Goal: Communication & Community: Answer question/provide support

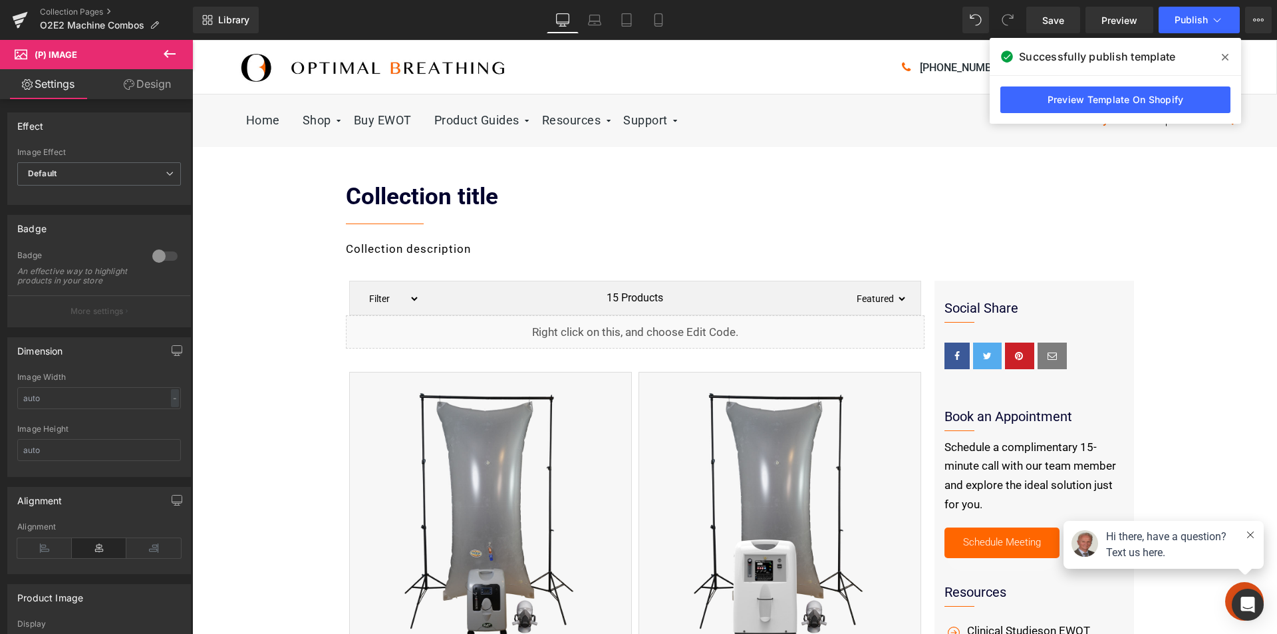
click at [164, 55] on icon at bounding box center [170, 54] width 16 height 16
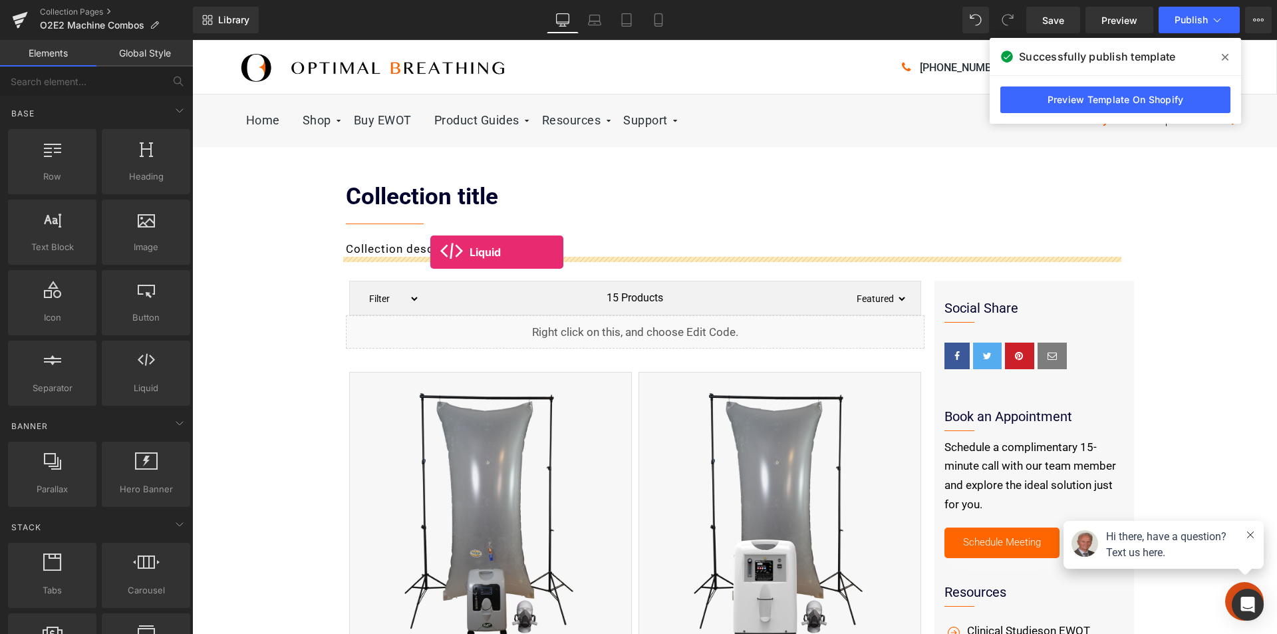
drag, startPoint x: 328, startPoint y: 413, endPoint x: 430, endPoint y: 252, distance: 190.8
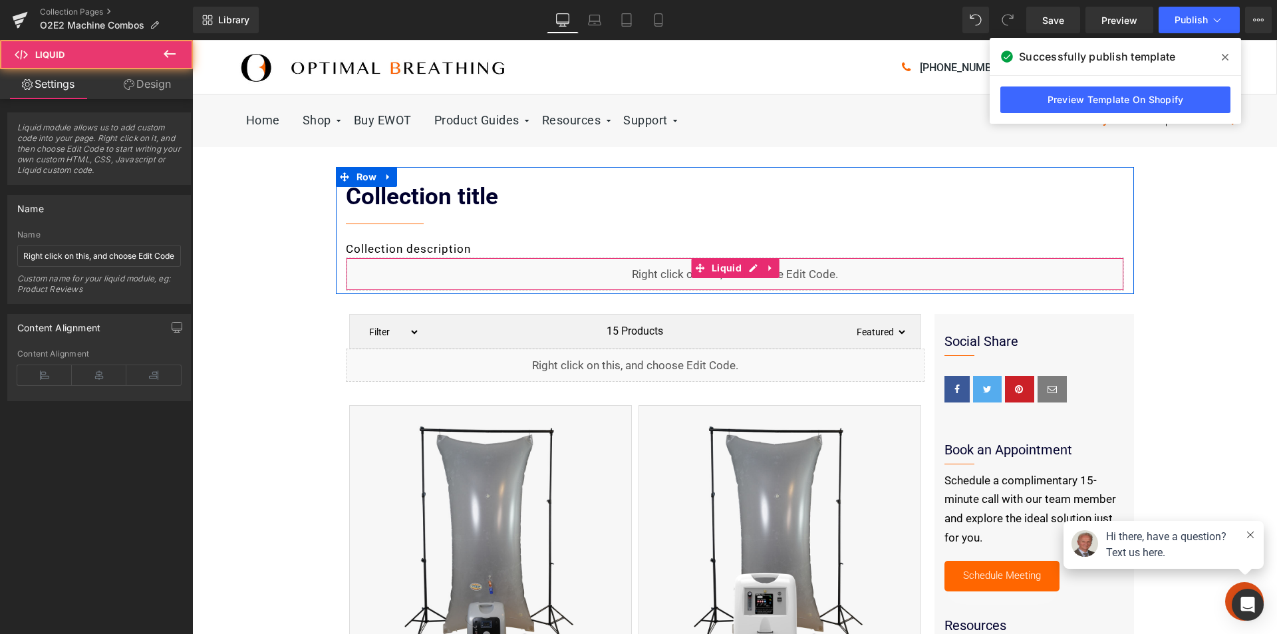
click at [750, 280] on div "Liquid" at bounding box center [735, 273] width 778 height 33
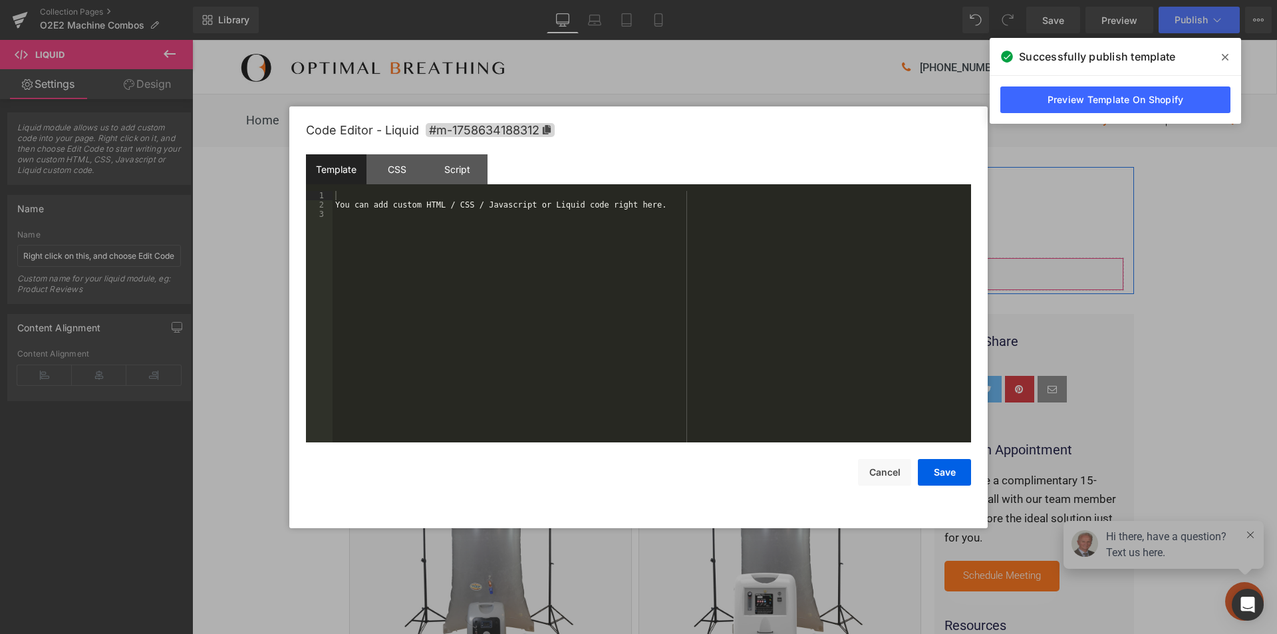
click at [749, 269] on icon at bounding box center [753, 268] width 9 height 10
click at [450, 206] on div "You can add custom HTML / CSS / Javascript or Liquid code right here." at bounding box center [652, 326] width 639 height 270
click at [468, 169] on div "Script" at bounding box center [457, 169] width 61 height 30
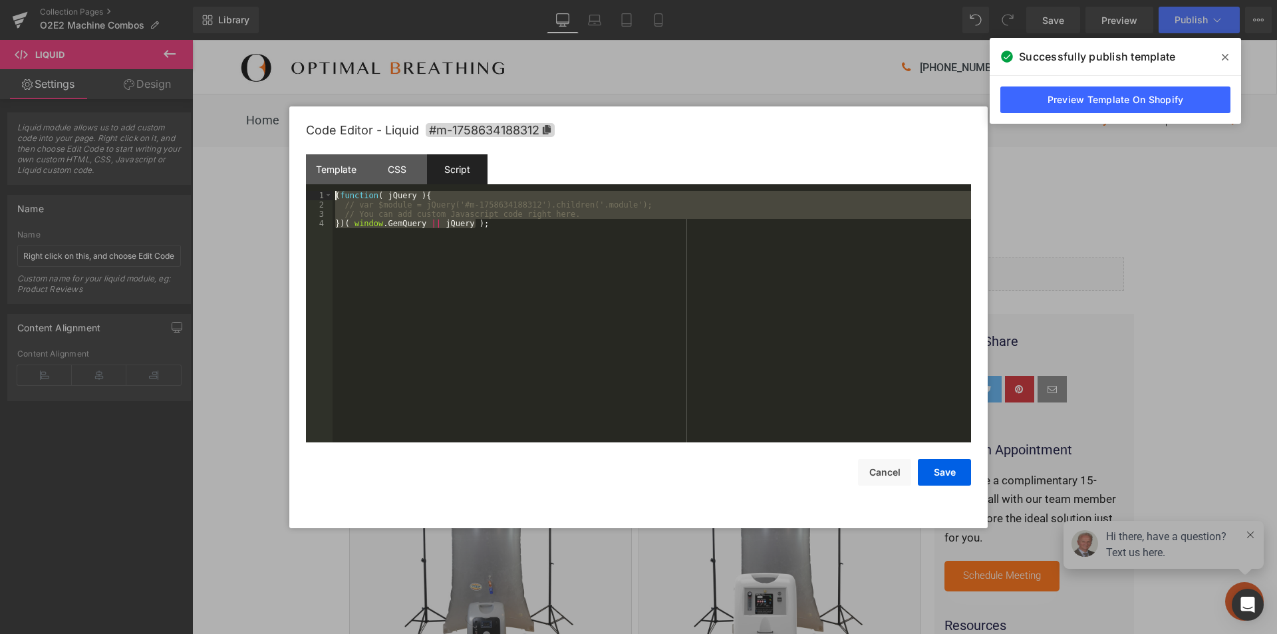
drag, startPoint x: 517, startPoint y: 226, endPoint x: 258, endPoint y: 172, distance: 264.3
click at [258, 172] on body "Liquid You are previewing how the will restyle your page. You can not edit Elem…" at bounding box center [638, 317] width 1277 height 634
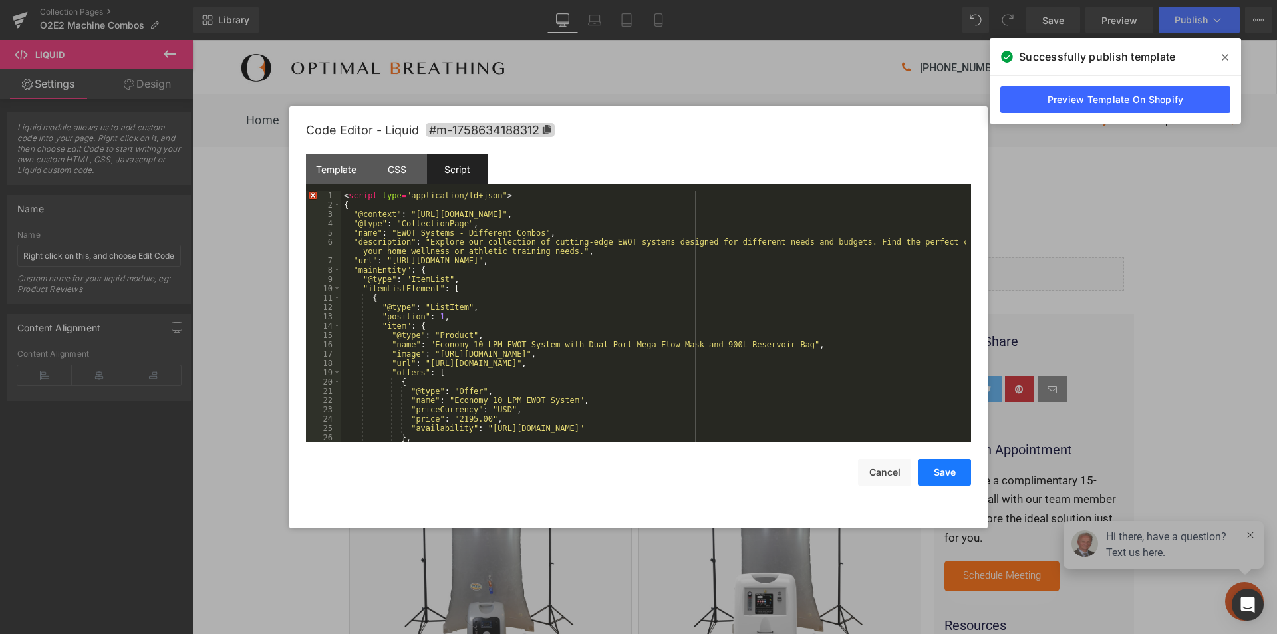
click at [937, 470] on button "Save" at bounding box center [944, 472] width 53 height 27
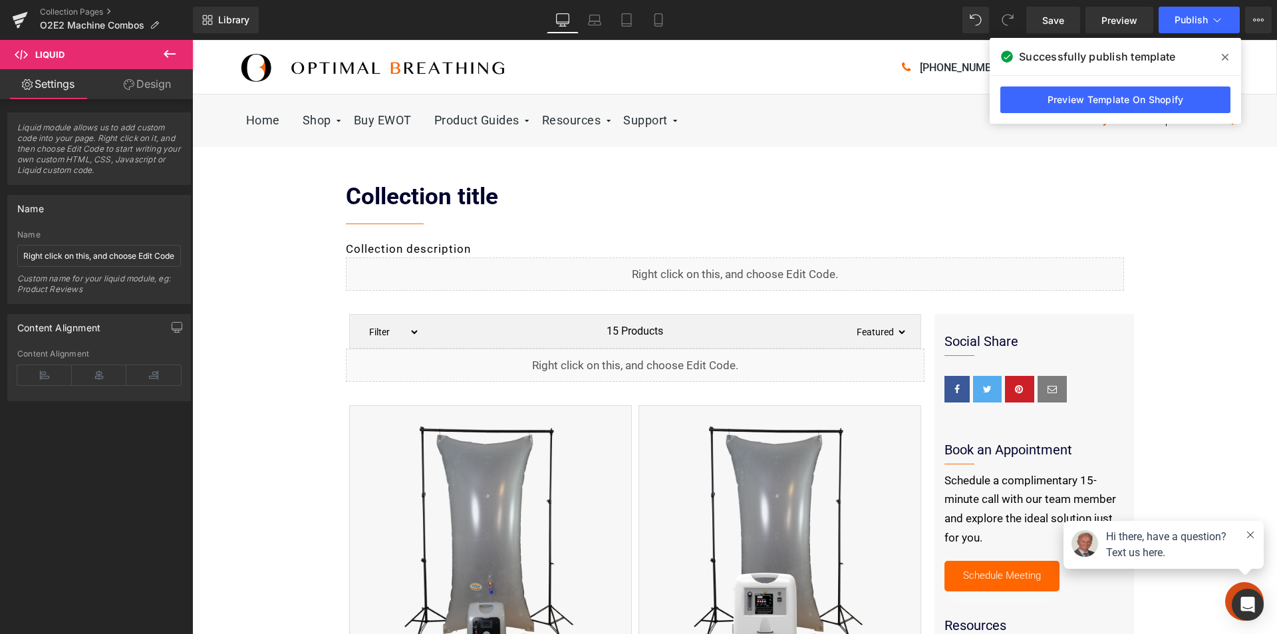
click at [1223, 57] on icon at bounding box center [1225, 57] width 7 height 11
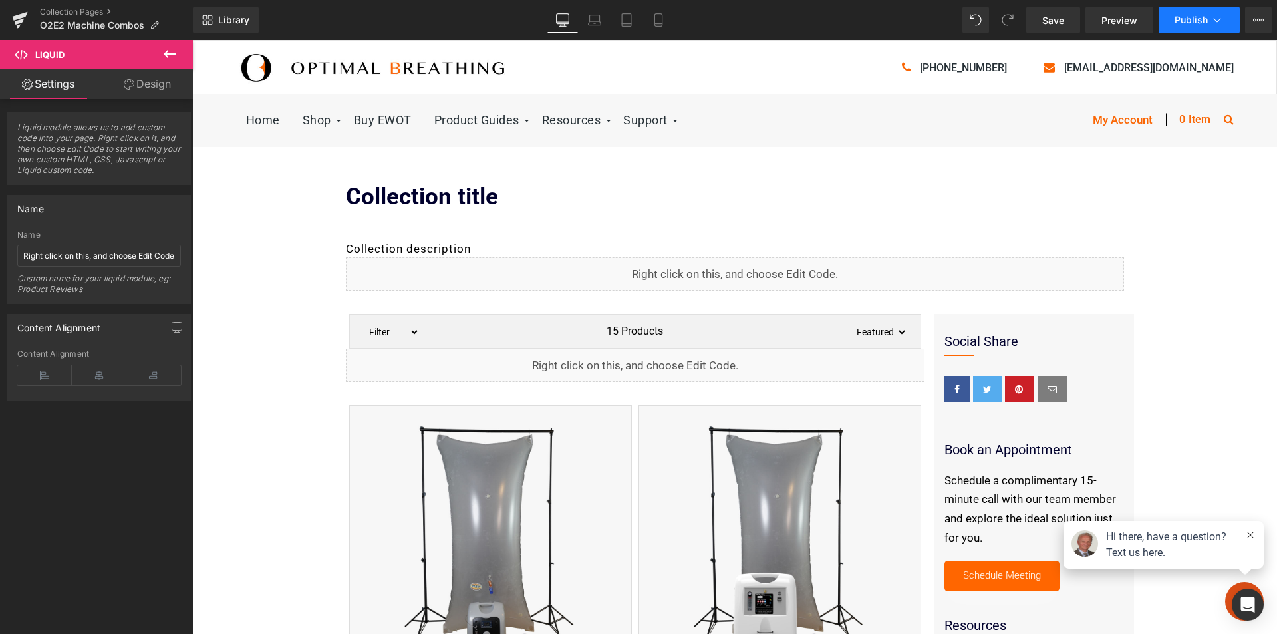
click at [1189, 24] on span "Publish" at bounding box center [1191, 20] width 33 height 11
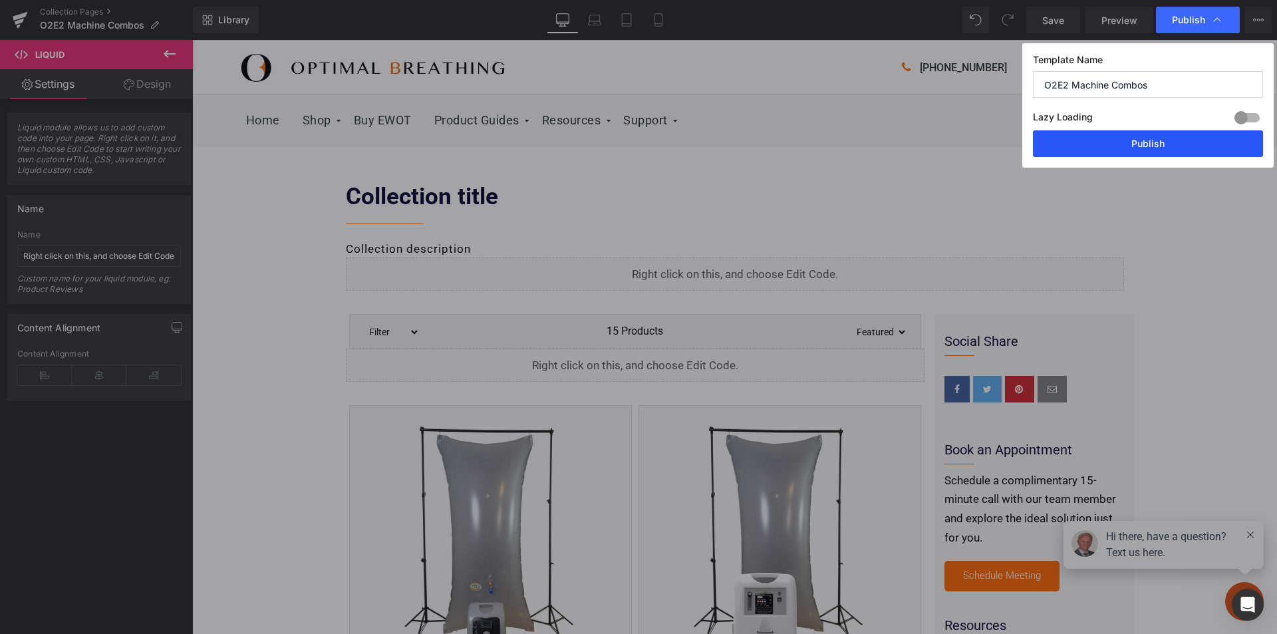
click at [1150, 144] on button "Publish" at bounding box center [1148, 143] width 230 height 27
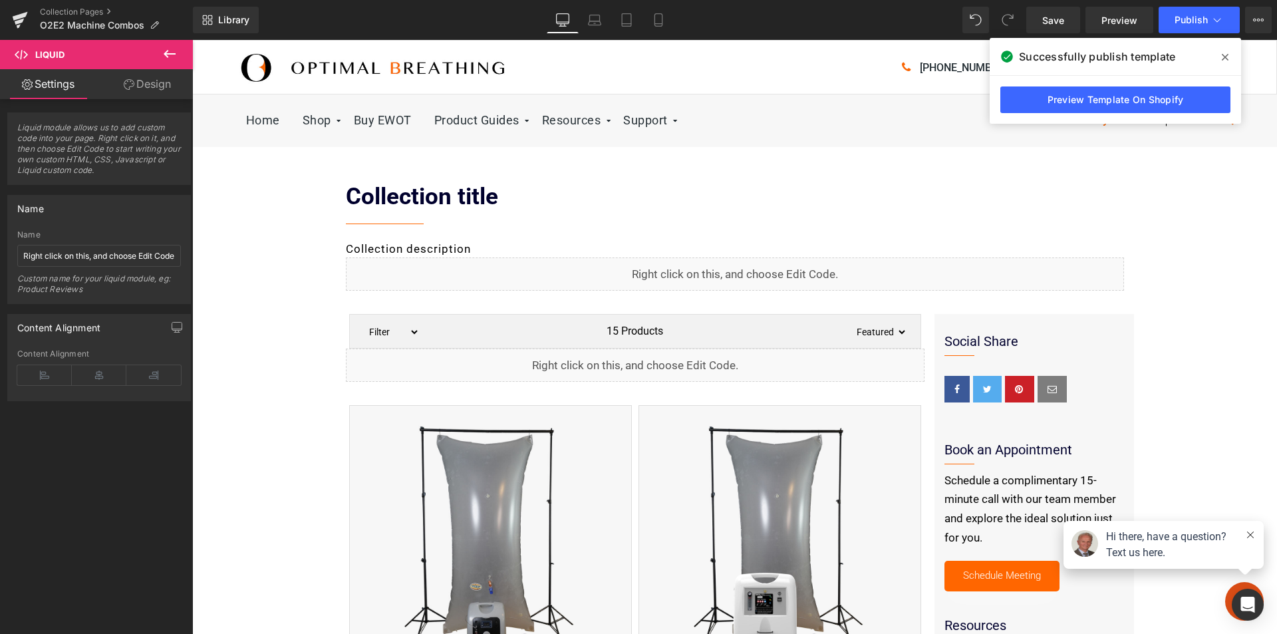
drag, startPoint x: 1226, startPoint y: 58, endPoint x: 1084, endPoint y: 106, distance: 149.6
click at [1226, 58] on icon at bounding box center [1225, 57] width 7 height 7
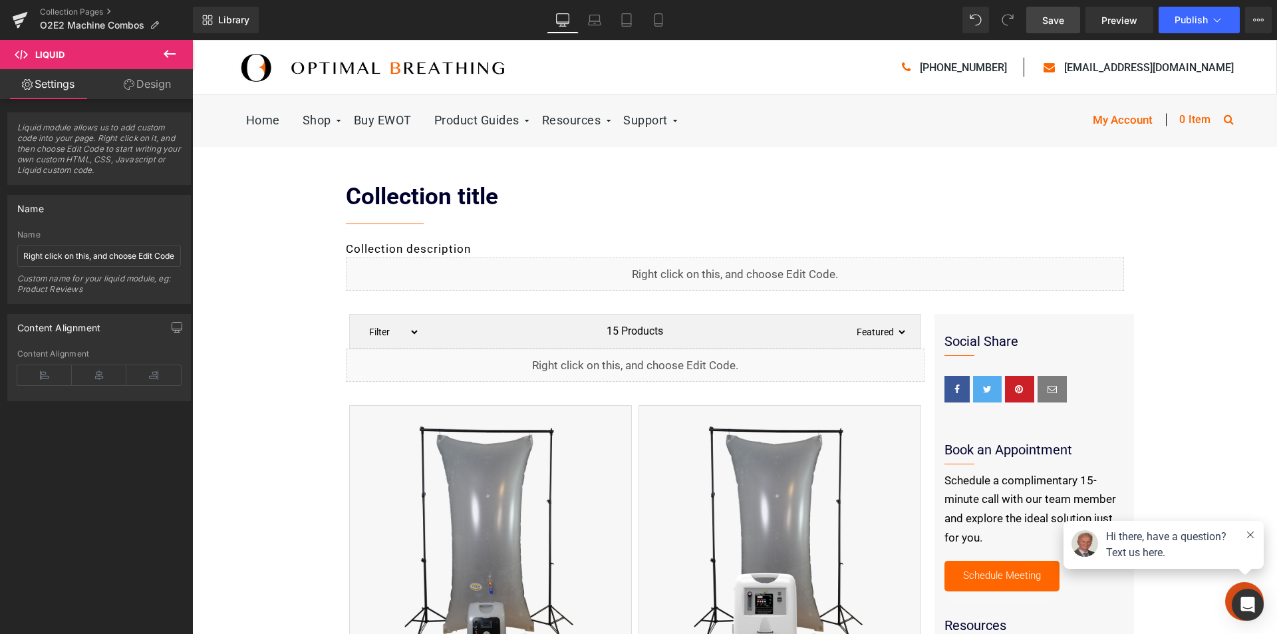
click at [1040, 19] on link "Save" at bounding box center [1054, 20] width 54 height 27
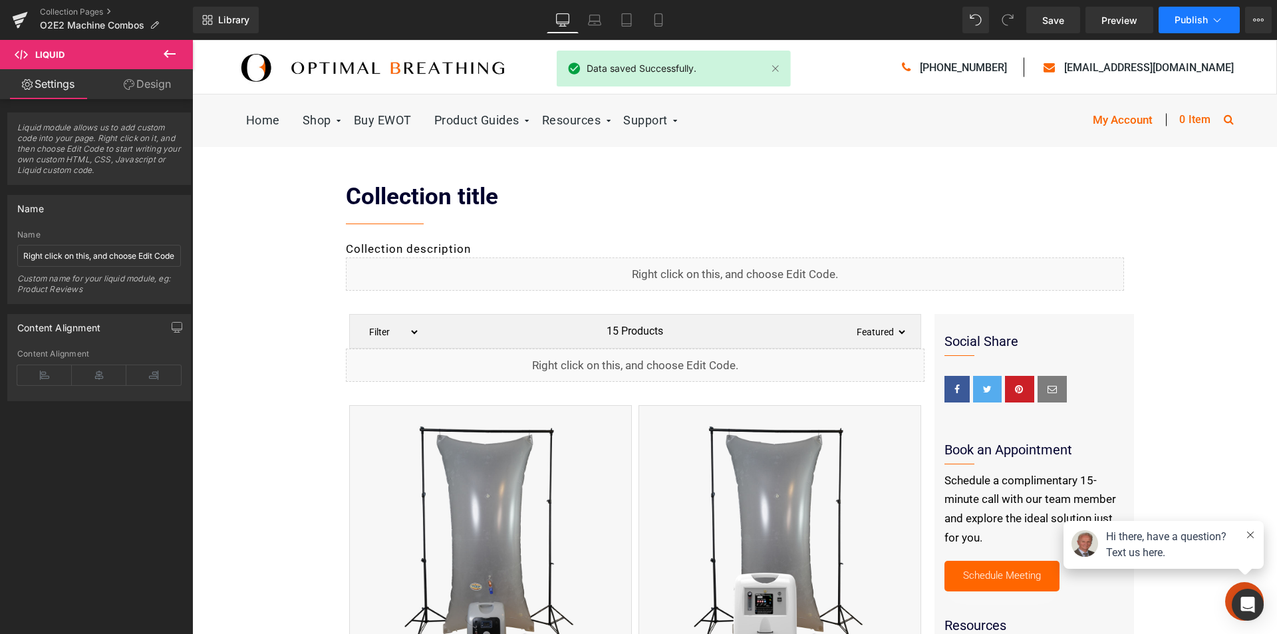
click at [1184, 16] on span "Publish" at bounding box center [1191, 20] width 33 height 11
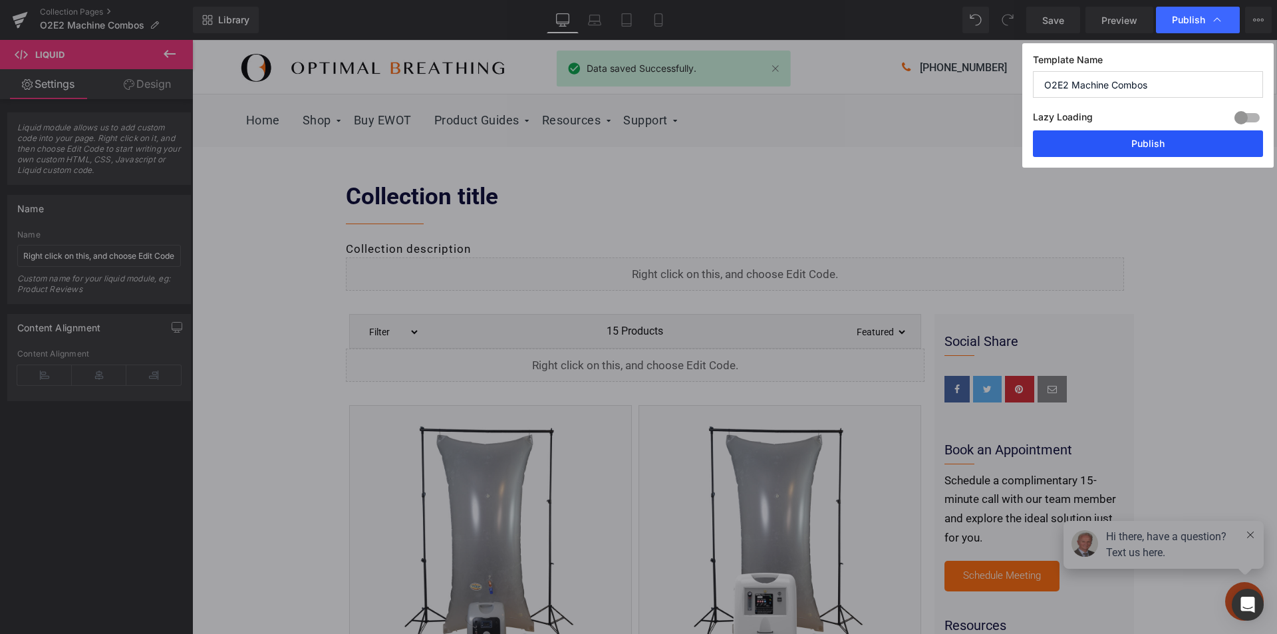
click at [1138, 145] on button "Publish" at bounding box center [1148, 143] width 230 height 27
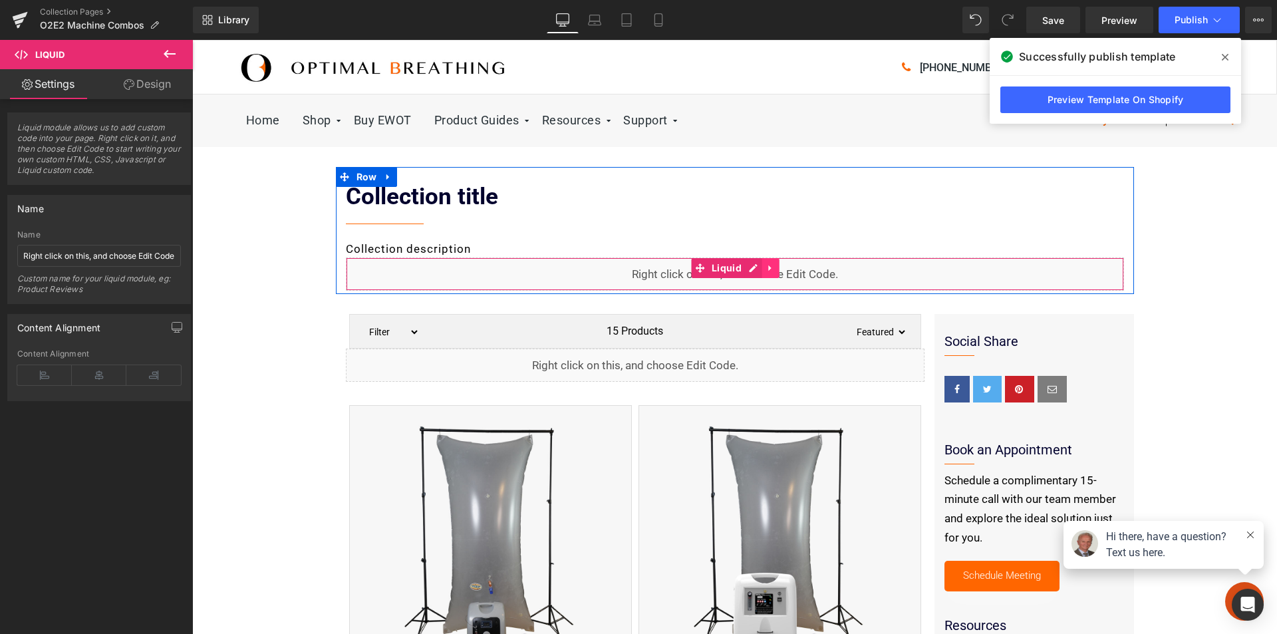
click at [769, 269] on icon at bounding box center [770, 268] width 3 height 6
click at [775, 267] on icon at bounding box center [779, 268] width 9 height 10
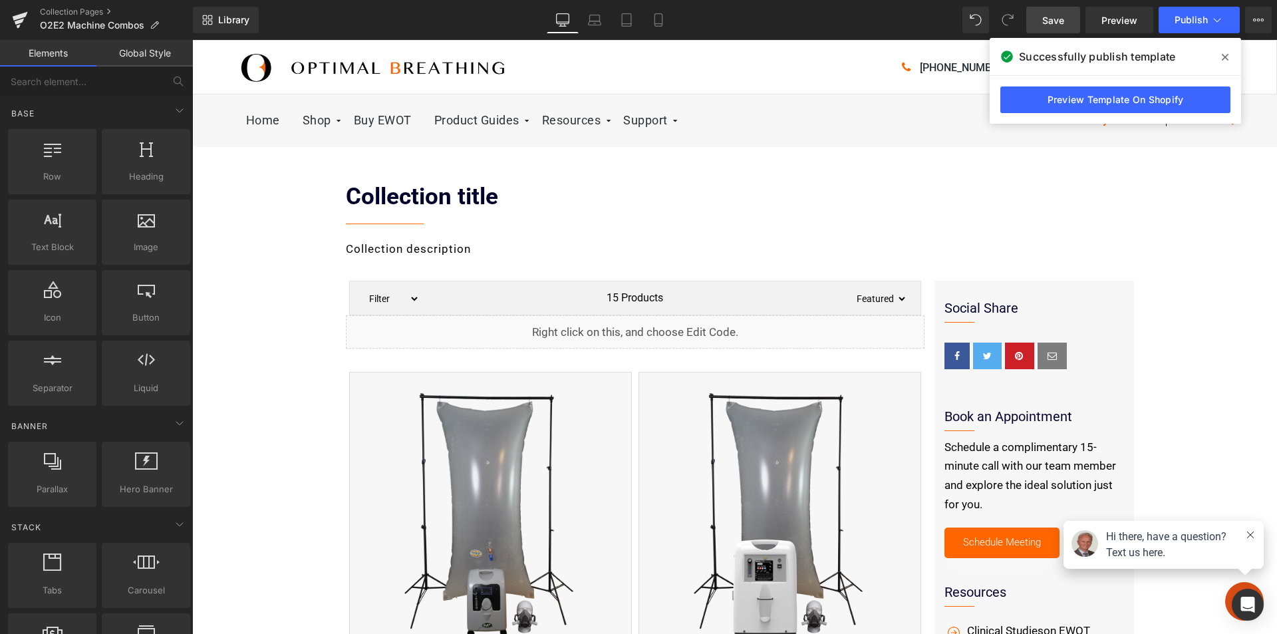
click at [1061, 21] on span "Save" at bounding box center [1053, 20] width 22 height 14
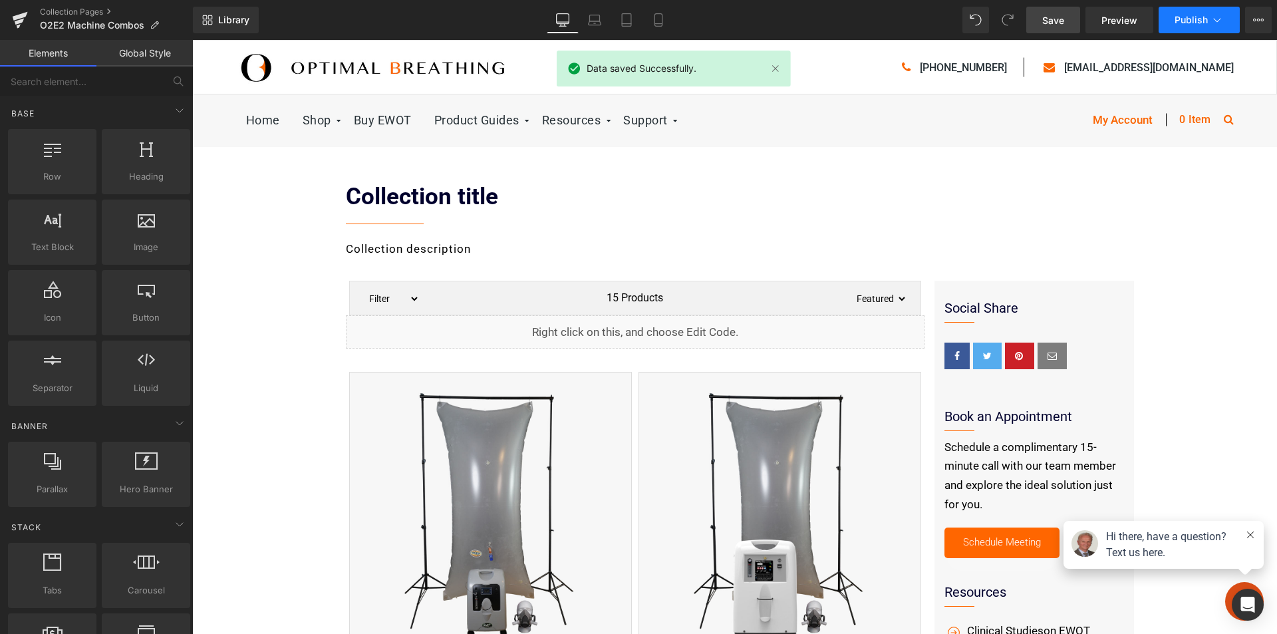
click at [1209, 21] on button "Publish" at bounding box center [1199, 20] width 81 height 27
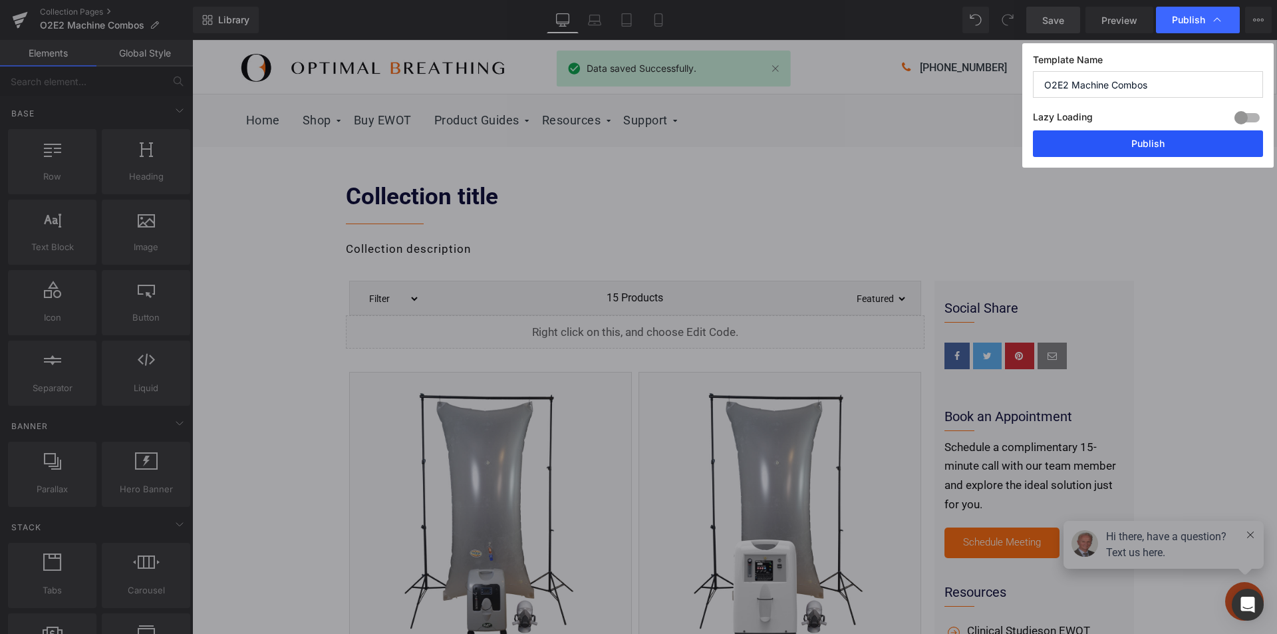
click at [1160, 148] on button "Publish" at bounding box center [1148, 143] width 230 height 27
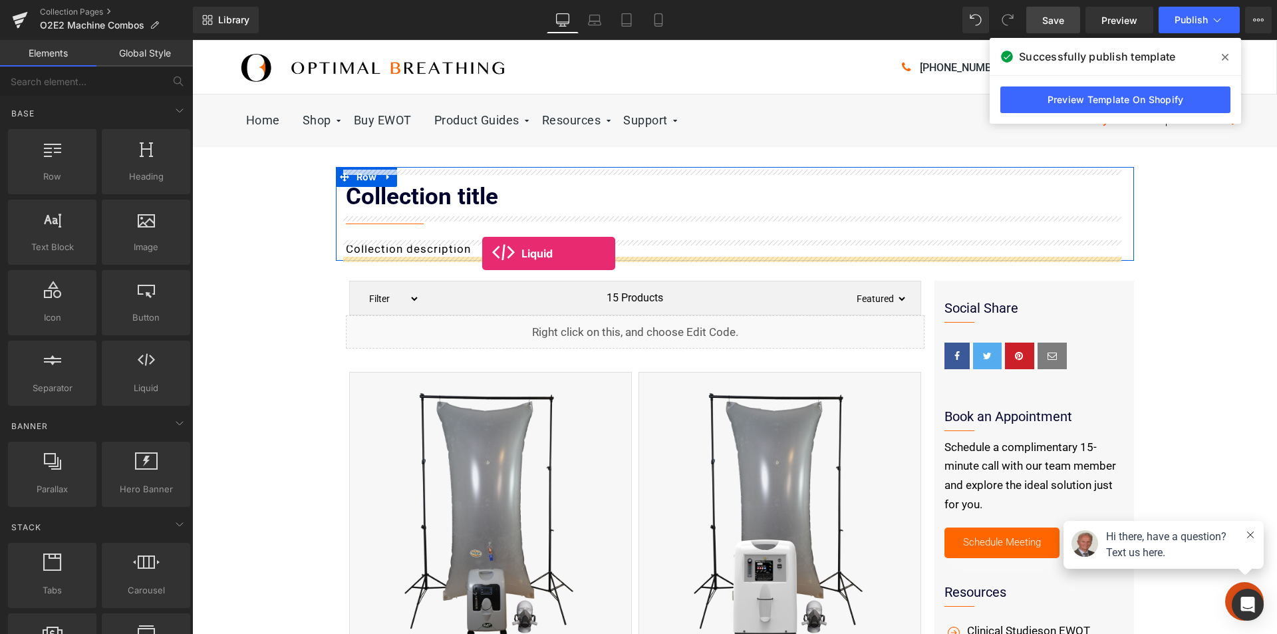
drag, startPoint x: 201, startPoint y: 363, endPoint x: 482, endPoint y: 253, distance: 302.1
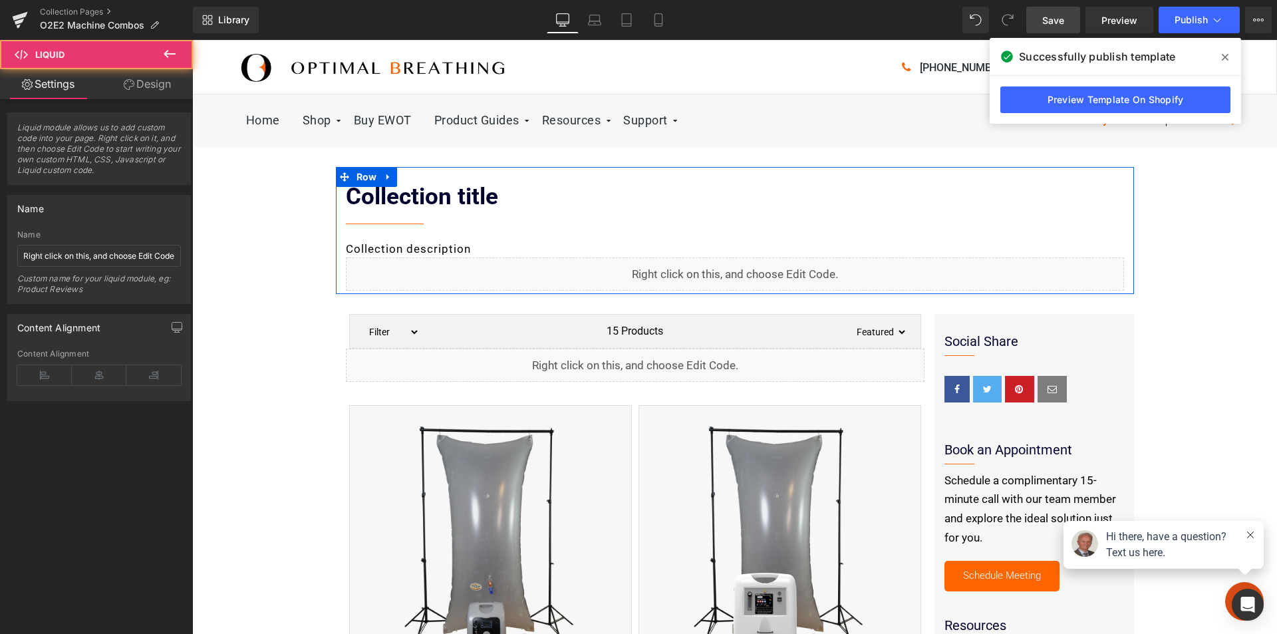
click at [748, 267] on icon at bounding box center [750, 268] width 7 height 7
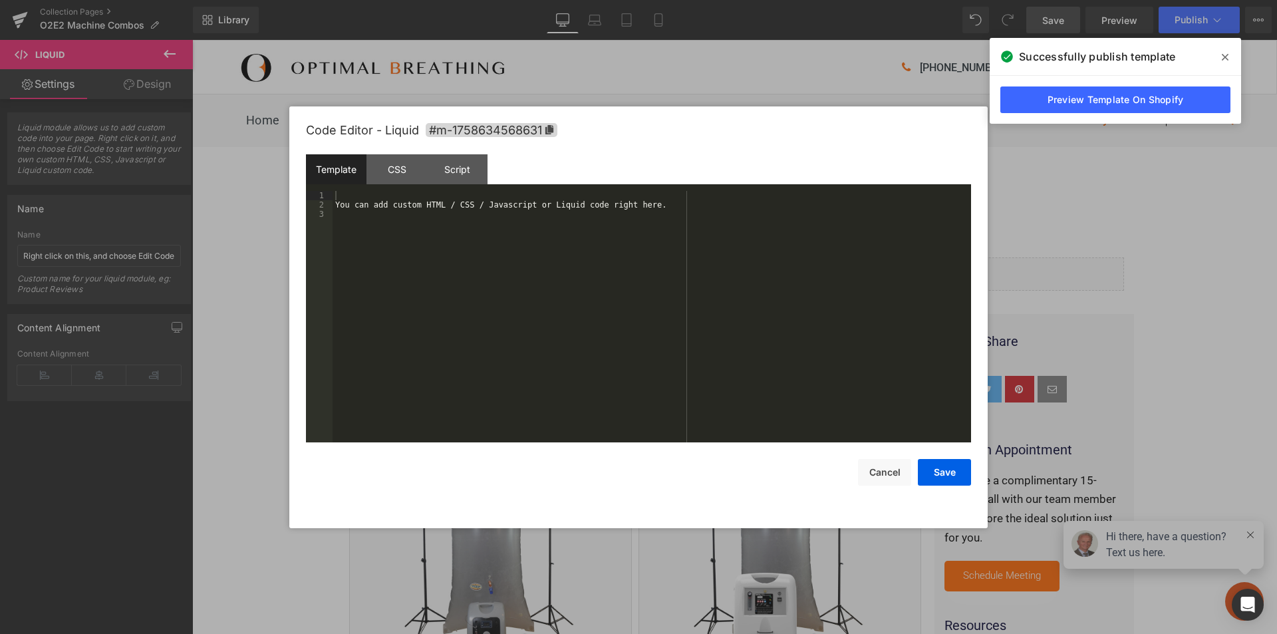
click at [383, 205] on div "You can add custom HTML / CSS / Javascript or Liquid code right here." at bounding box center [652, 326] width 639 height 270
drag, startPoint x: 619, startPoint y: 206, endPoint x: 220, endPoint y: 182, distance: 399.9
click at [220, 182] on body "Liquid You are previewing how the will restyle your page. You can not edit Elem…" at bounding box center [638, 317] width 1277 height 634
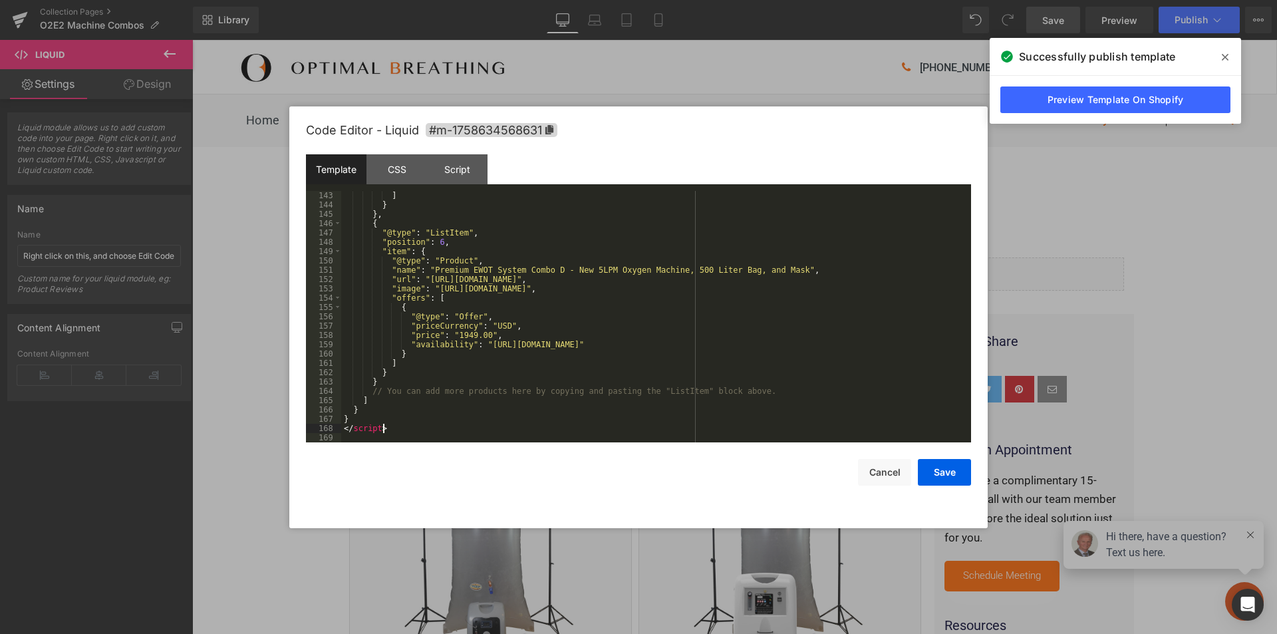
scroll to position [1341, 0]
click at [937, 469] on button "Save" at bounding box center [944, 472] width 53 height 27
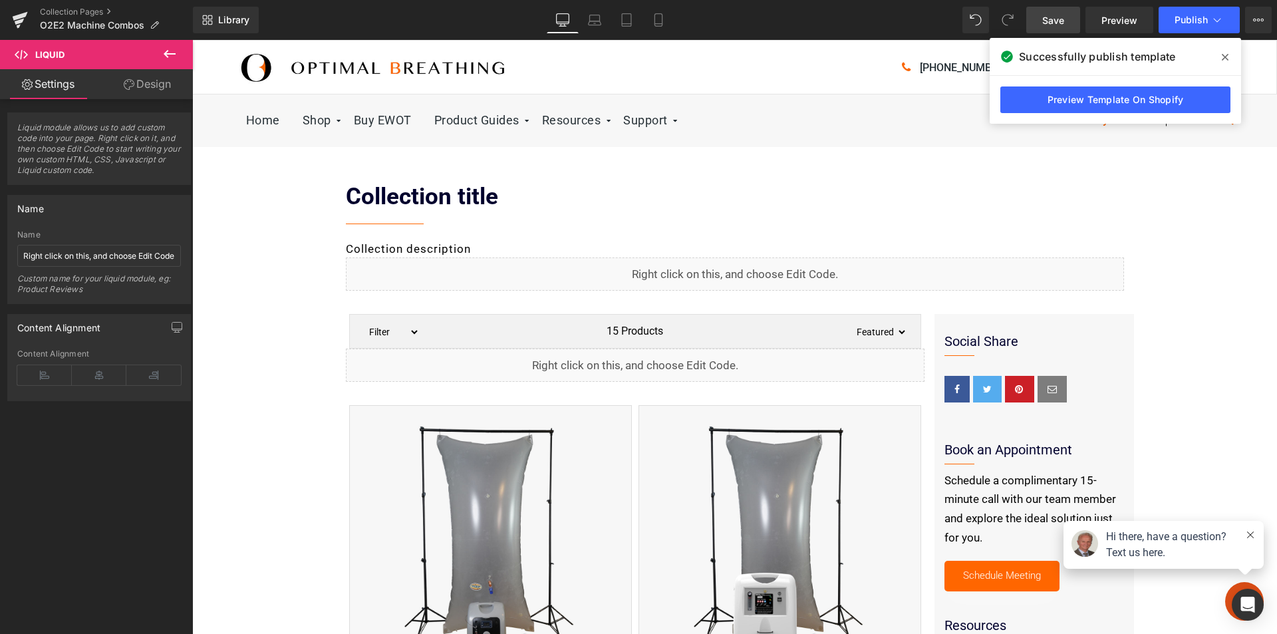
click at [1054, 24] on span "Save" at bounding box center [1053, 20] width 22 height 14
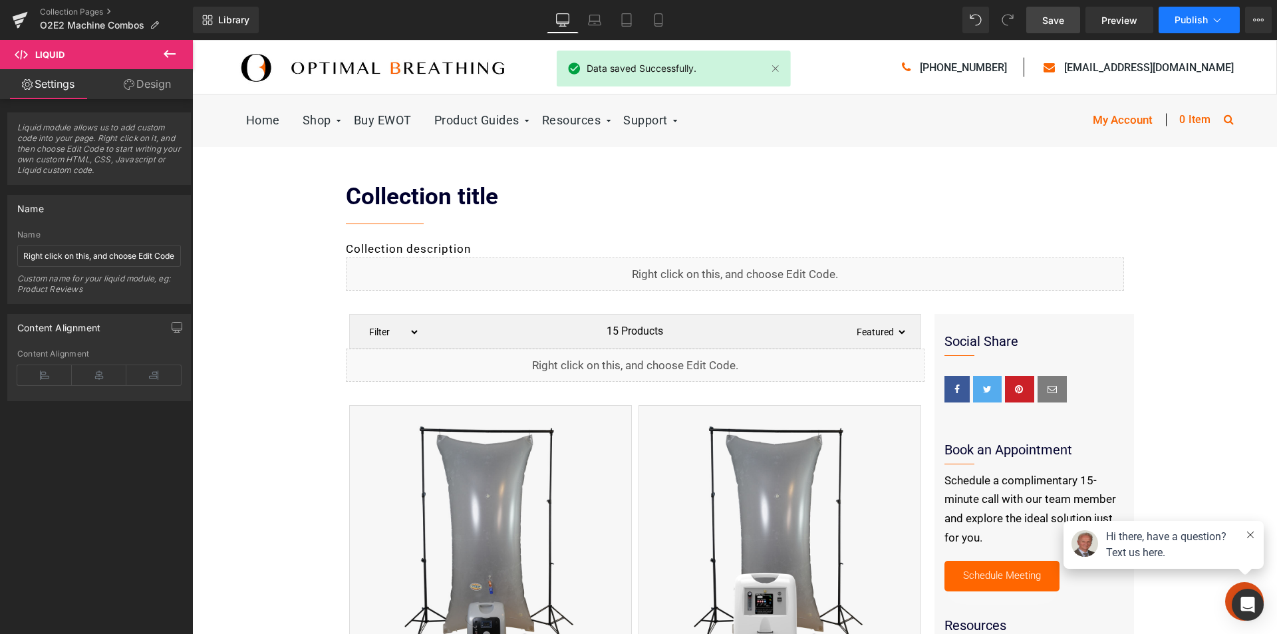
click at [1200, 15] on span "Publish" at bounding box center [1191, 20] width 33 height 11
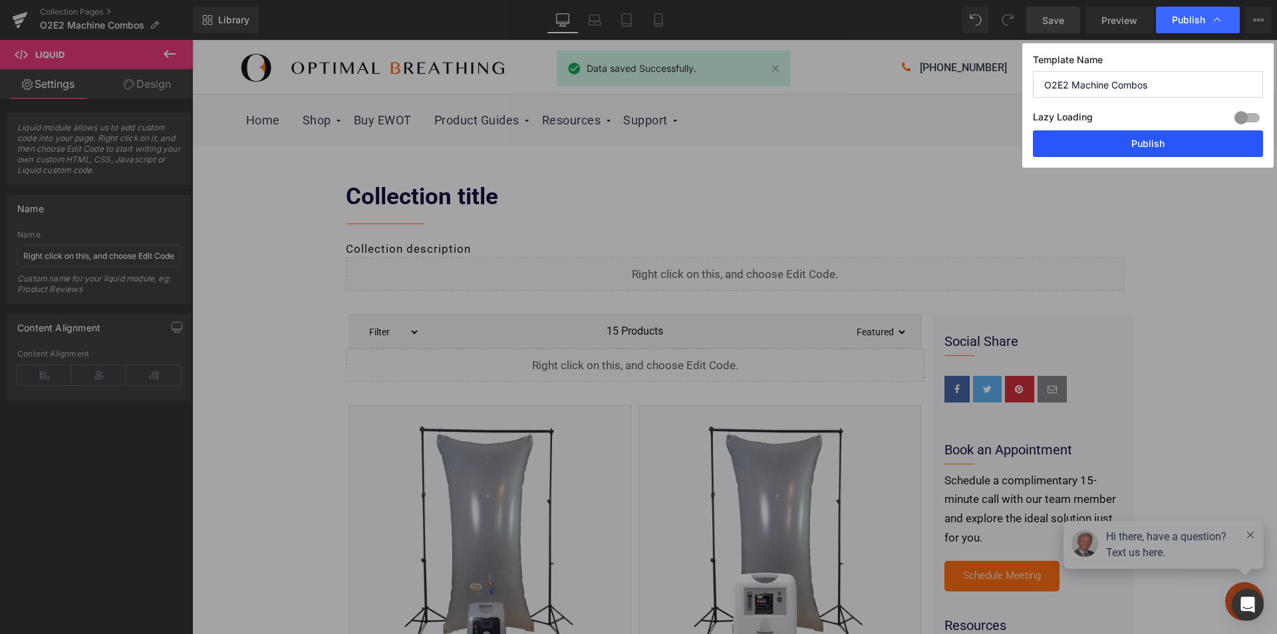
click at [1153, 140] on button "Publish" at bounding box center [1148, 143] width 230 height 27
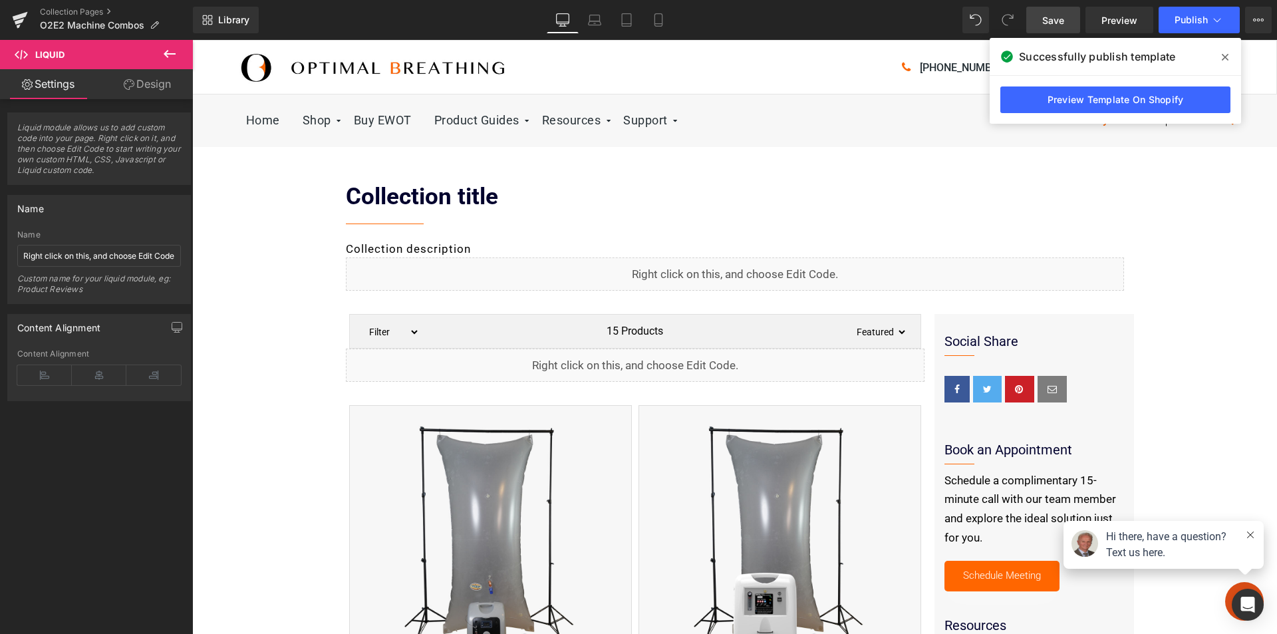
click at [1060, 21] on span "Save" at bounding box center [1053, 20] width 22 height 14
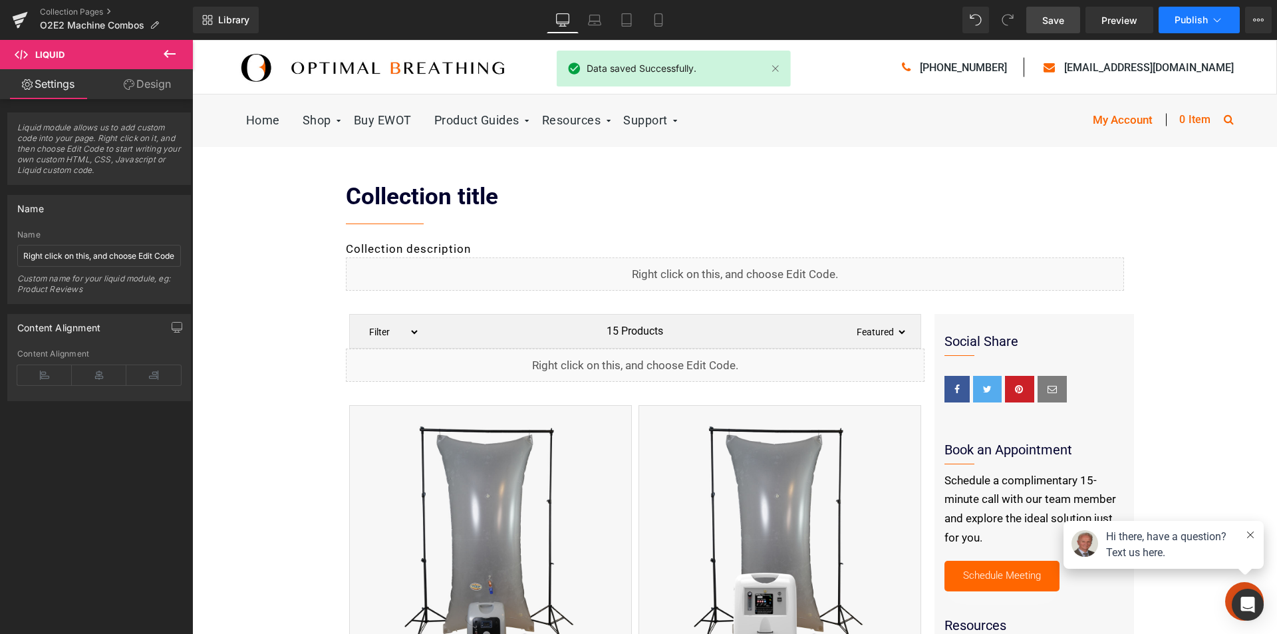
click at [1193, 9] on button "Publish" at bounding box center [1199, 20] width 81 height 27
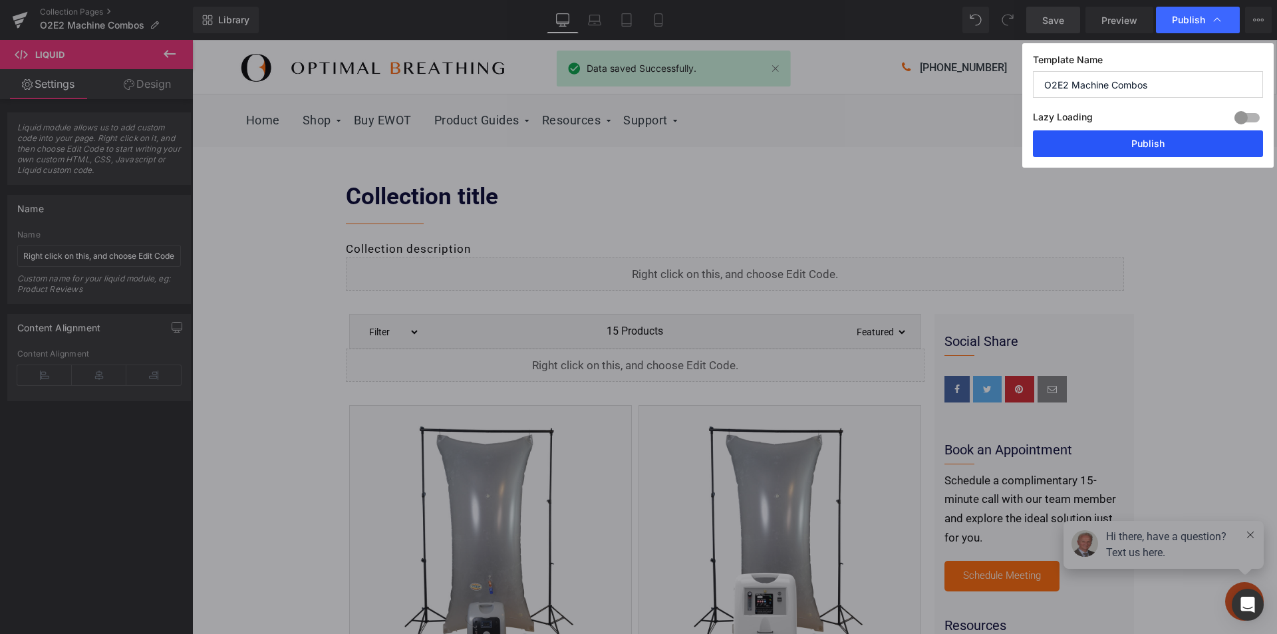
click at [1166, 147] on button "Publish" at bounding box center [1148, 143] width 230 height 27
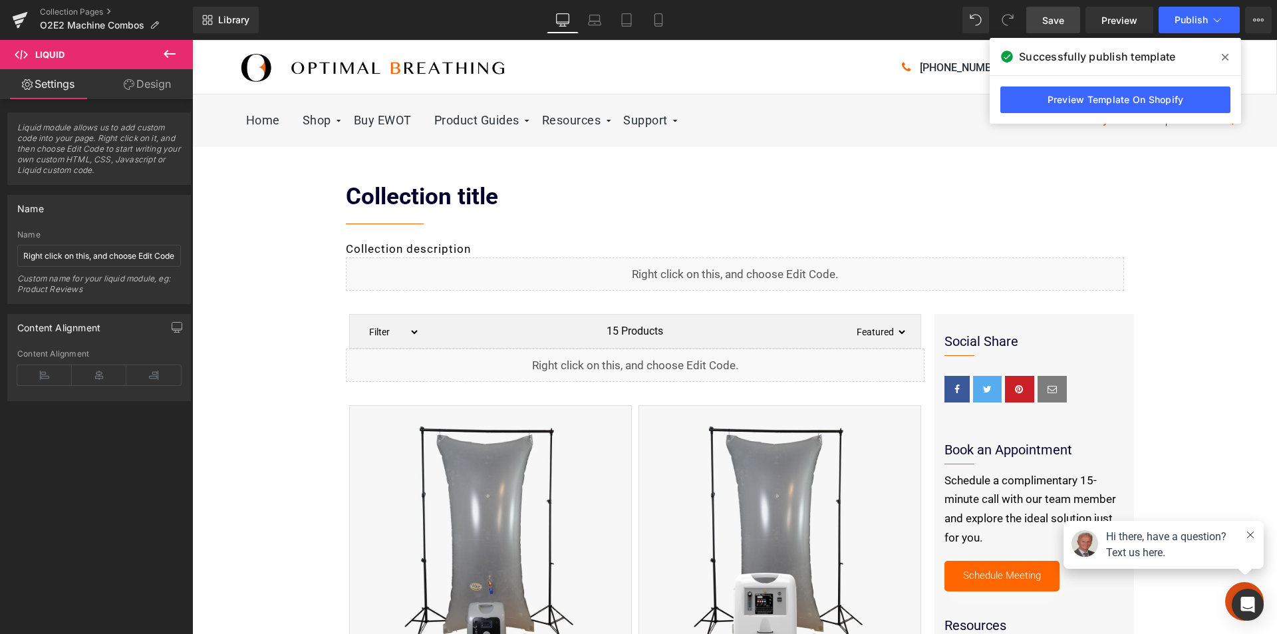
click at [1228, 59] on icon at bounding box center [1225, 57] width 7 height 11
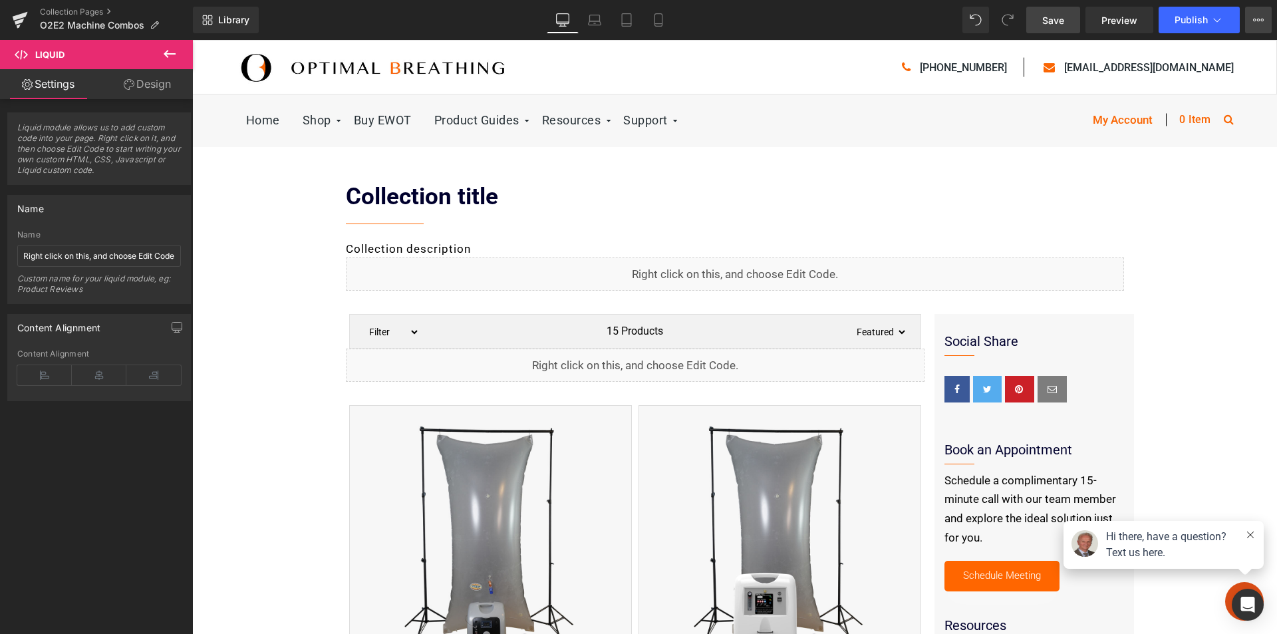
click at [1257, 18] on icon at bounding box center [1258, 20] width 11 height 11
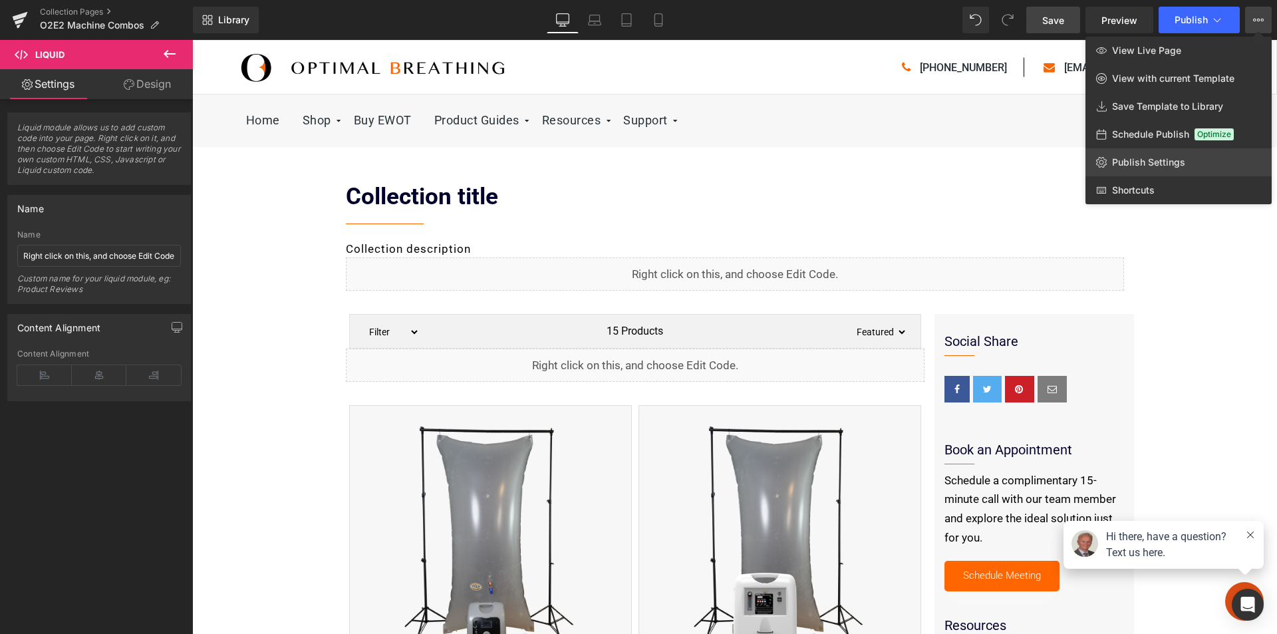
click at [1167, 157] on span "Publish Settings" at bounding box center [1148, 162] width 73 height 12
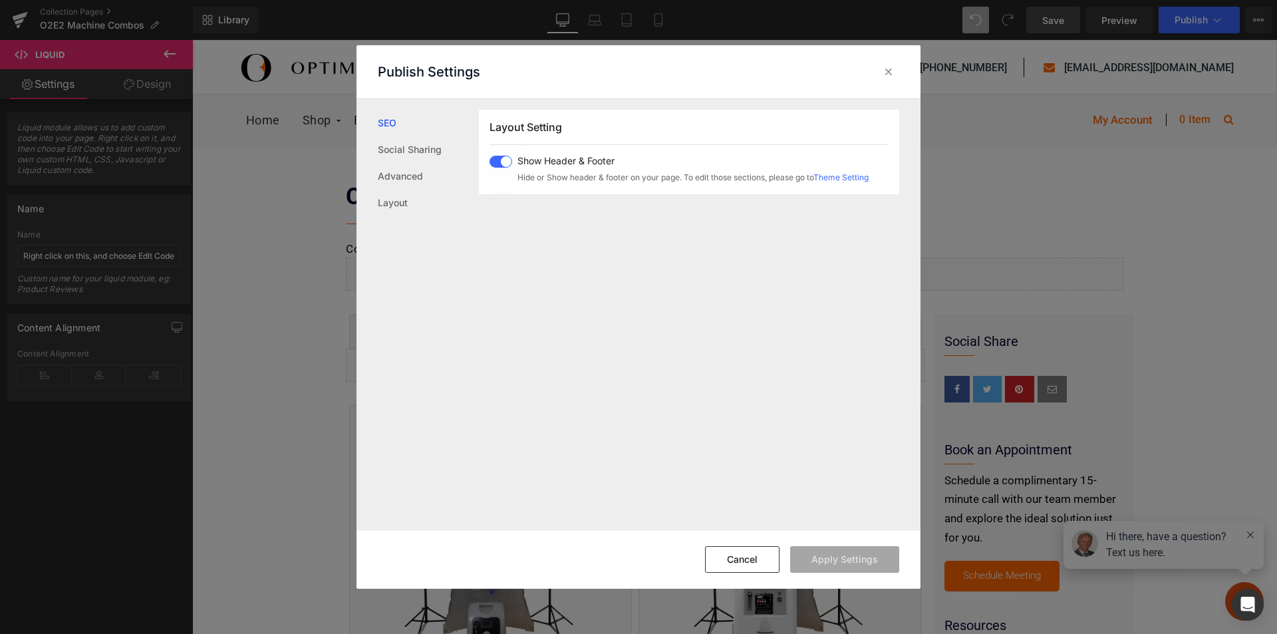
scroll to position [0, 0]
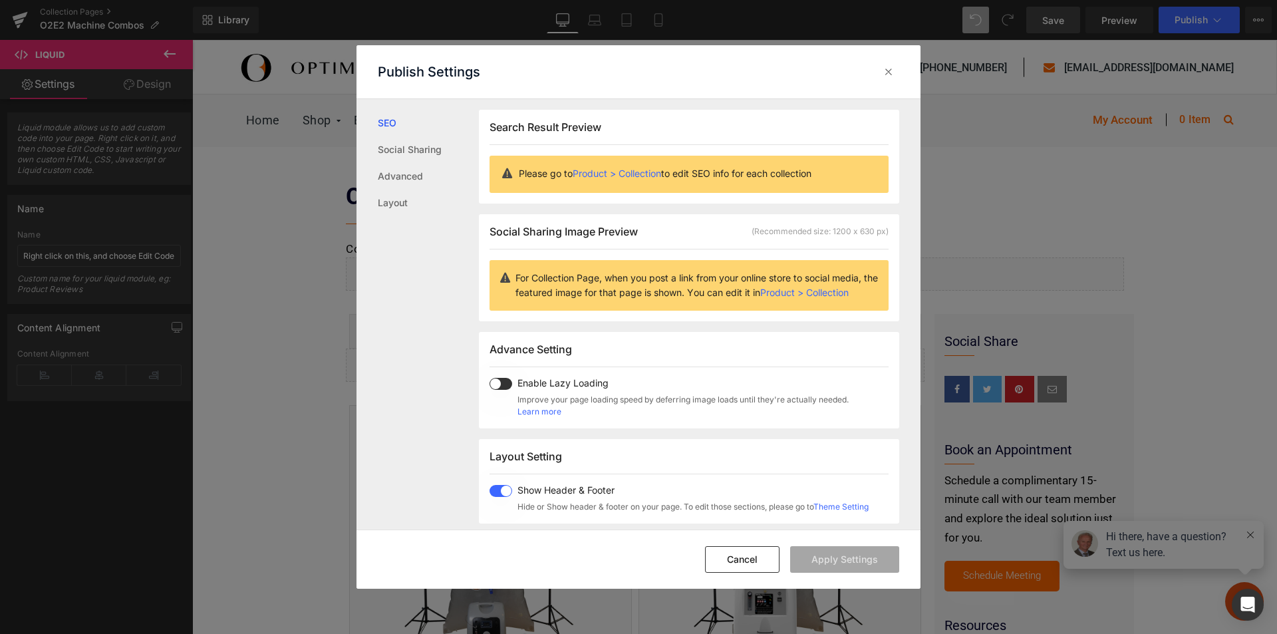
click at [643, 172] on link "Product > Collection" at bounding box center [617, 173] width 88 height 11
click at [412, 156] on link "Social Sharing" at bounding box center [428, 149] width 101 height 27
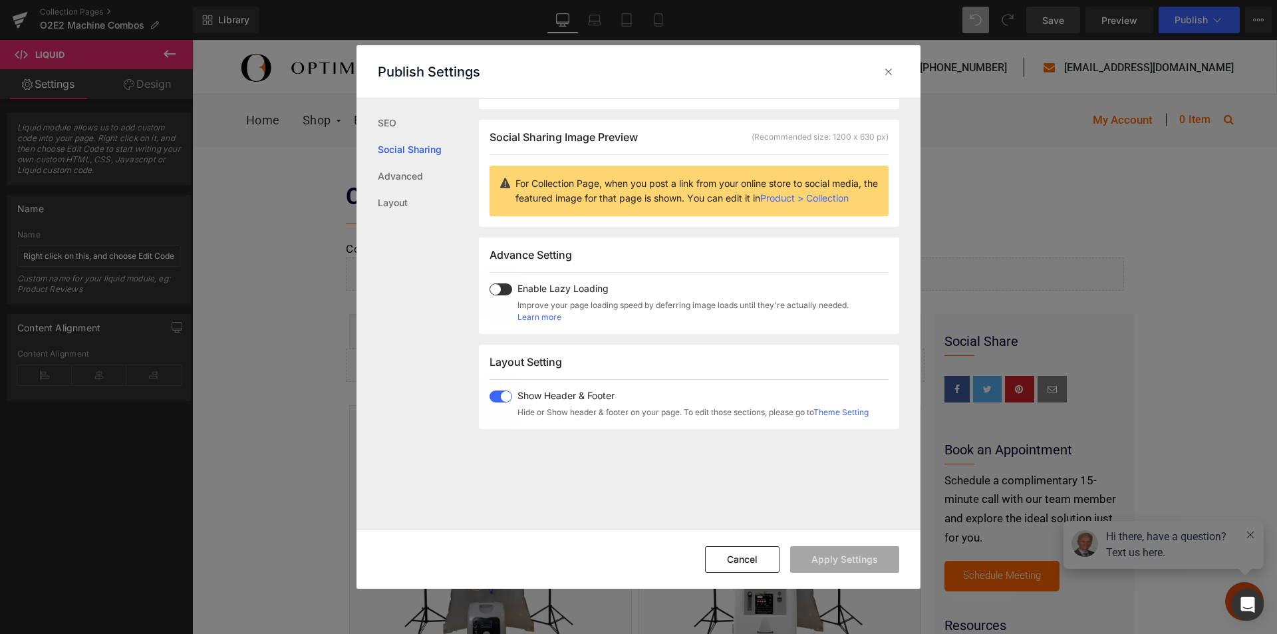
scroll to position [105, 0]
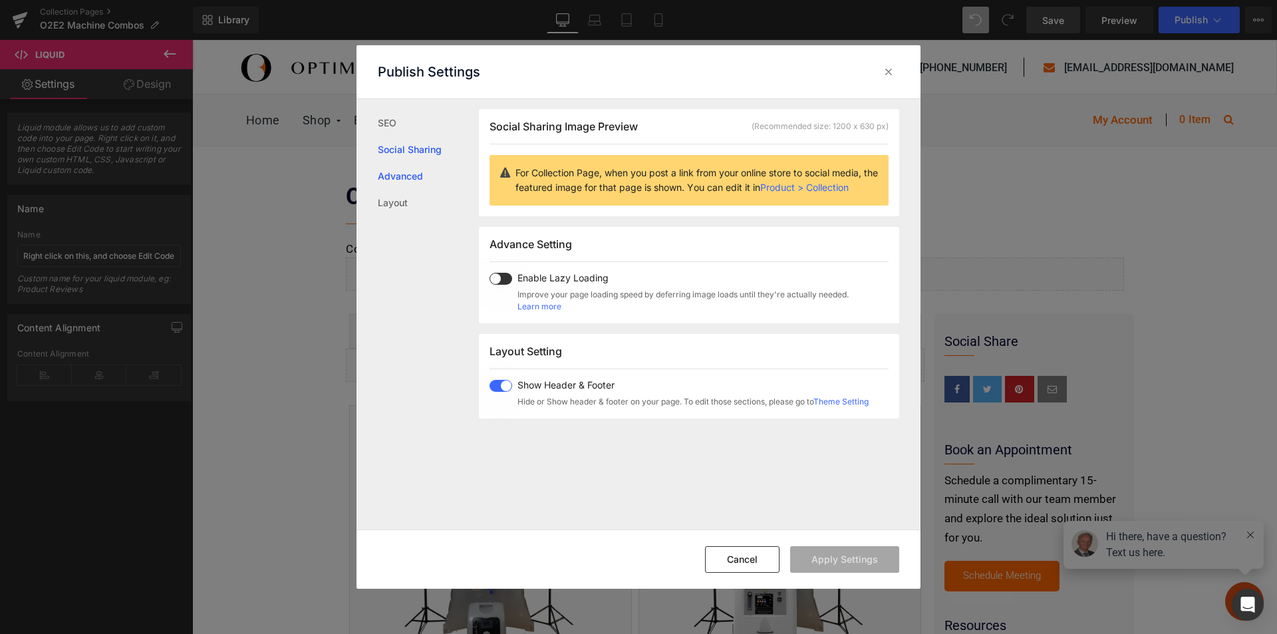
click at [412, 176] on link "Advanced" at bounding box center [428, 176] width 101 height 27
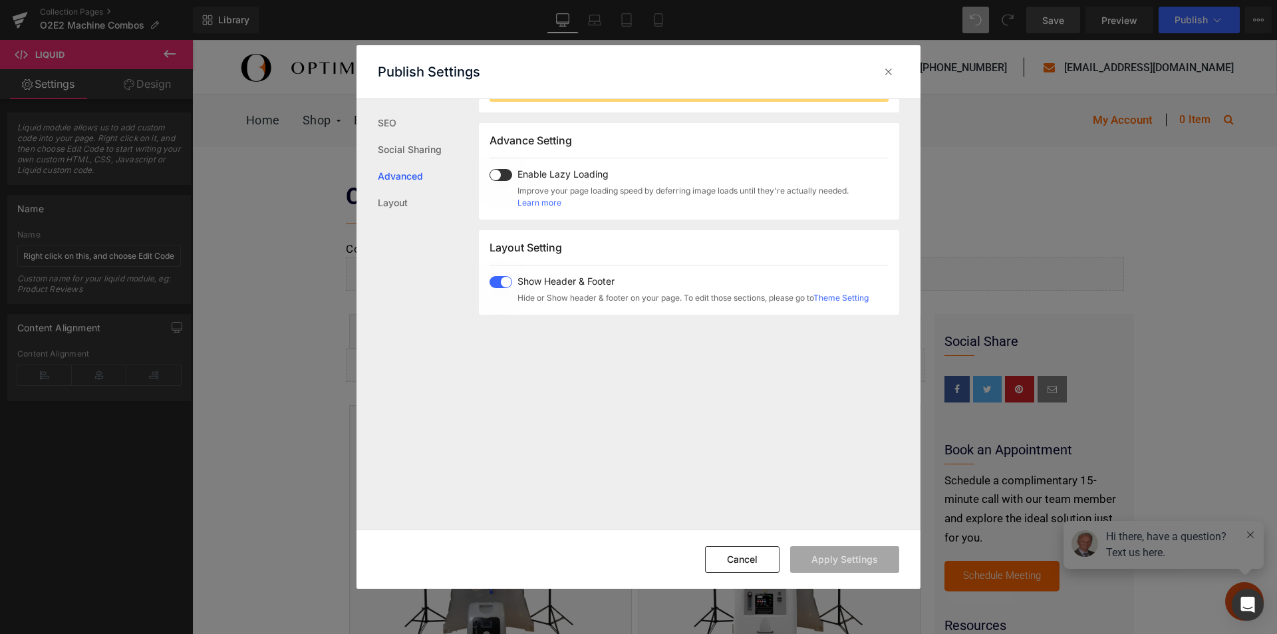
scroll to position [223, 0]
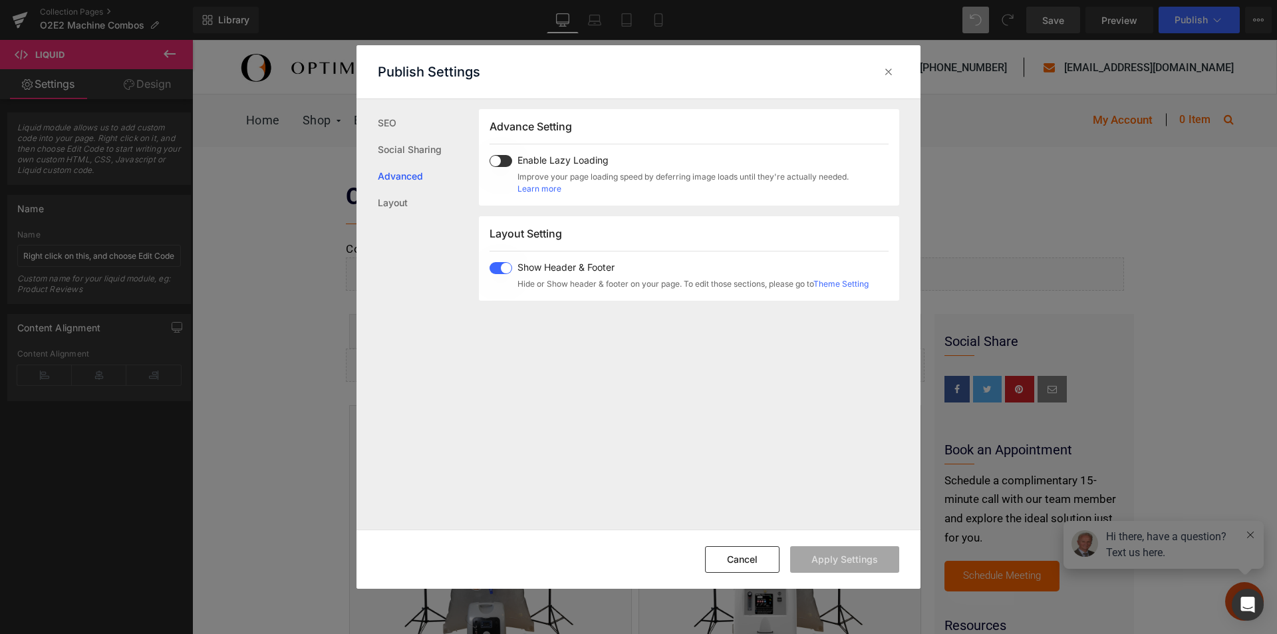
click at [507, 160] on span at bounding box center [501, 161] width 23 height 12
click at [391, 207] on link "Layout" at bounding box center [428, 203] width 101 height 27
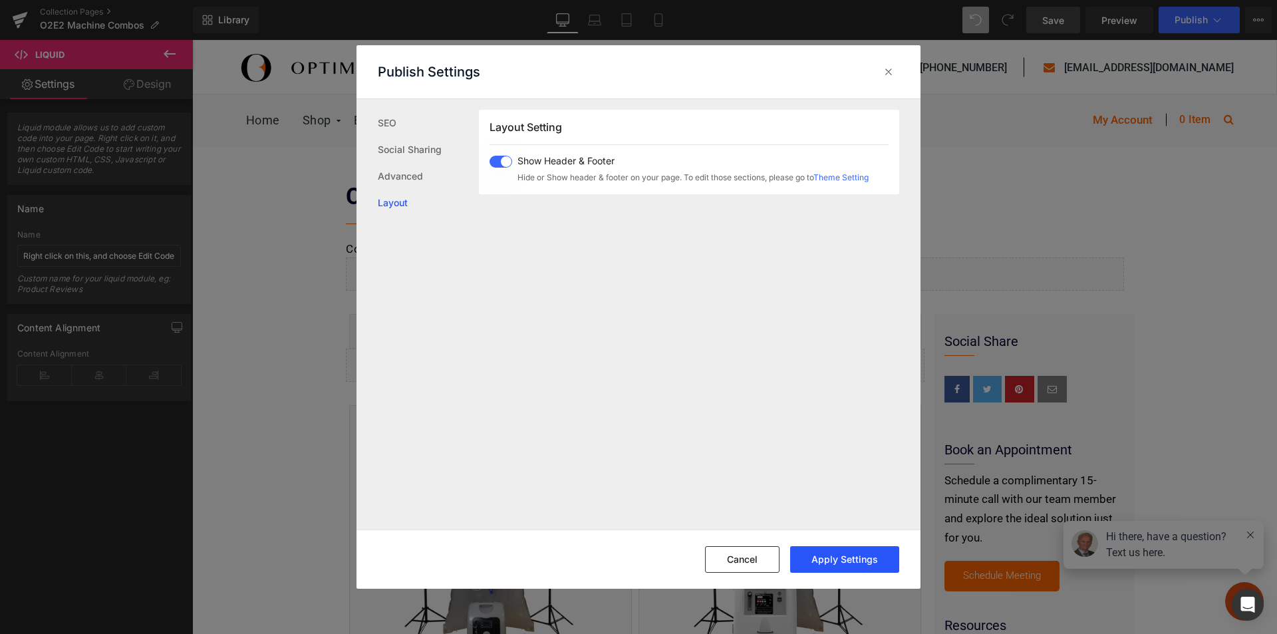
click at [819, 556] on button "Apply Settings" at bounding box center [844, 559] width 109 height 27
click at [889, 74] on icon at bounding box center [888, 71] width 13 height 13
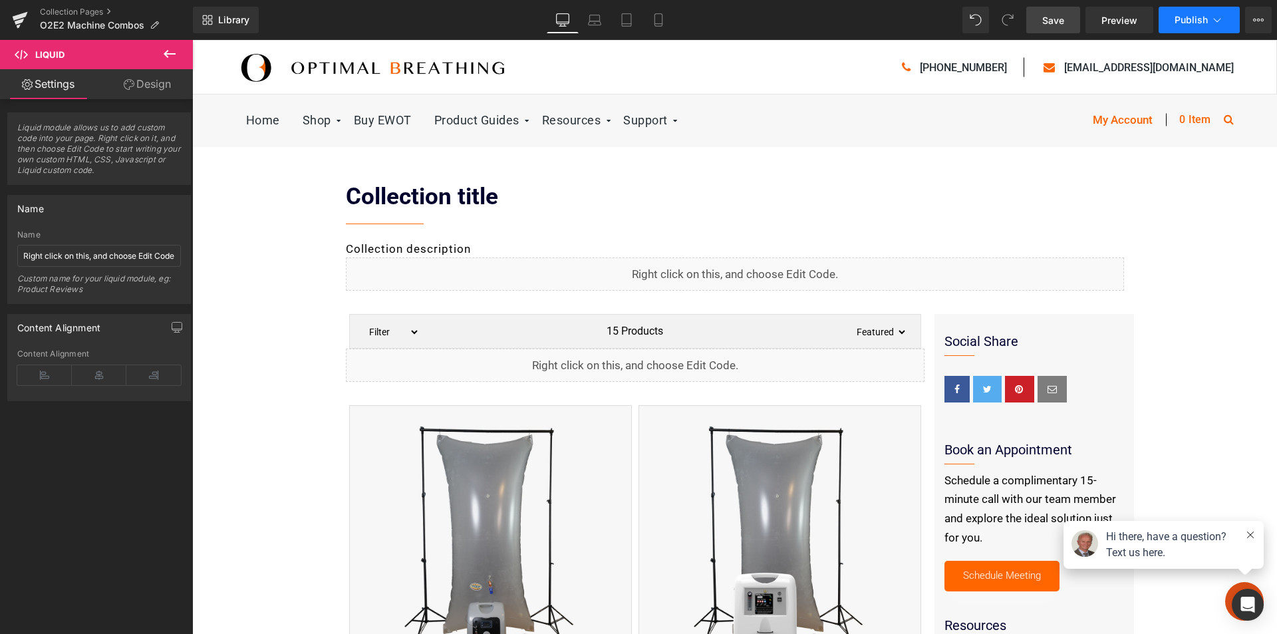
click at [1193, 16] on span "Publish" at bounding box center [1191, 20] width 33 height 11
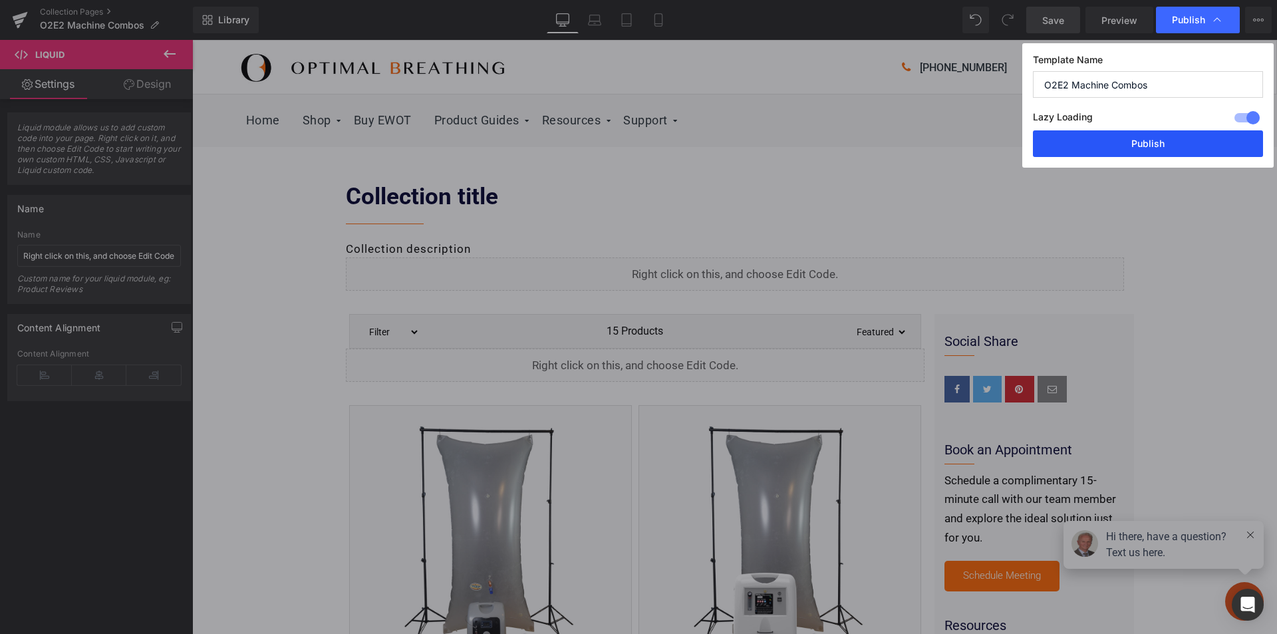
click at [1145, 149] on button "Publish" at bounding box center [1148, 143] width 230 height 27
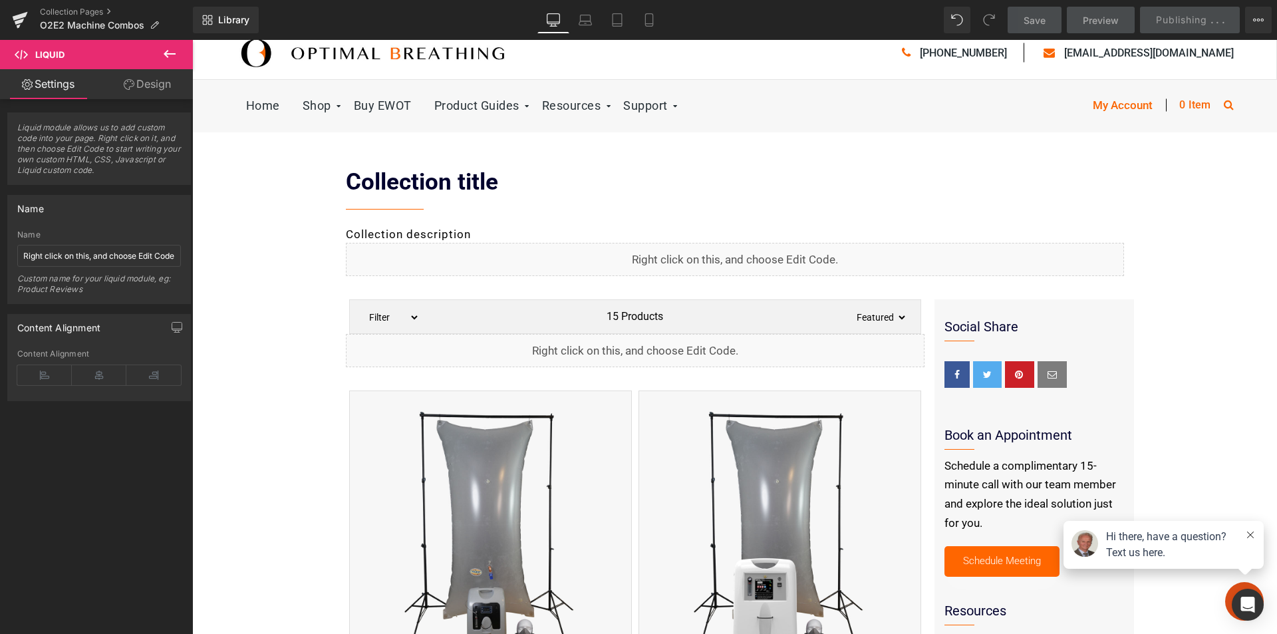
scroll to position [0, 0]
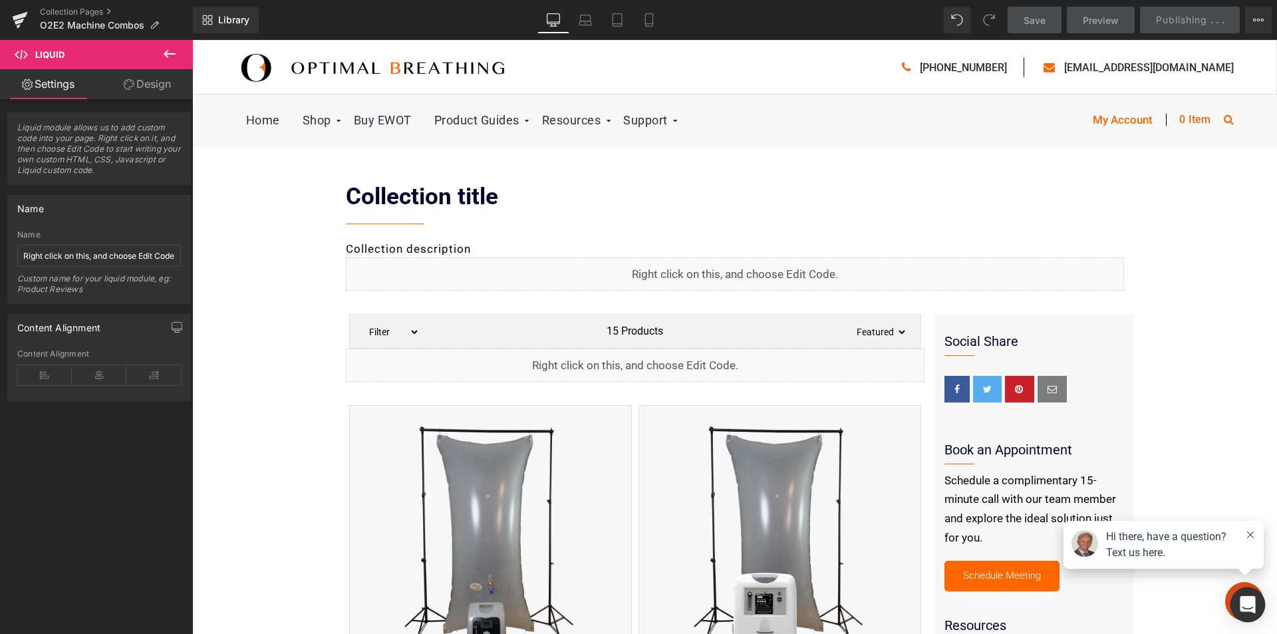
click at [1254, 608] on icon "Open Intercom Messenger" at bounding box center [1247, 604] width 15 height 17
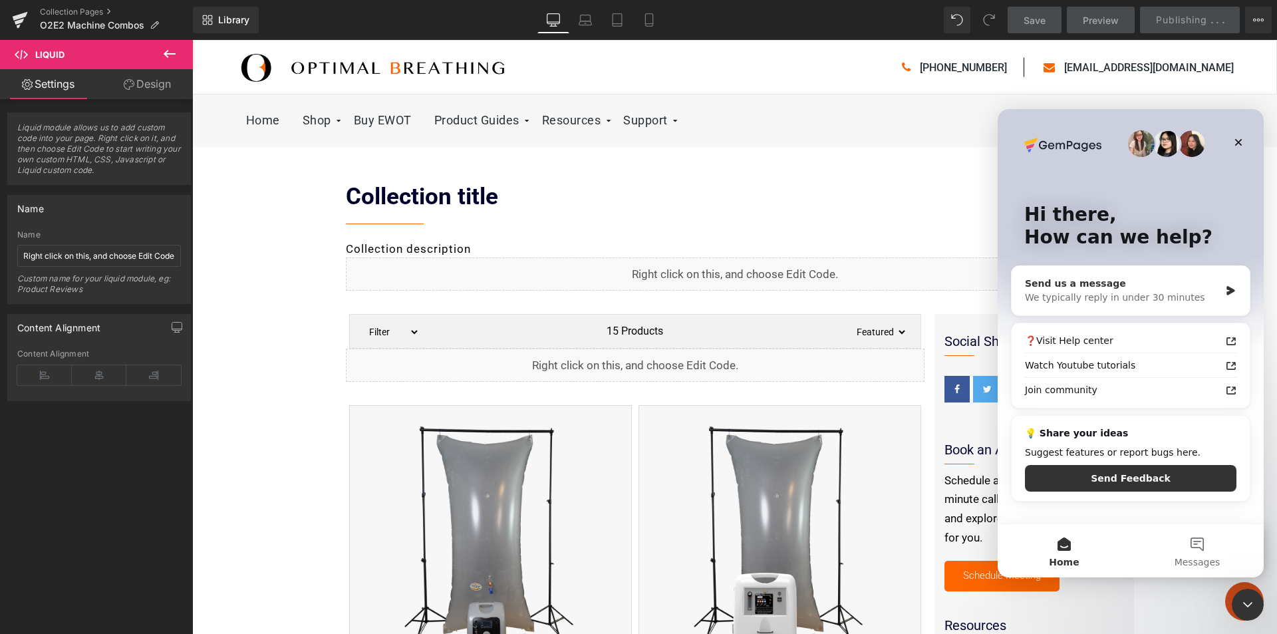
click at [1101, 285] on div "Send us a message" at bounding box center [1122, 284] width 195 height 14
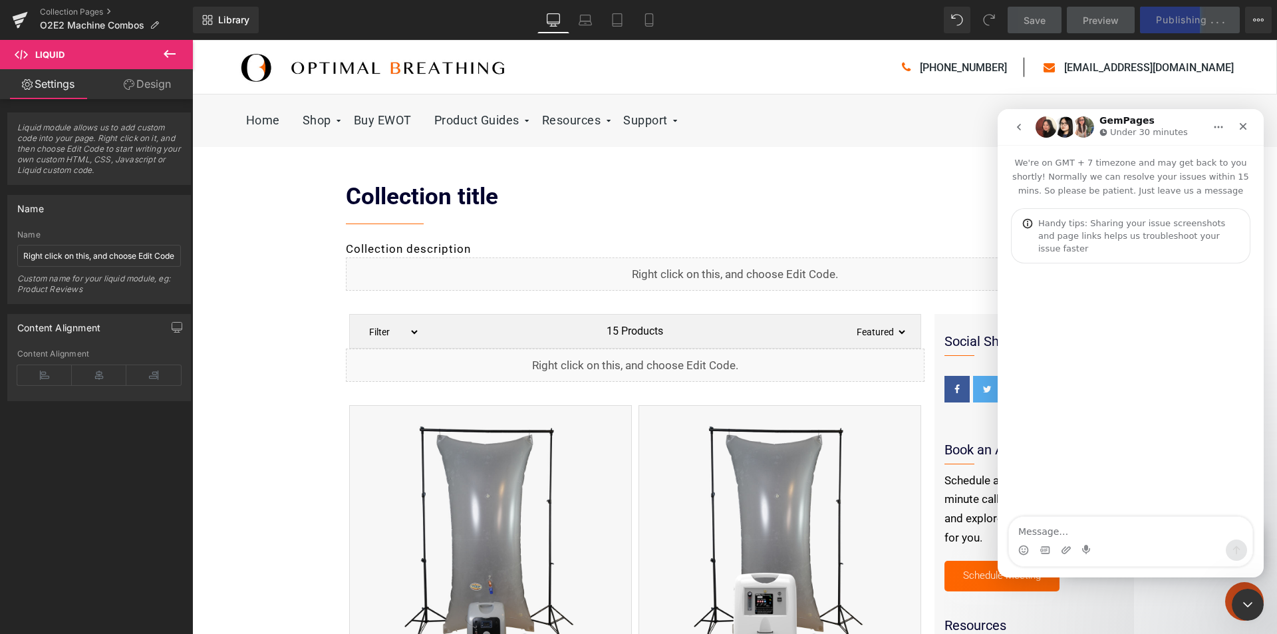
click at [1055, 533] on textarea "Message…" at bounding box center [1130, 528] width 243 height 23
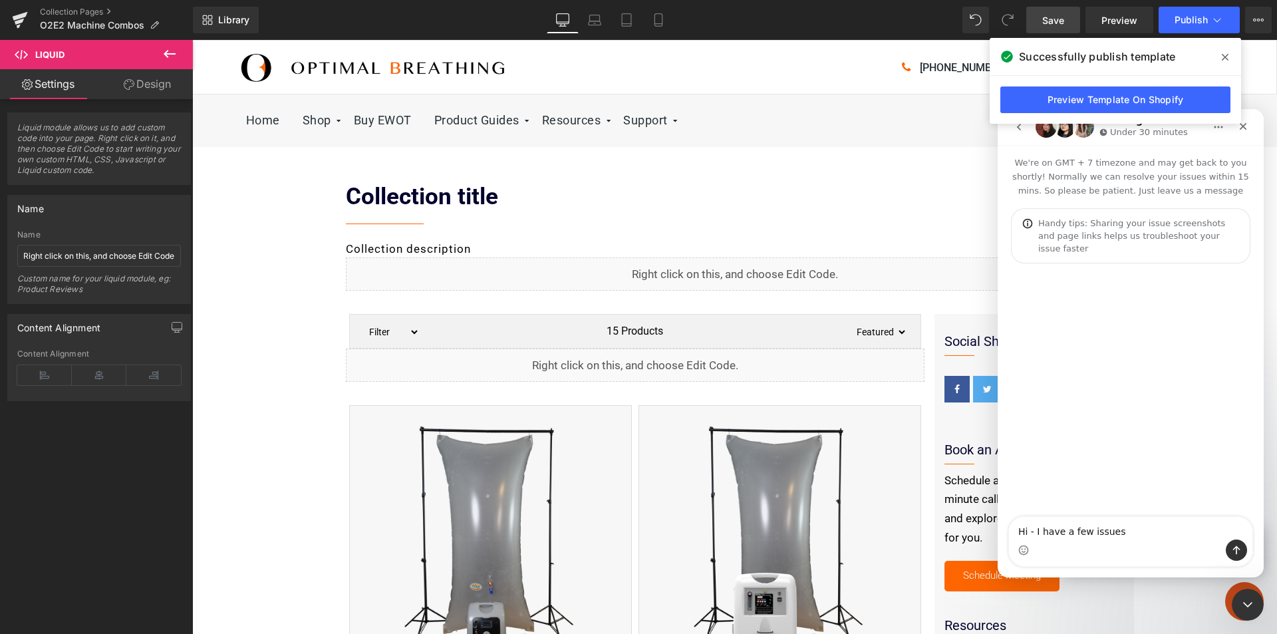
click at [1120, 526] on textarea "Hi - I have a few issues" at bounding box center [1130, 528] width 243 height 23
type textarea "Hi - I have a few issues:"
type textarea "#"
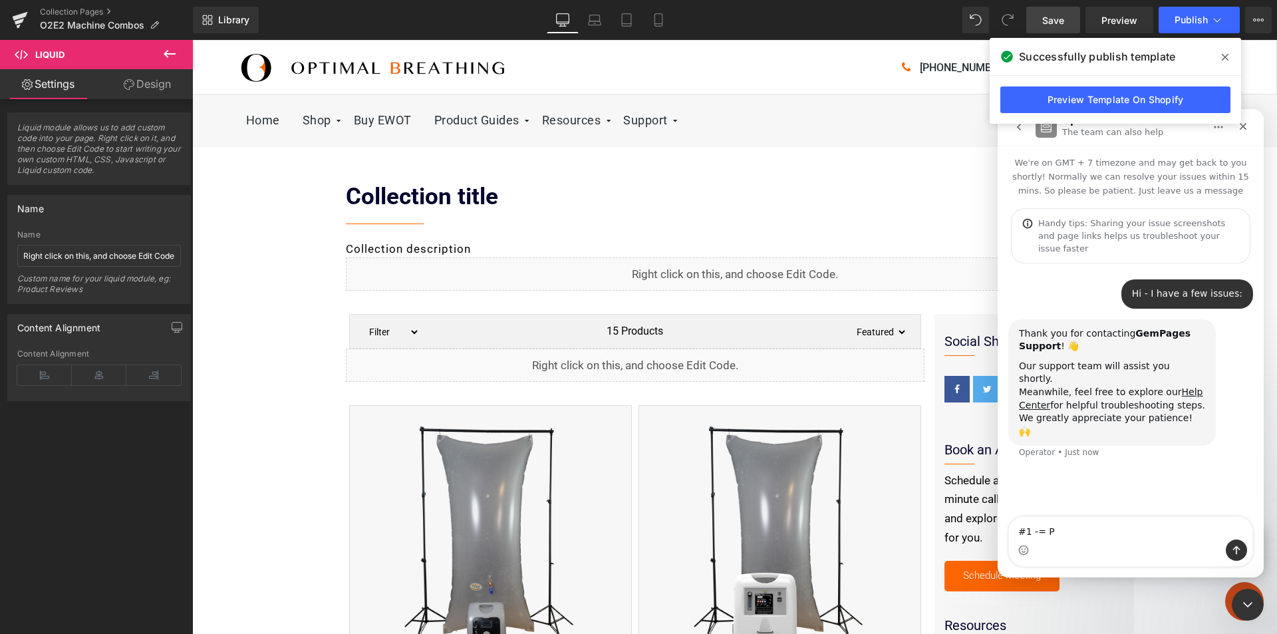
drag, startPoint x: 1036, startPoint y: 534, endPoint x: 1059, endPoint y: 530, distance: 22.9
click at [1059, 530] on textarea "#1 -= P" at bounding box center [1130, 528] width 243 height 23
type textarea "#1 -Product Image In Collection Page"
click at [1016, 531] on textarea "#1 -Product Image In Collection Page" at bounding box center [1130, 528] width 243 height 23
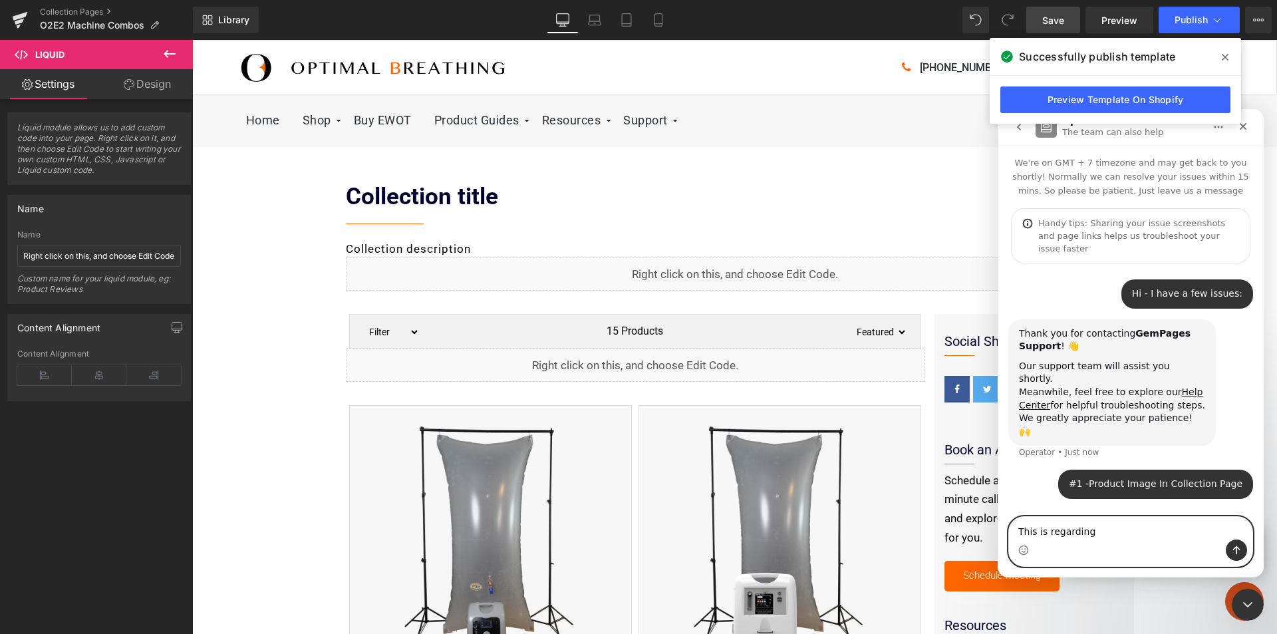
paste textarea "[URL][DOMAIN_NAME]"
type textarea "This is regarding [URL][DOMAIN_NAME]"
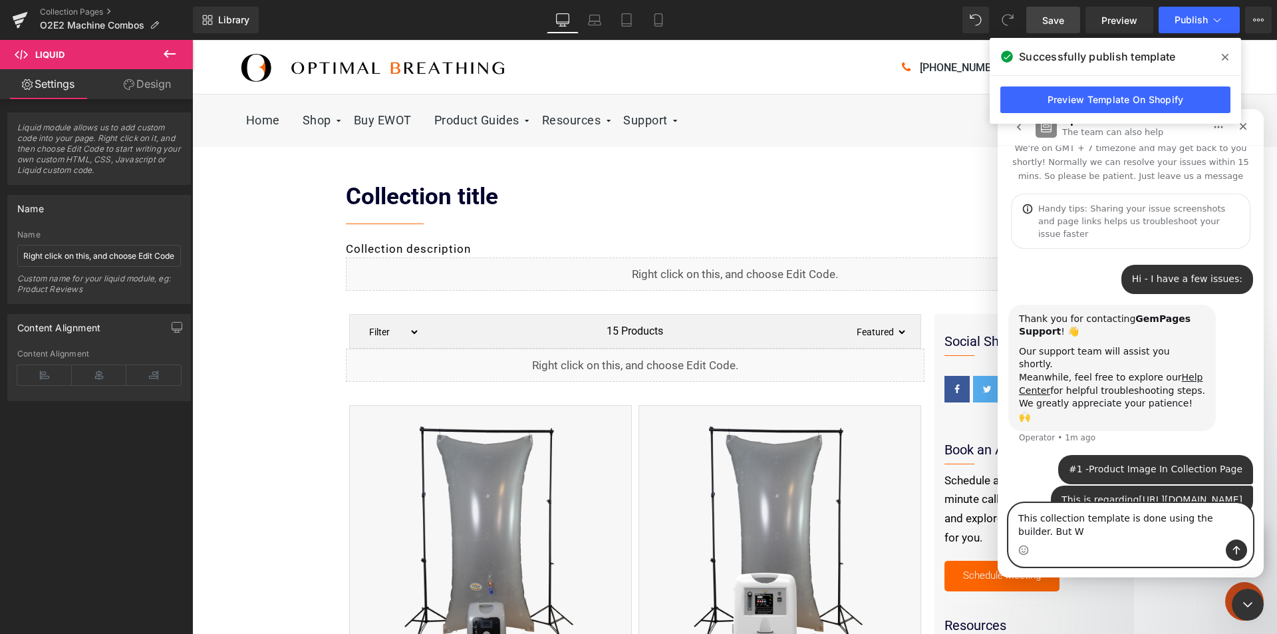
scroll to position [28, 0]
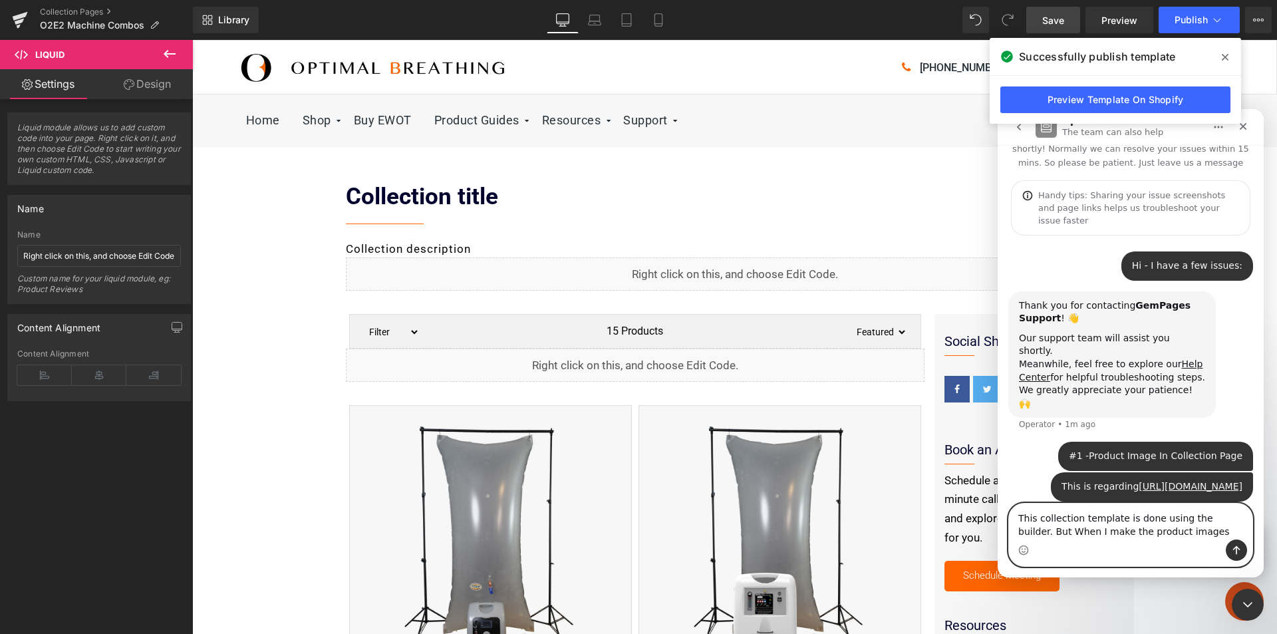
drag, startPoint x: 1051, startPoint y: 532, endPoint x: 1074, endPoint y: 532, distance: 22.6
click at [1074, 532] on textarea "This collection template is done using the builder. But When I make the product…" at bounding box center [1130, 522] width 243 height 36
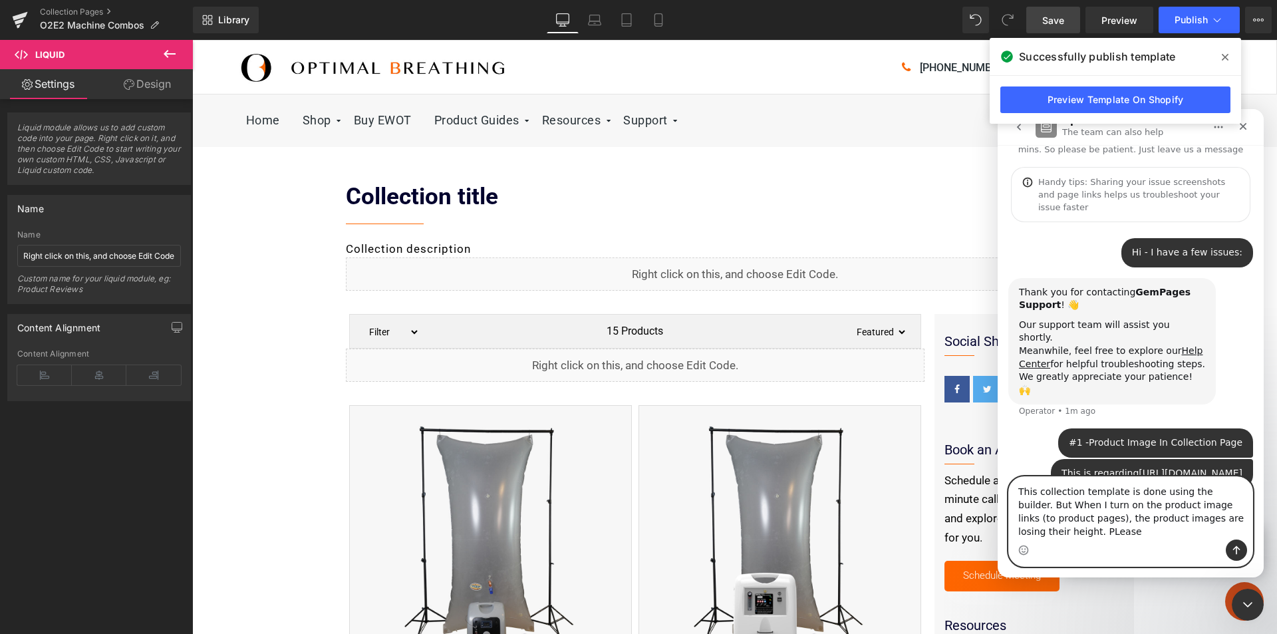
scroll to position [55, 0]
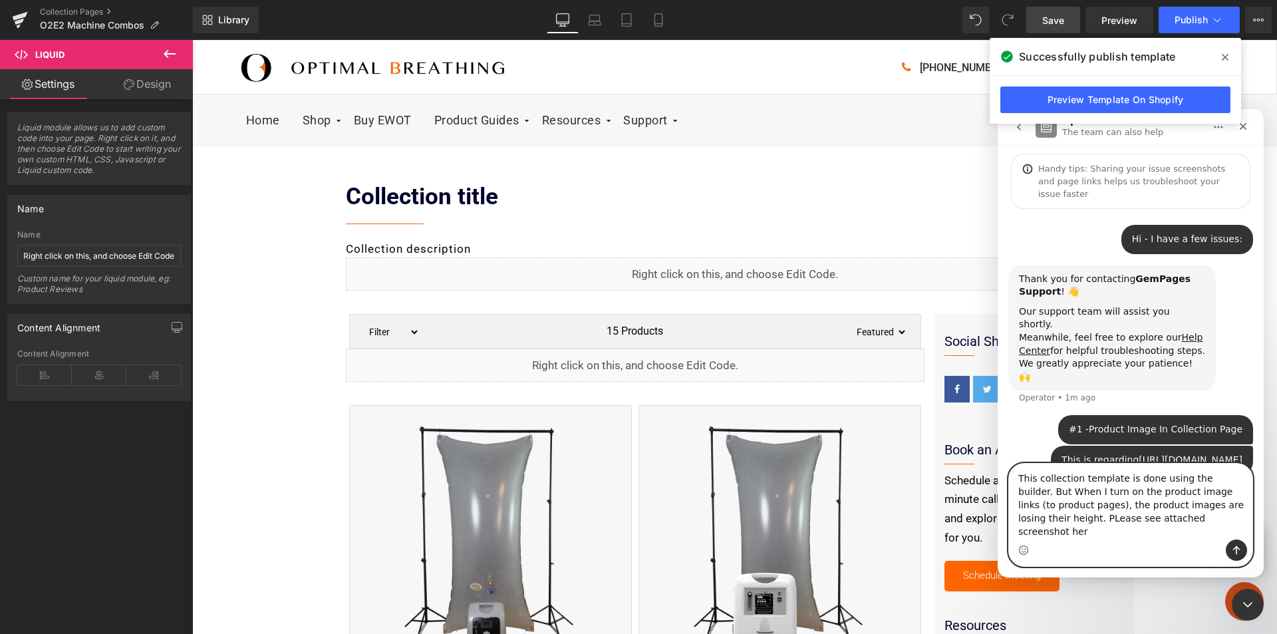
type textarea "This collection template is done using the builder. But When I turn on the prod…"
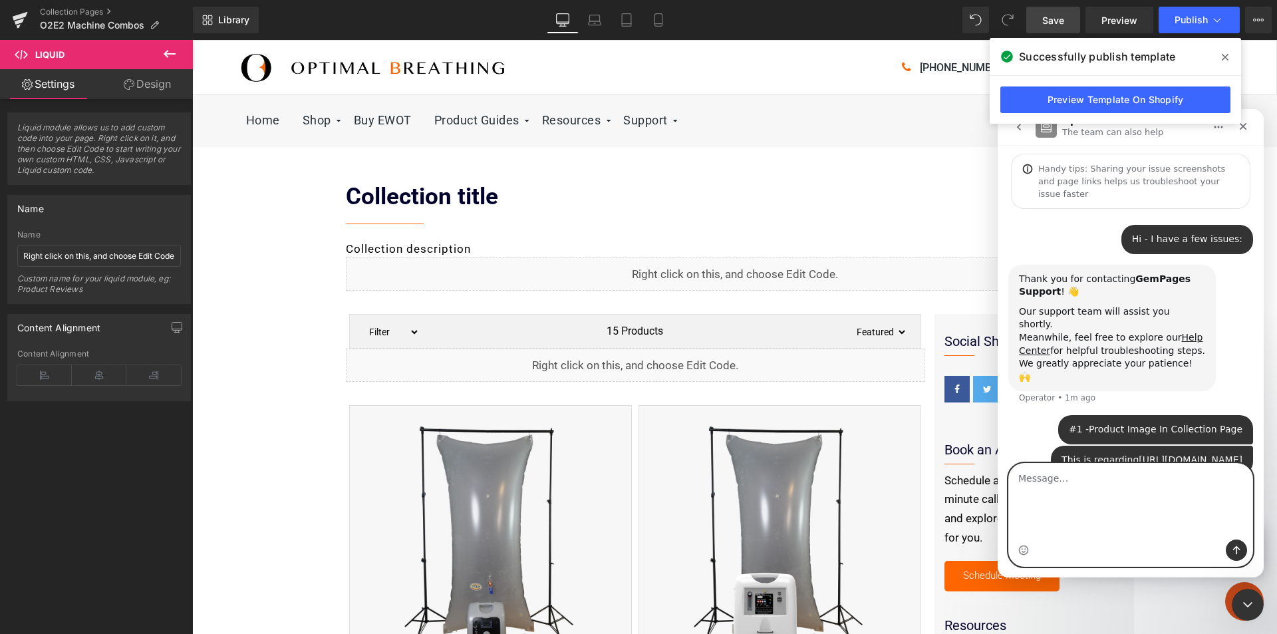
scroll to position [97, 0]
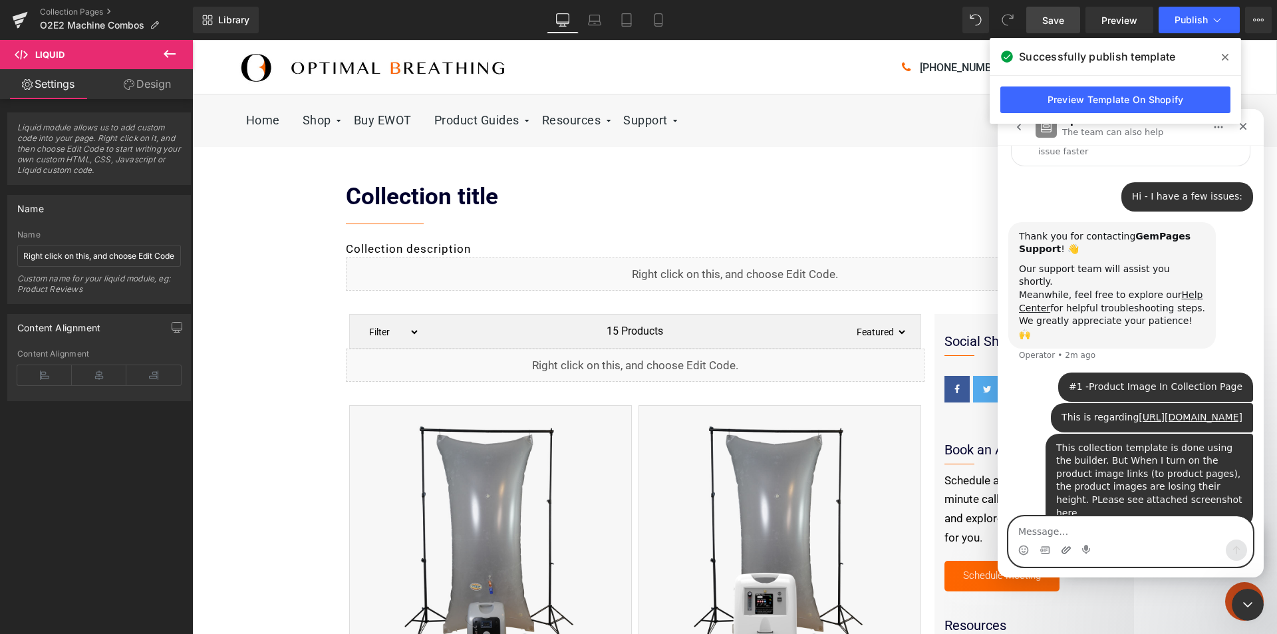
click at [1062, 550] on icon "Upload attachment" at bounding box center [1066, 550] width 11 height 11
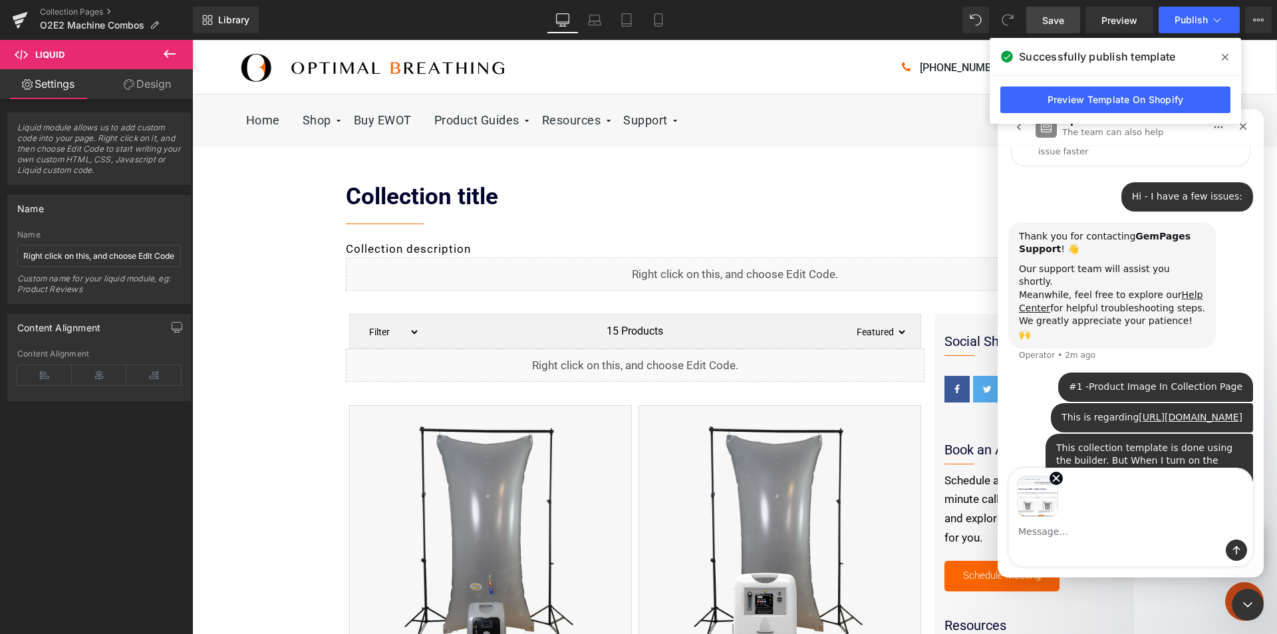
scroll to position [146, 0]
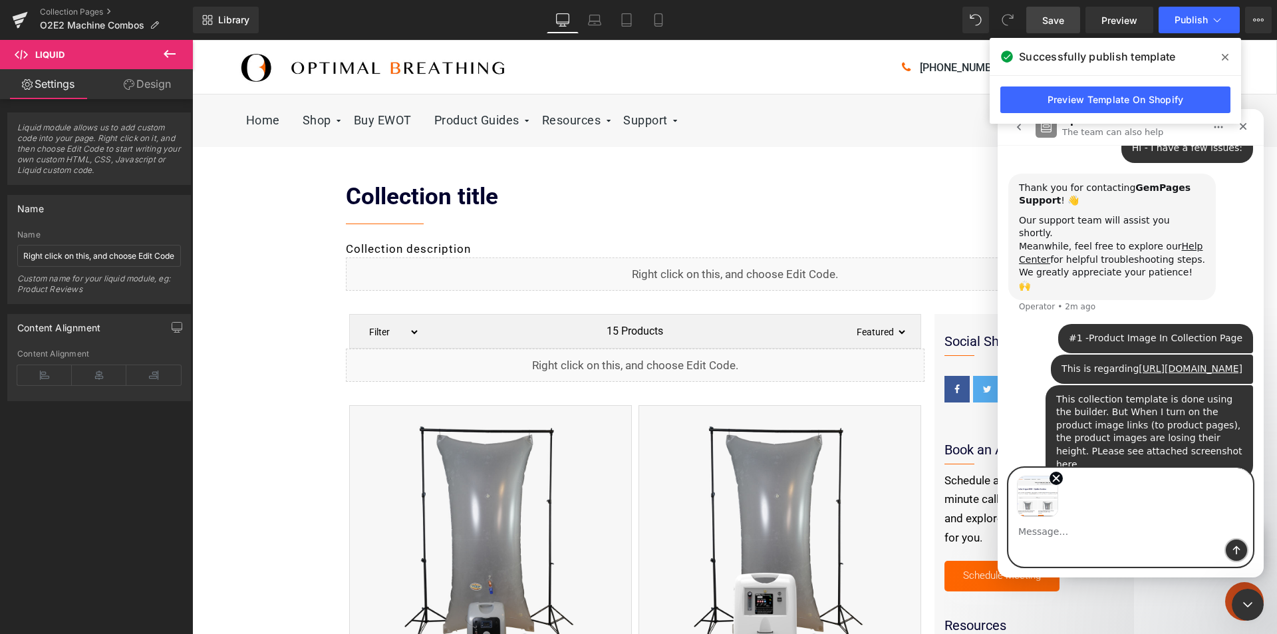
click at [1239, 548] on icon "Send a message…" at bounding box center [1236, 550] width 11 height 11
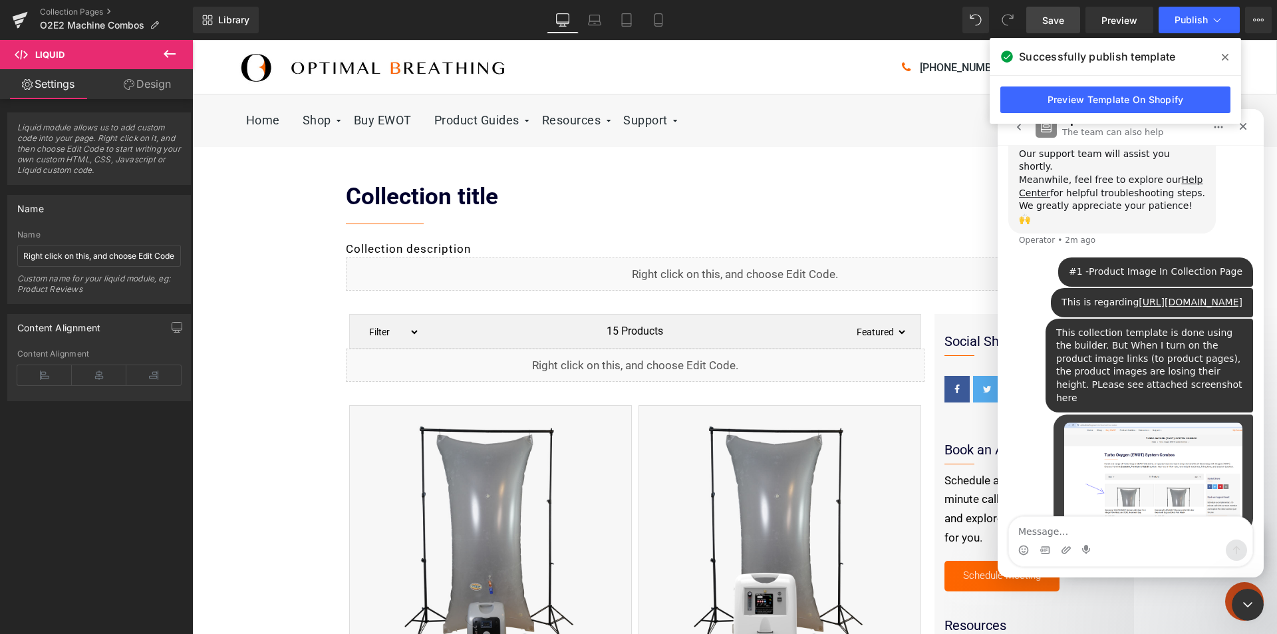
scroll to position [215, 0]
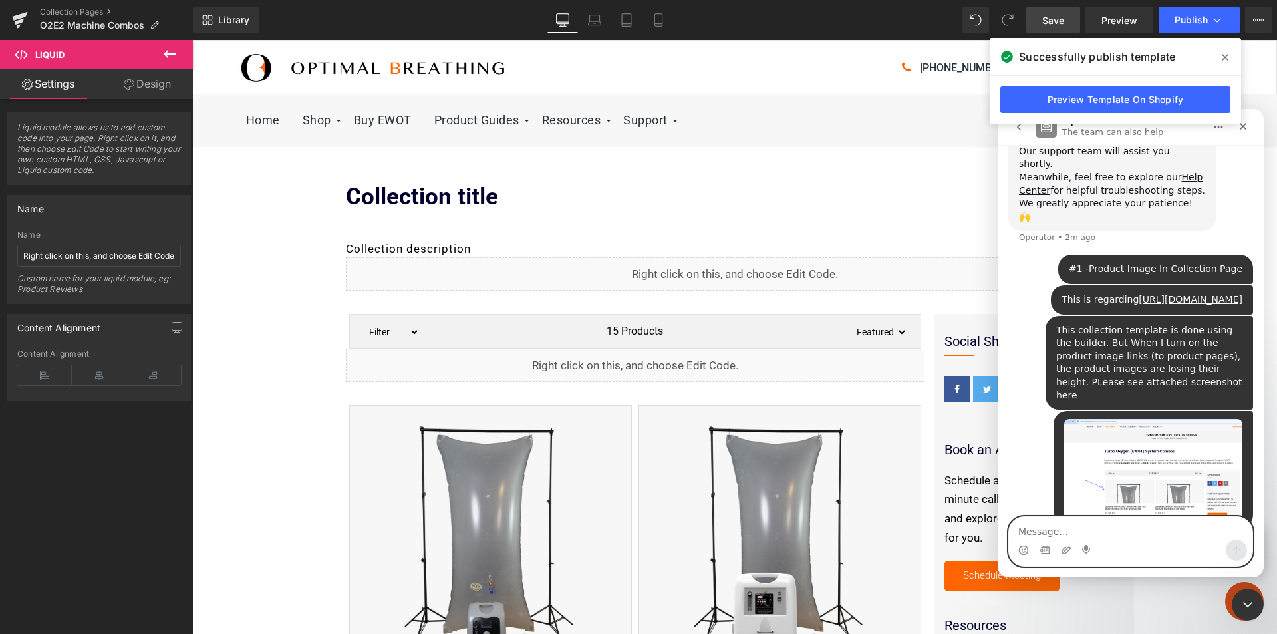
click at [1039, 533] on textarea "Message…" at bounding box center [1130, 528] width 243 height 23
type textarea "#2 - Schema Code Not Working"
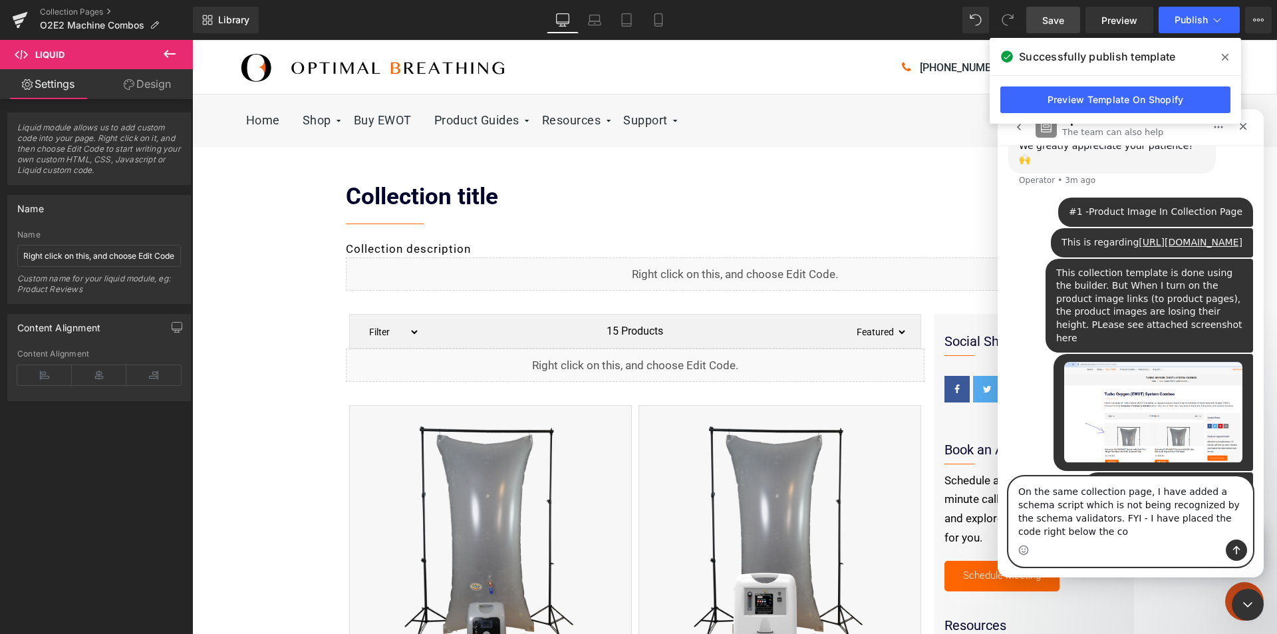
scroll to position [285, 0]
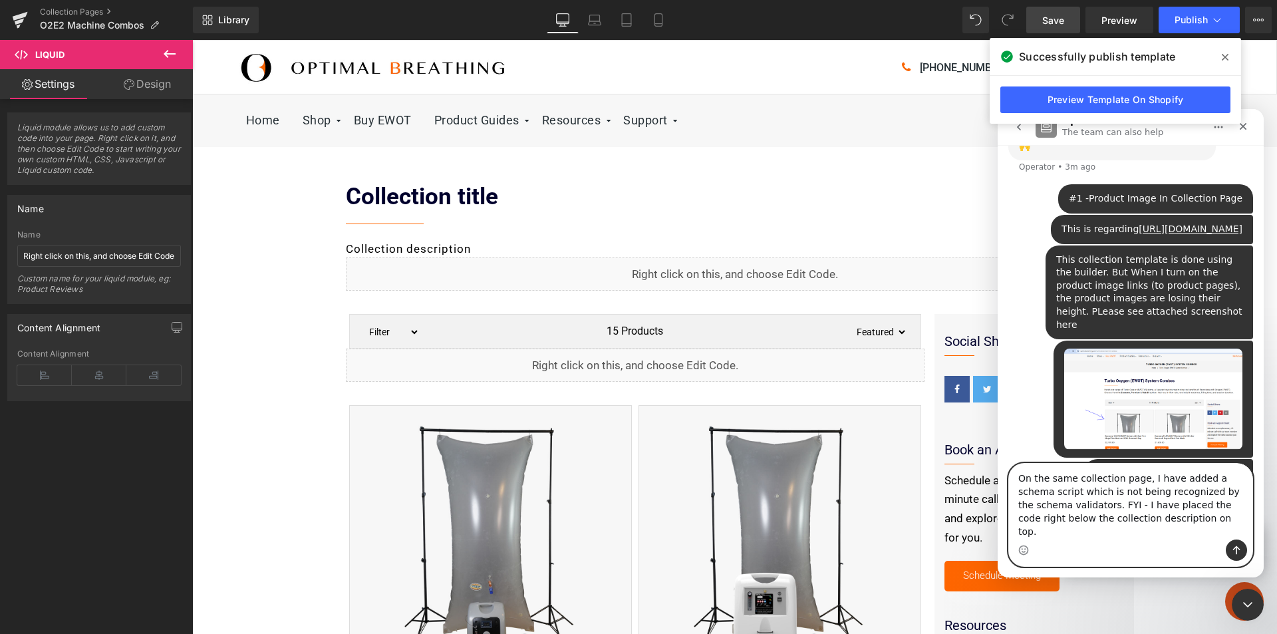
type textarea "On the same collection page, I have added a schema script which is not being re…"
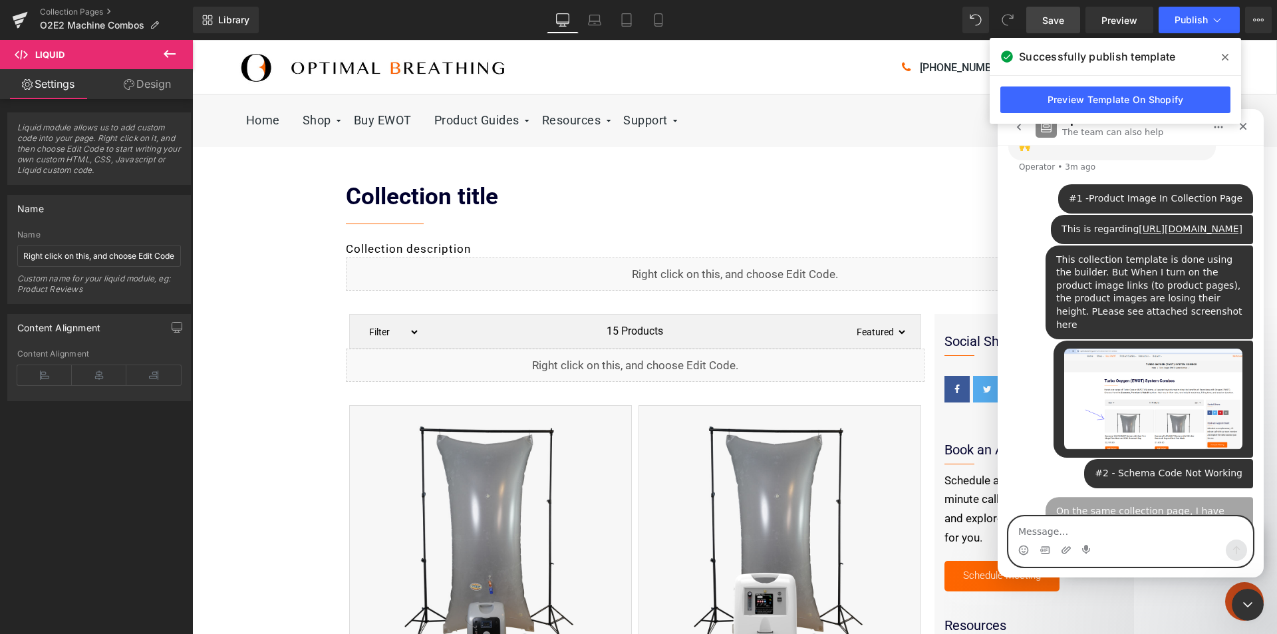
scroll to position [328, 0]
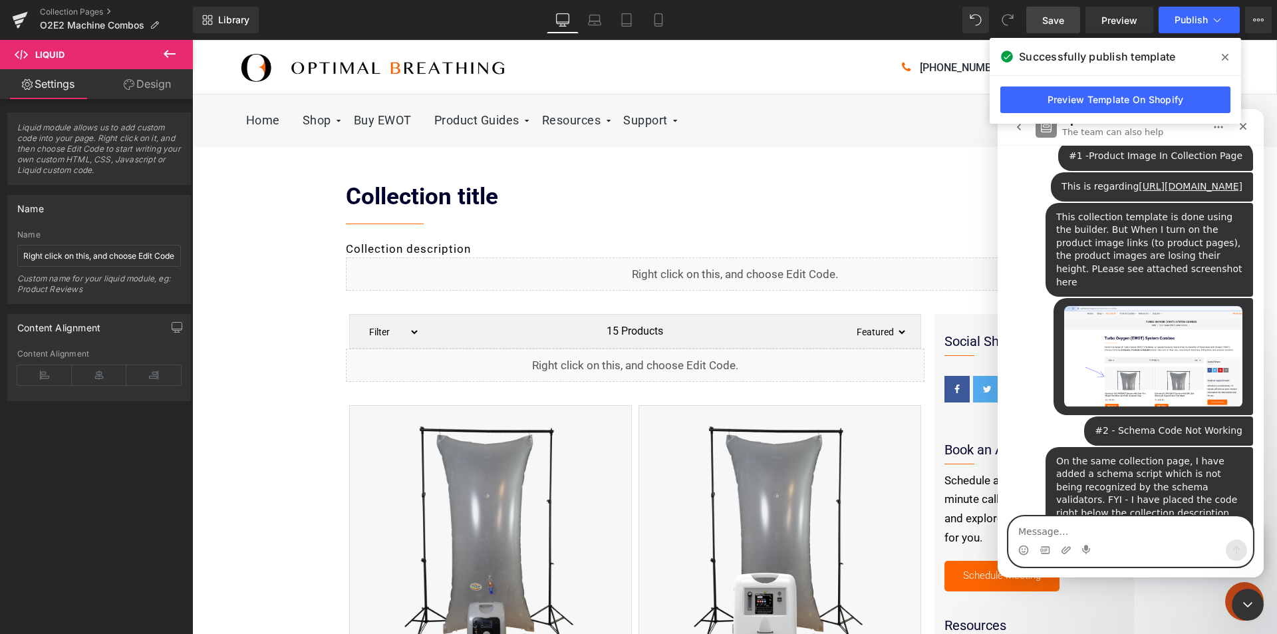
click at [1073, 530] on textarea "Message…" at bounding box center [1130, 528] width 243 height 23
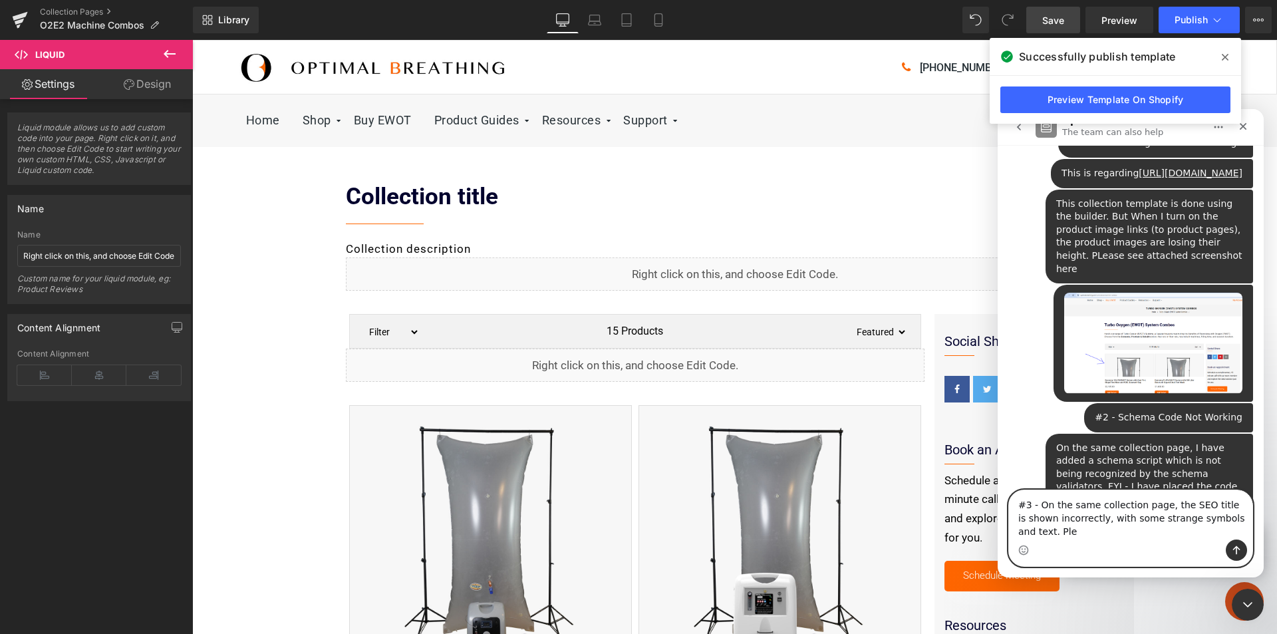
scroll to position [355, 0]
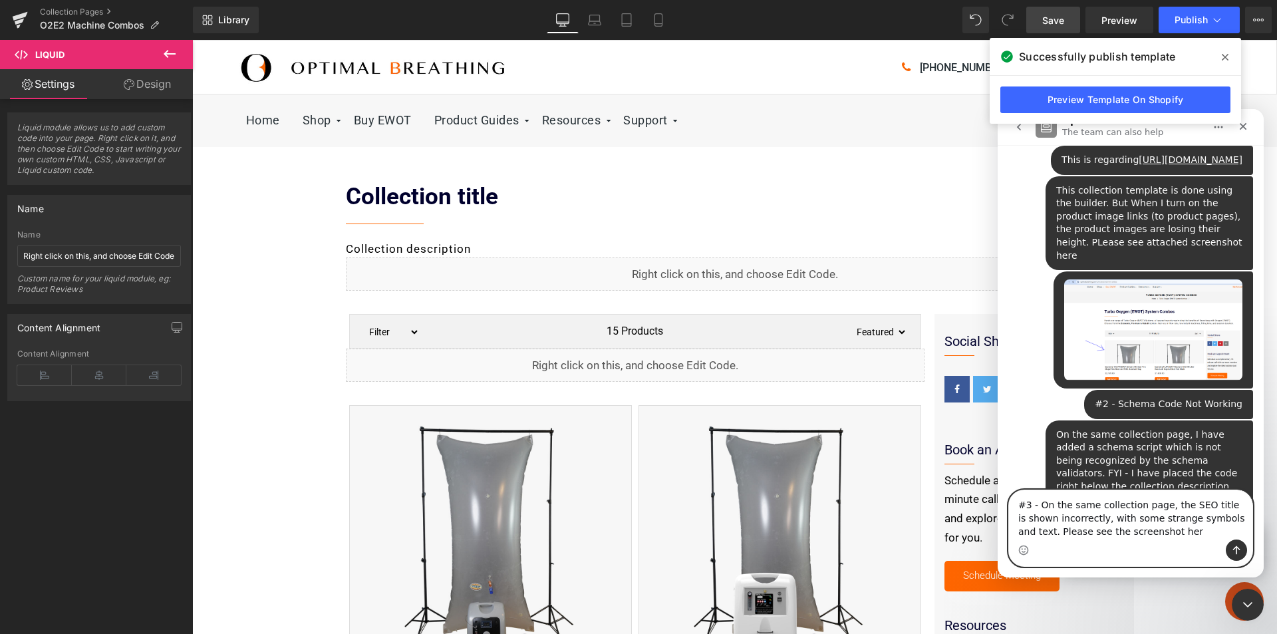
type textarea "#3 - On the same collection page, the SEO title is shown incorrectly, with some…"
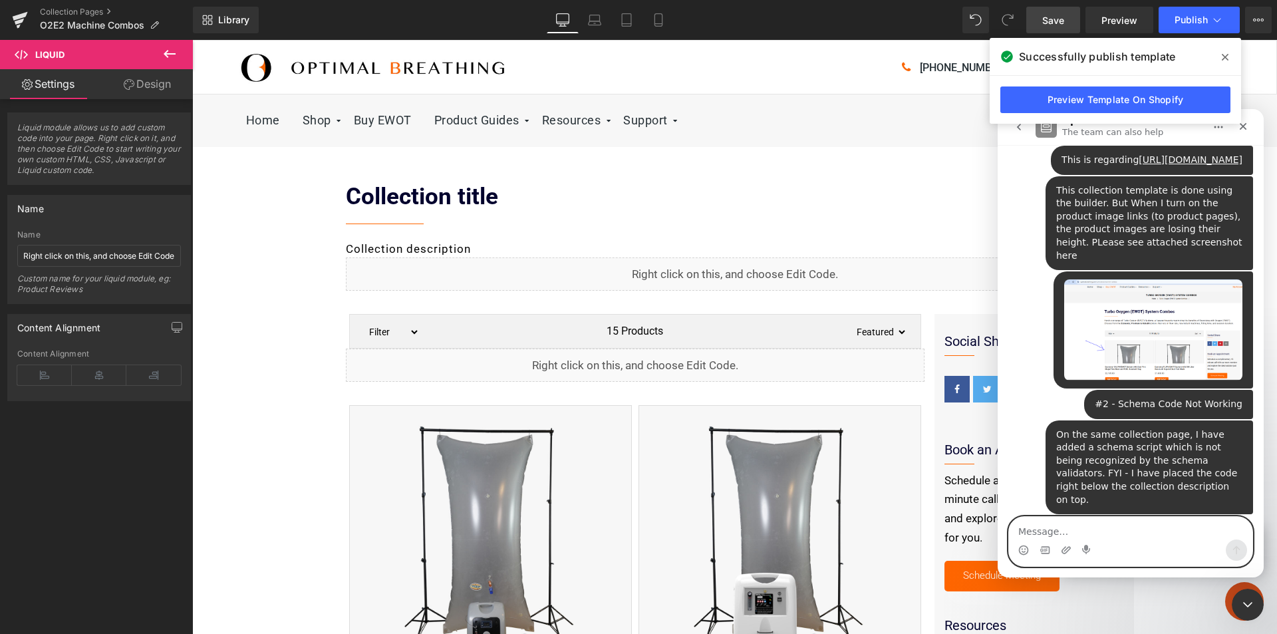
scroll to position [397, 0]
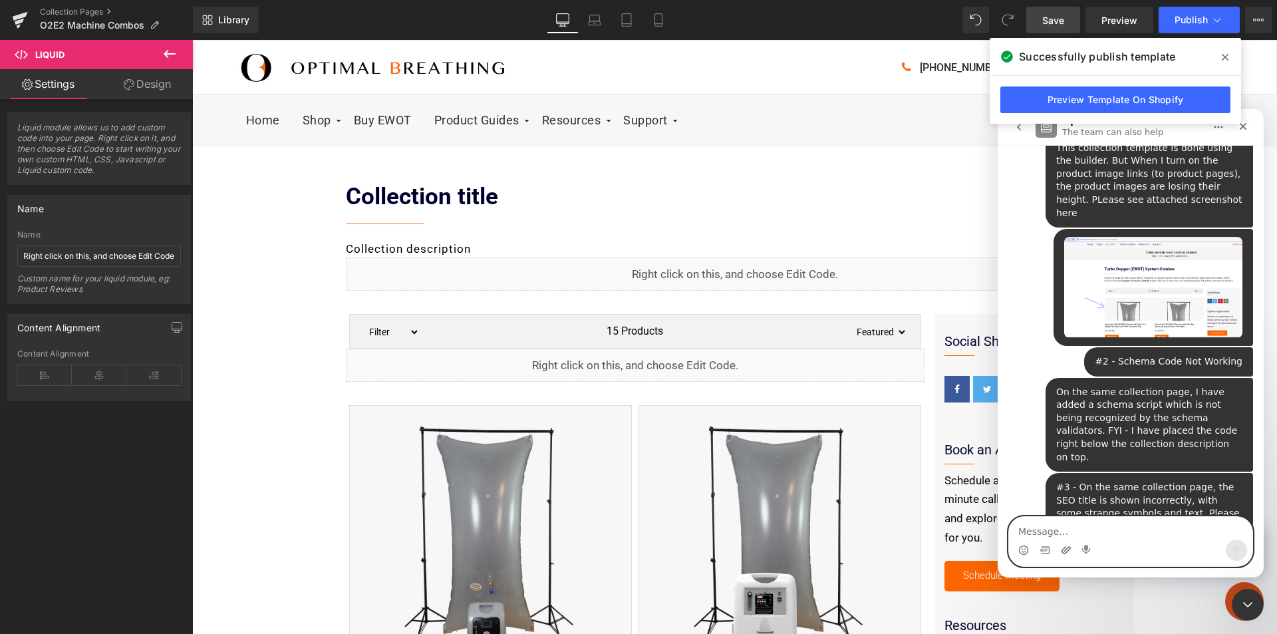
click at [1065, 551] on icon "Upload attachment" at bounding box center [1066, 550] width 11 height 11
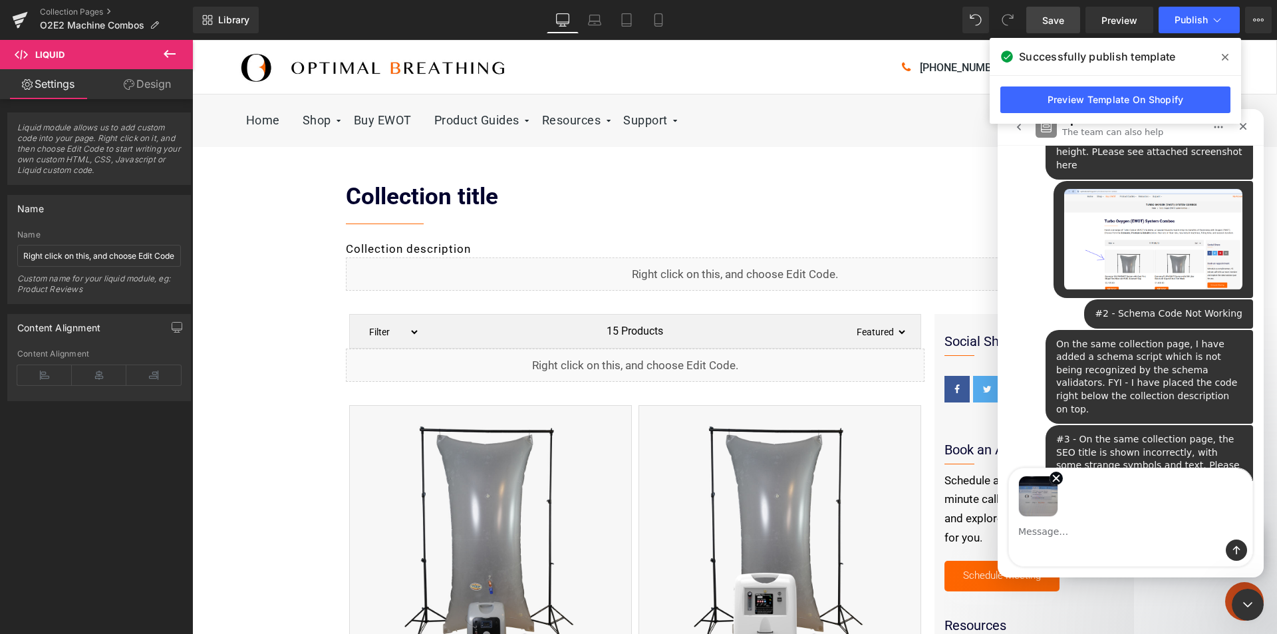
scroll to position [446, 0]
click at [1235, 549] on icon "Send a message…" at bounding box center [1236, 550] width 7 height 9
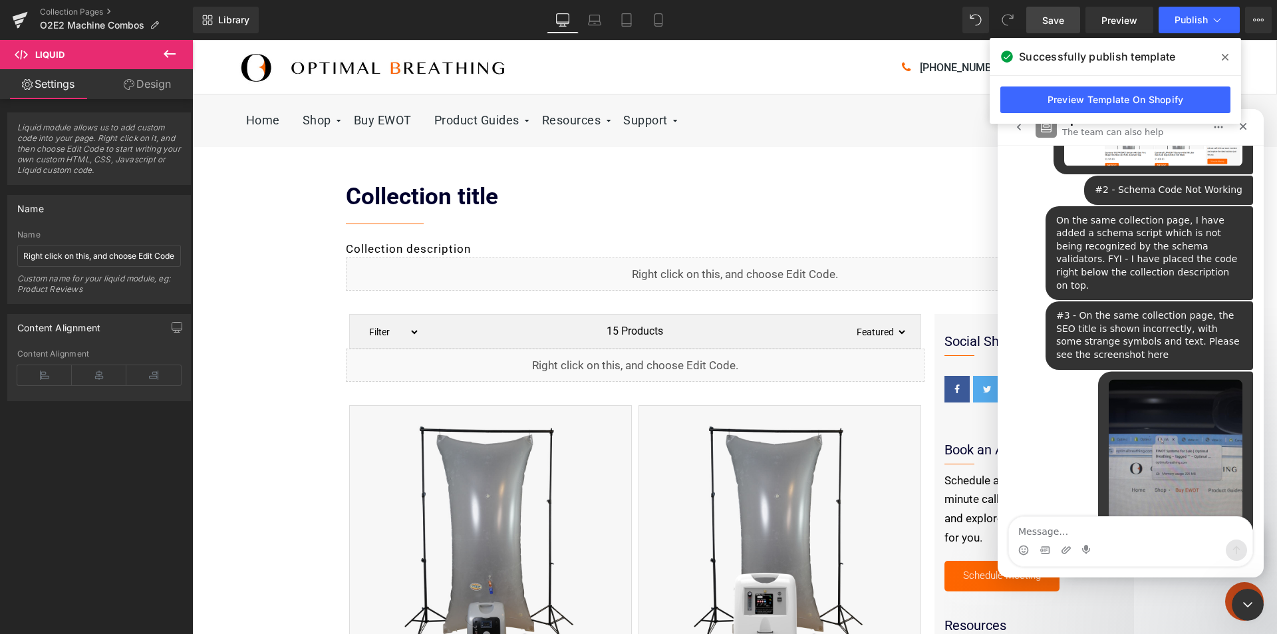
scroll to position [593, 0]
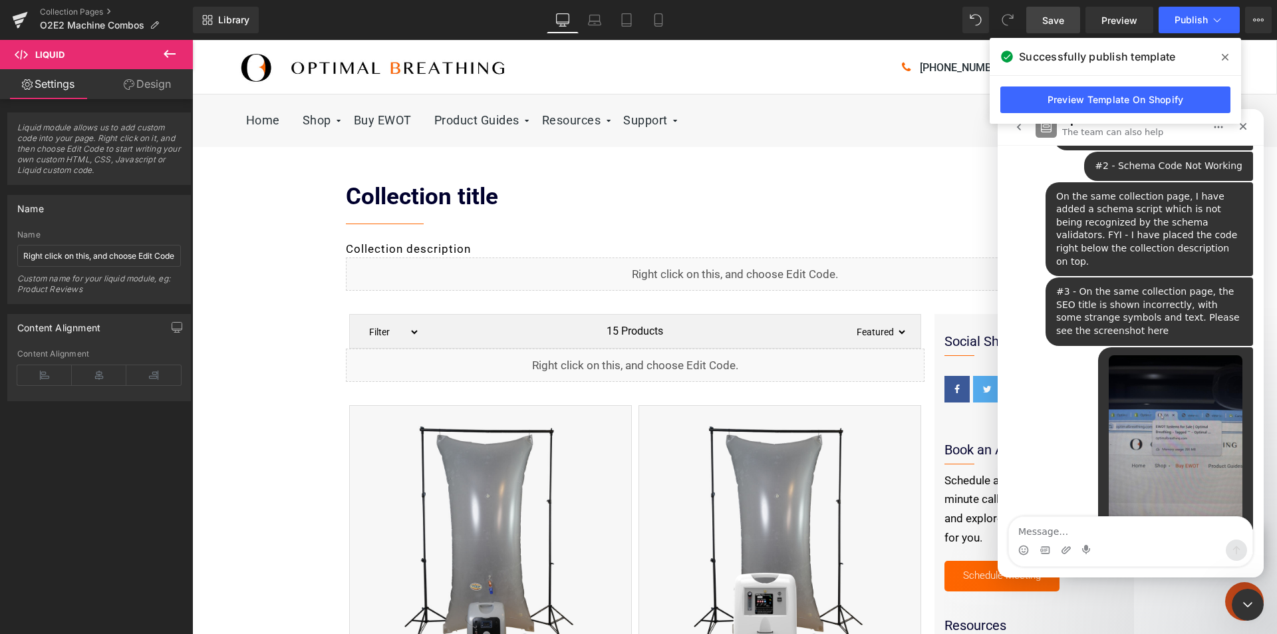
click at [1141, 535] on textarea "Message…" at bounding box center [1130, 528] width 243 height 23
type textarea "PLease help with these"
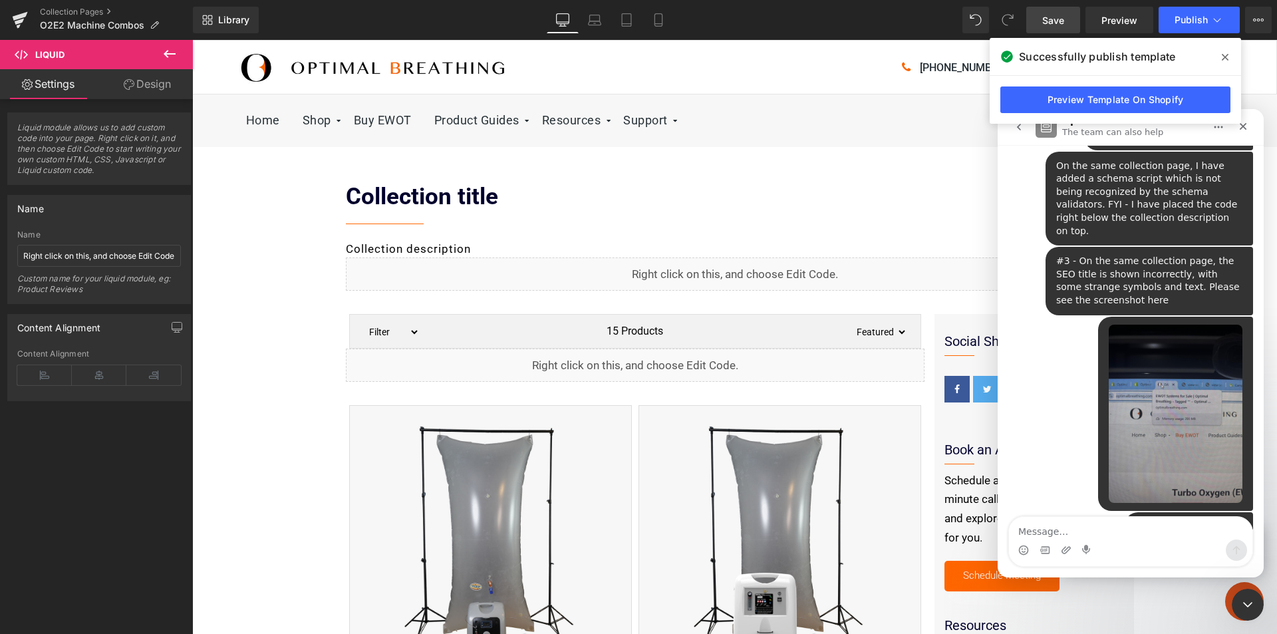
click at [305, 321] on div at bounding box center [638, 297] width 1277 height 594
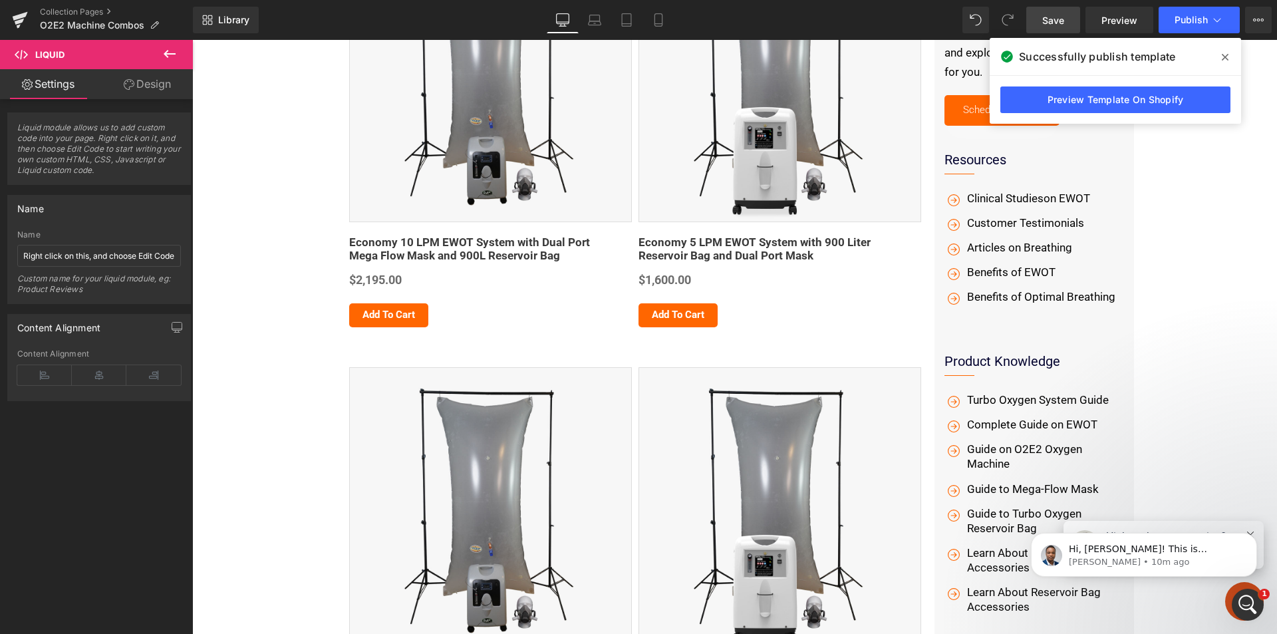
scroll to position [810, 0]
click at [1249, 604] on icon "Open Intercom Messenger" at bounding box center [1246, 603] width 22 height 22
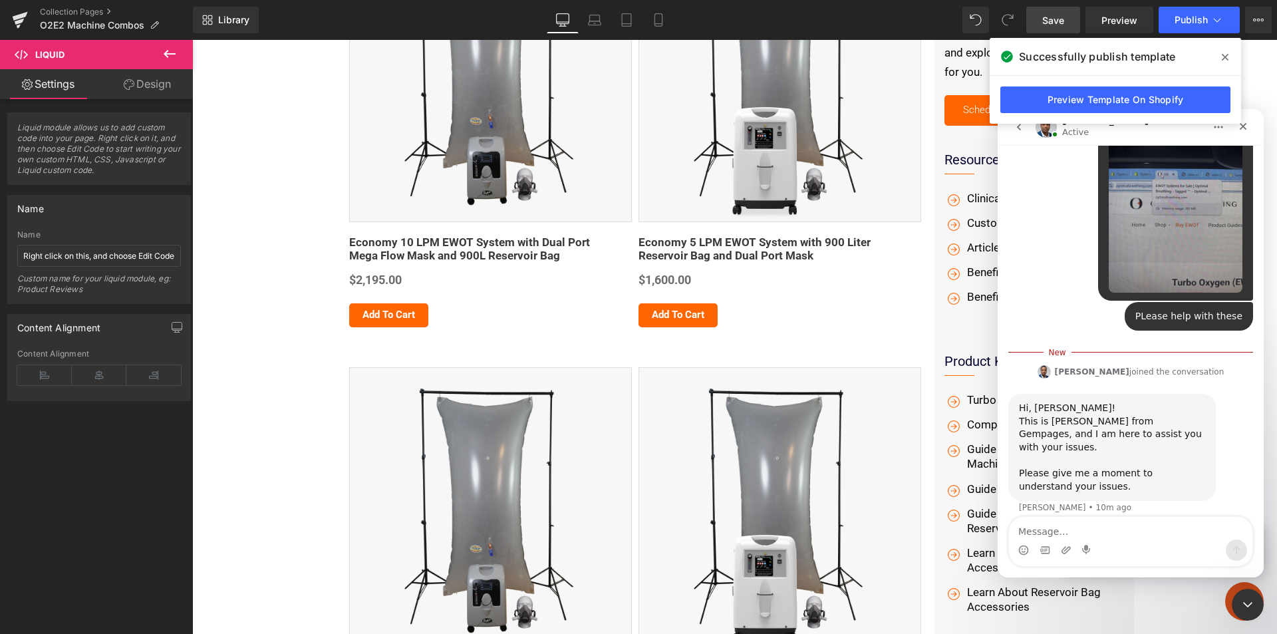
scroll to position [832, 0]
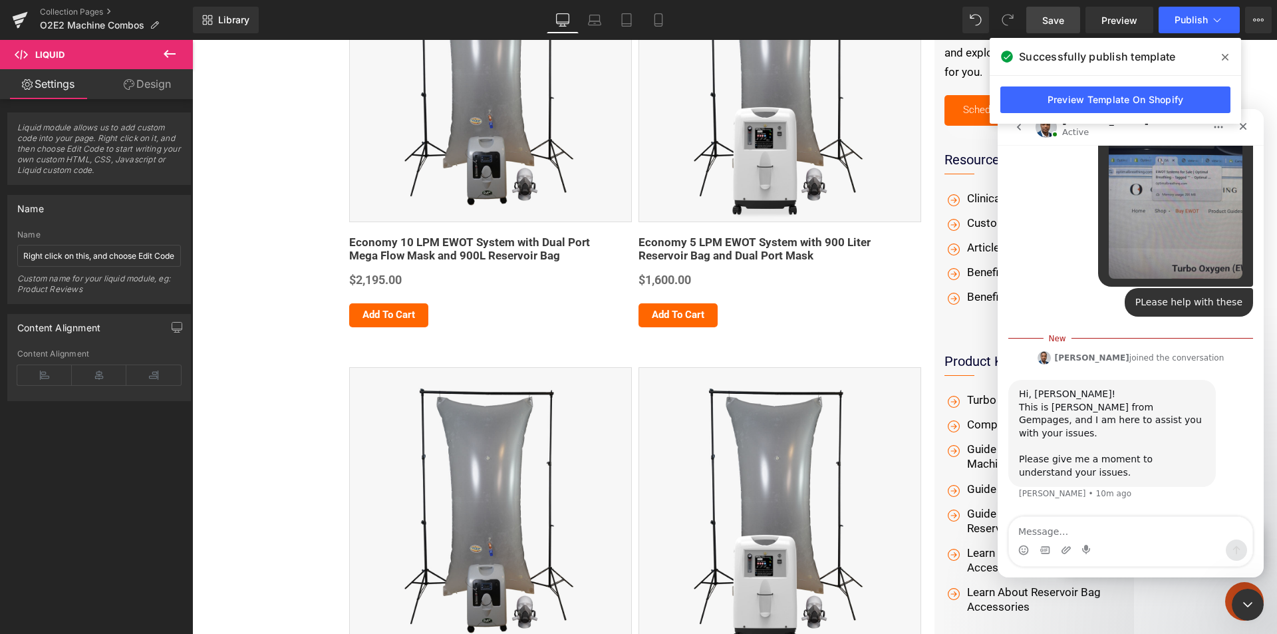
click at [1094, 531] on textarea "Message…" at bounding box center [1130, 528] width 243 height 23
type textarea "Sure"
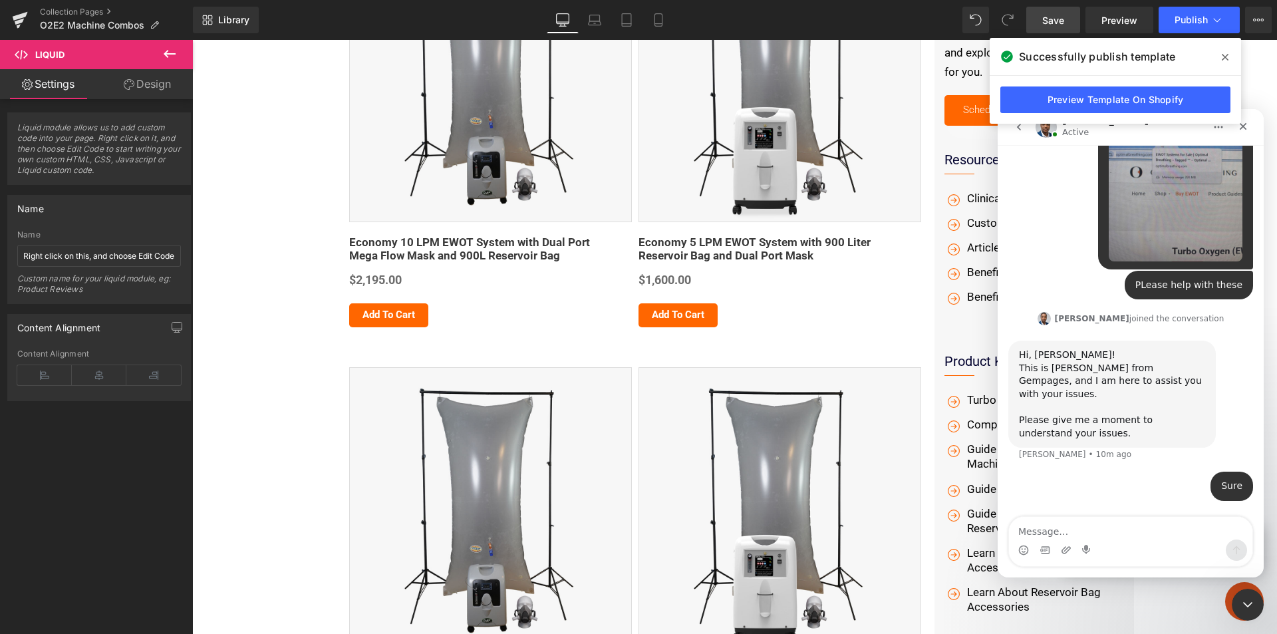
click at [1225, 59] on icon at bounding box center [1225, 57] width 7 height 7
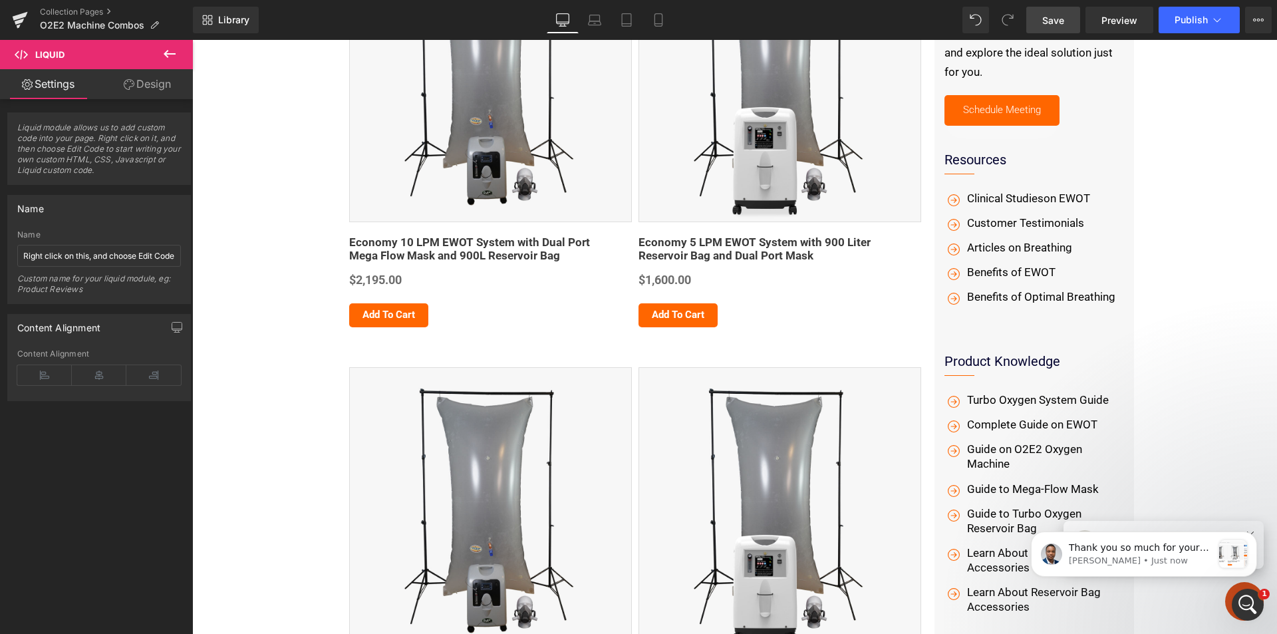
scroll to position [1149, 0]
click at [1247, 603] on icon "Open Intercom Messenger" at bounding box center [1246, 603] width 22 height 22
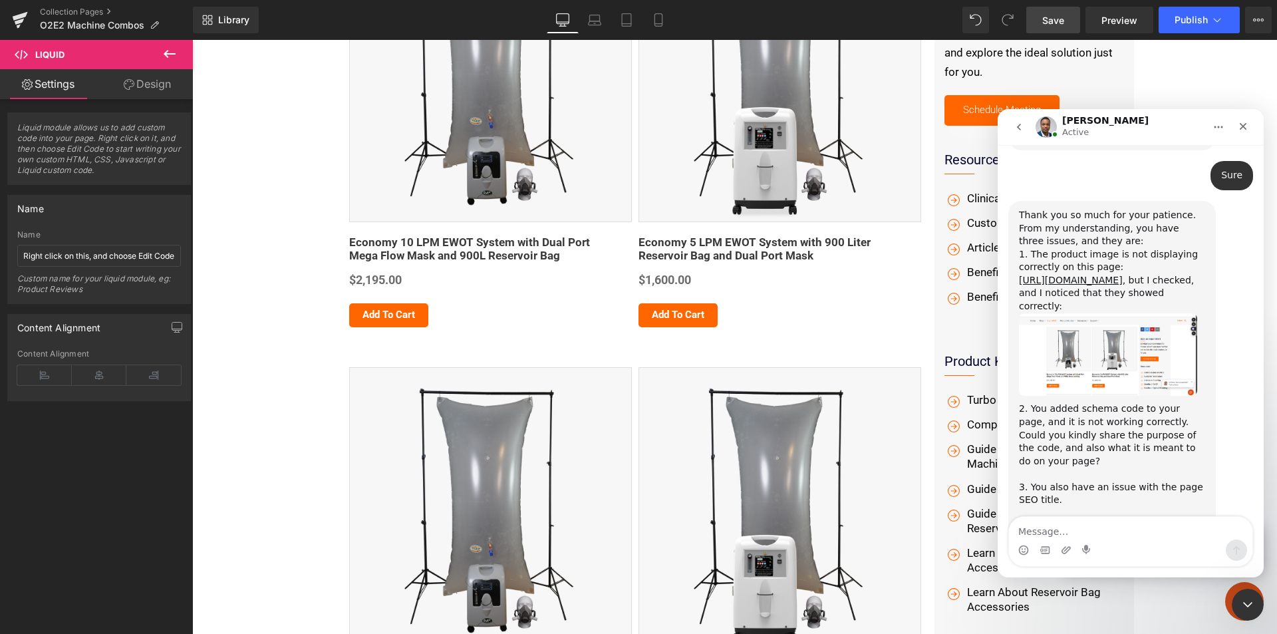
click at [1076, 529] on textarea "Message…" at bounding box center [1130, 528] width 243 height 23
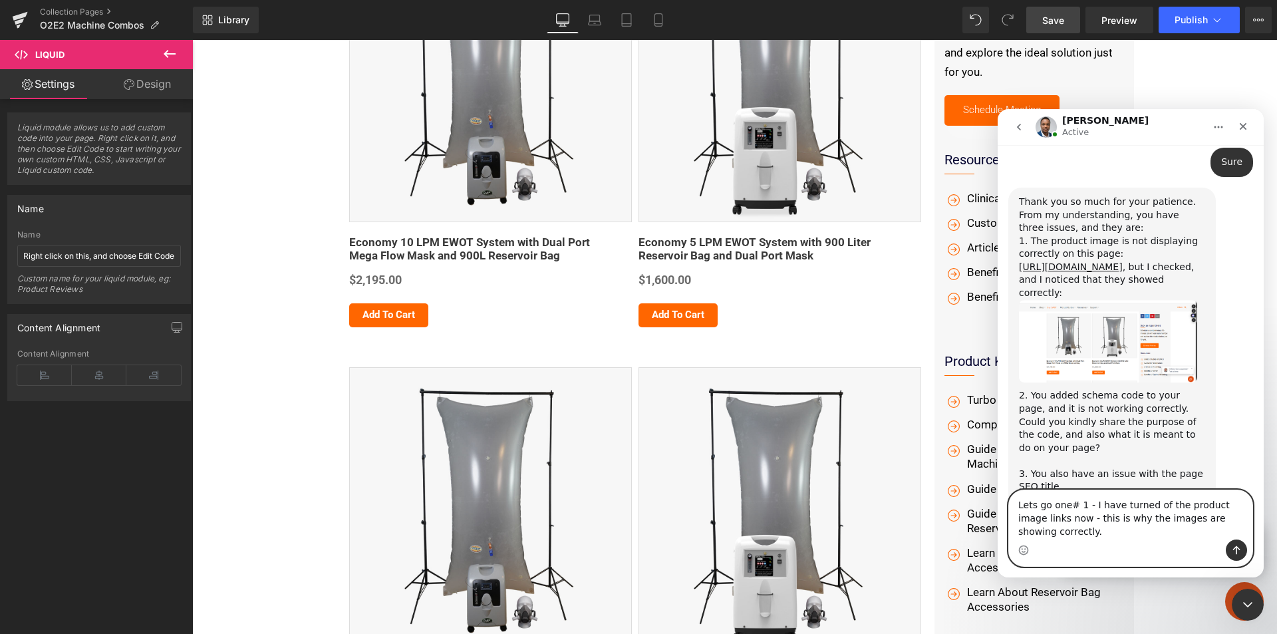
scroll to position [1176, 0]
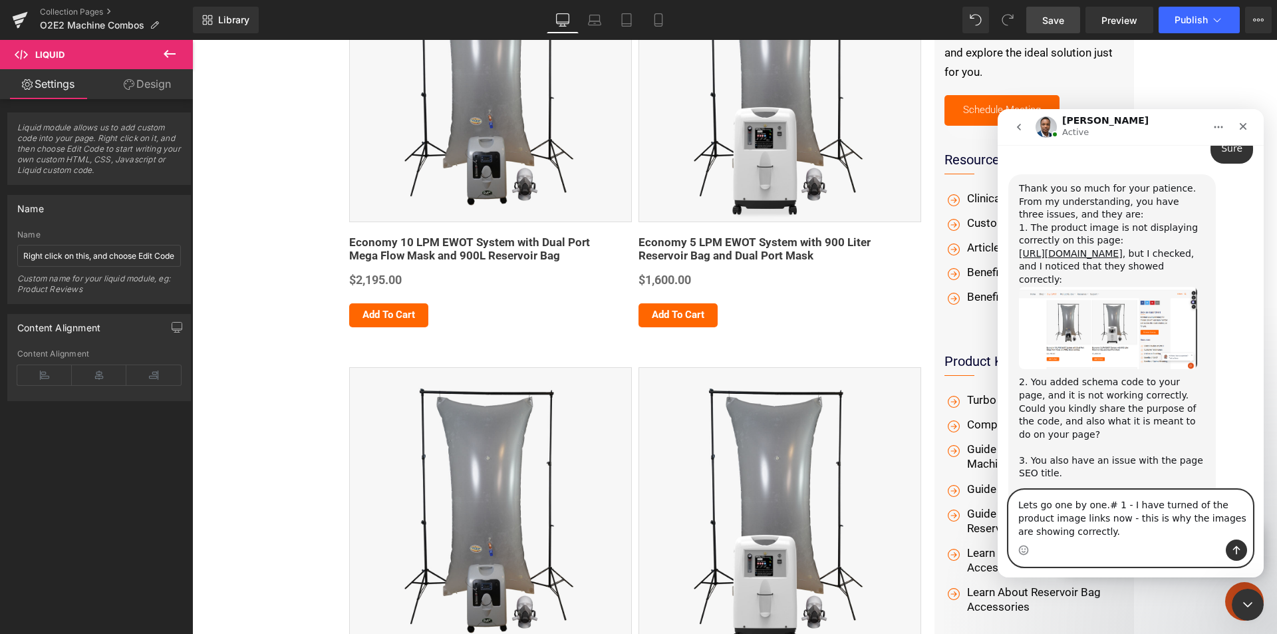
type textarea "Lets go one by one. # 1 - I have turned of the product image links now - this i…"
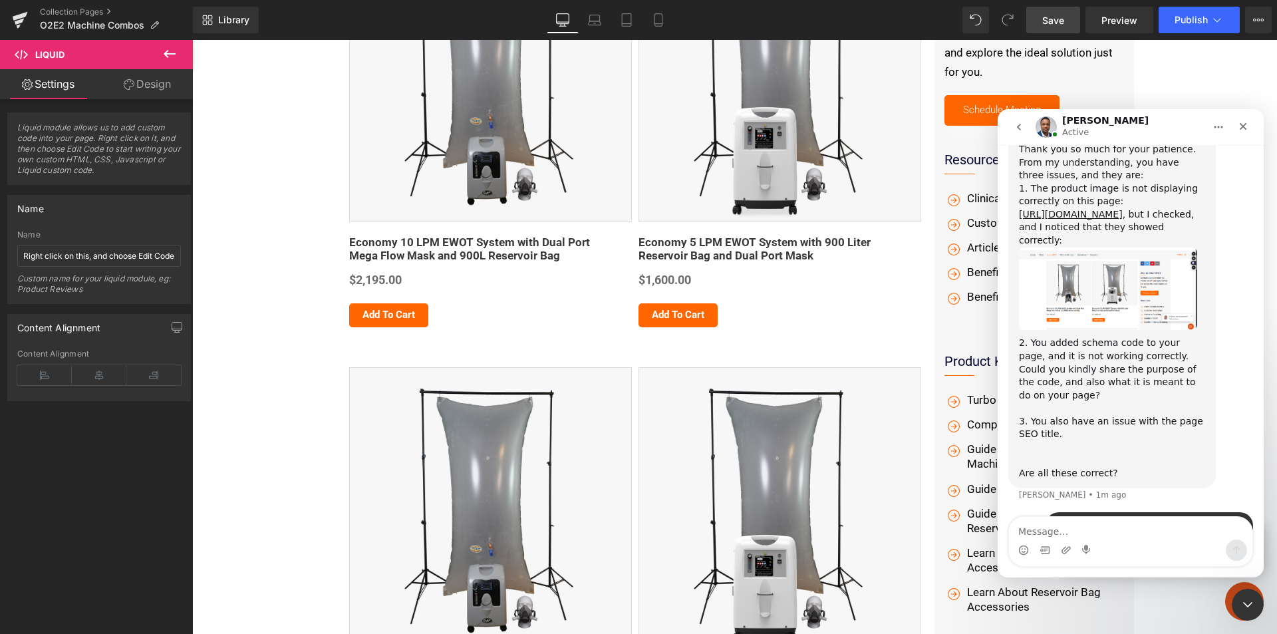
click at [307, 250] on div at bounding box center [638, 297] width 1277 height 594
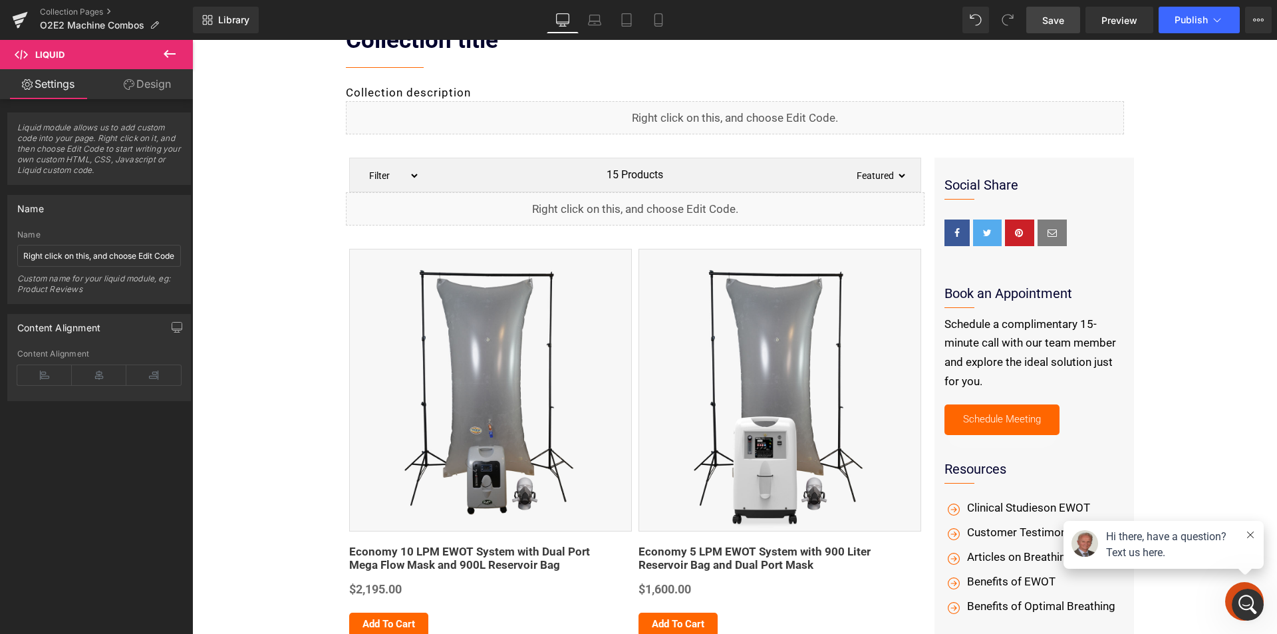
scroll to position [67, 0]
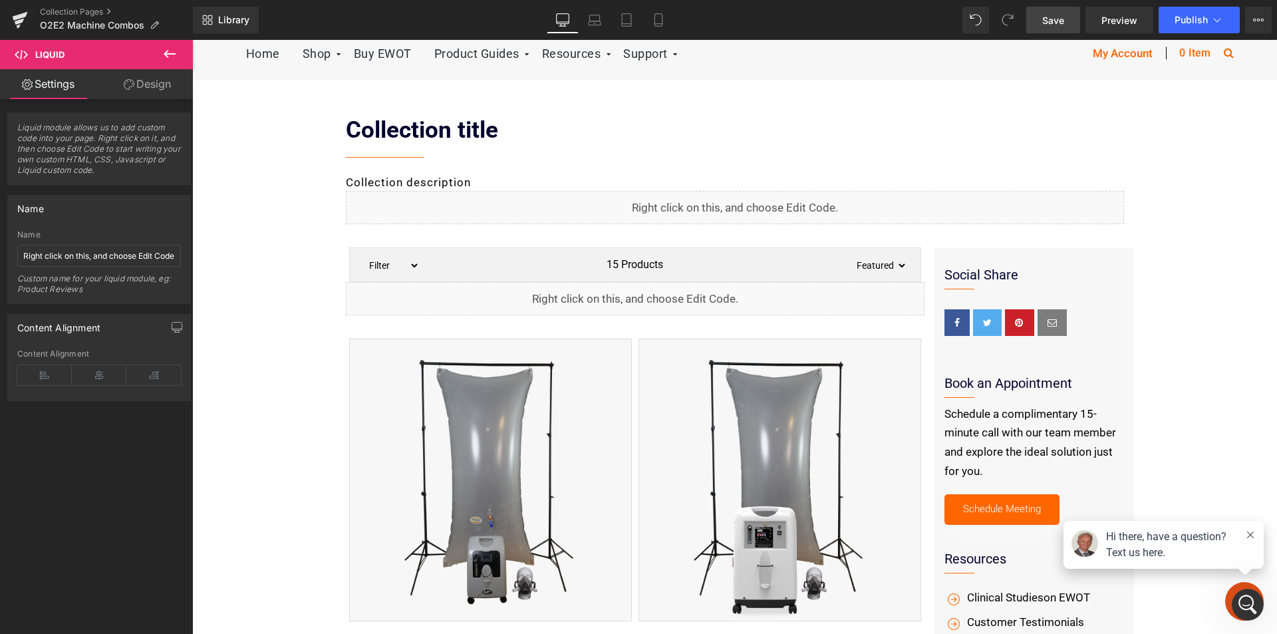
click at [492, 448] on img at bounding box center [490, 480] width 283 height 283
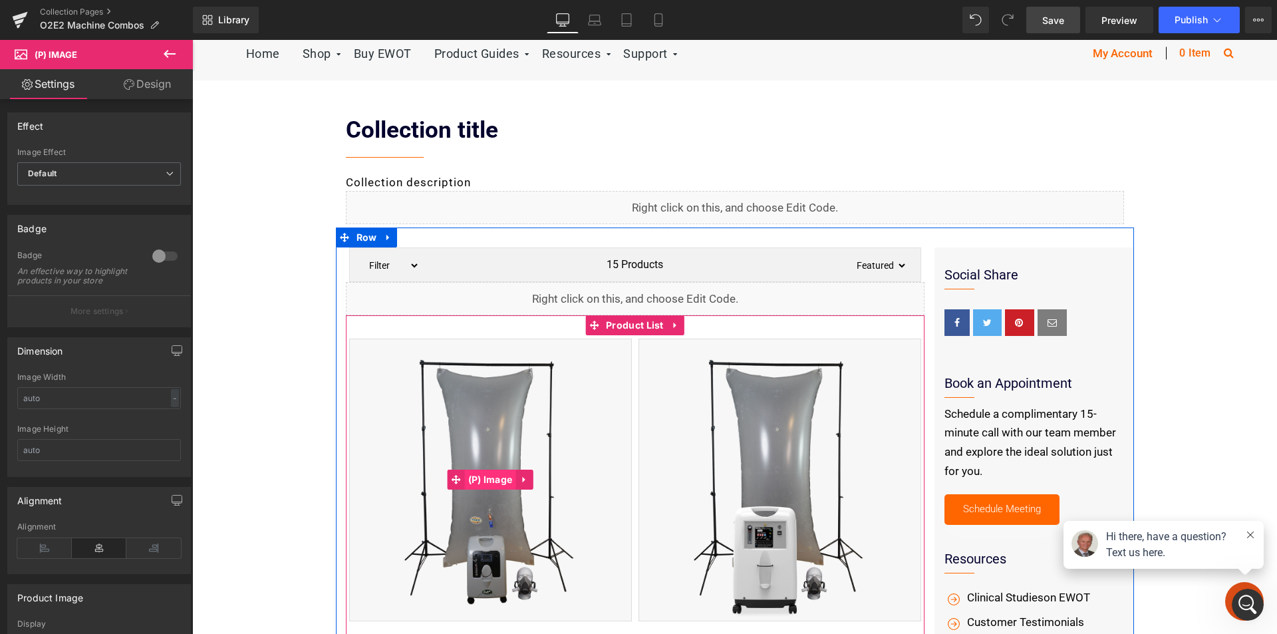
click at [486, 475] on span "(P) Image" at bounding box center [490, 480] width 51 height 20
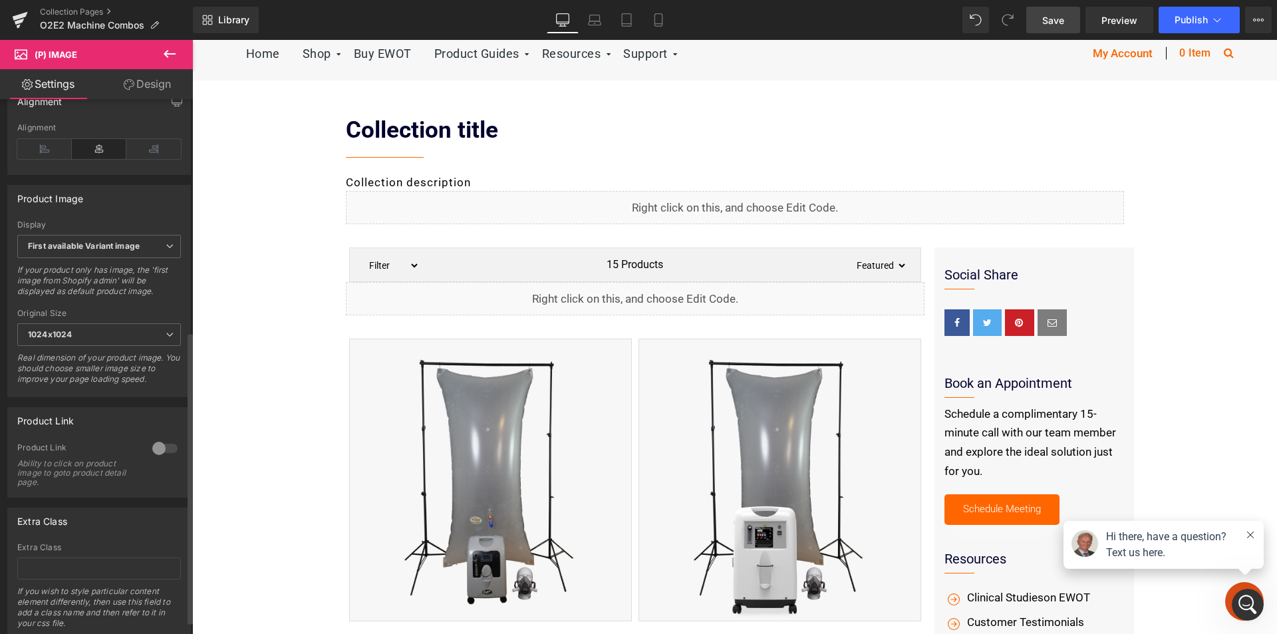
scroll to position [450, 0]
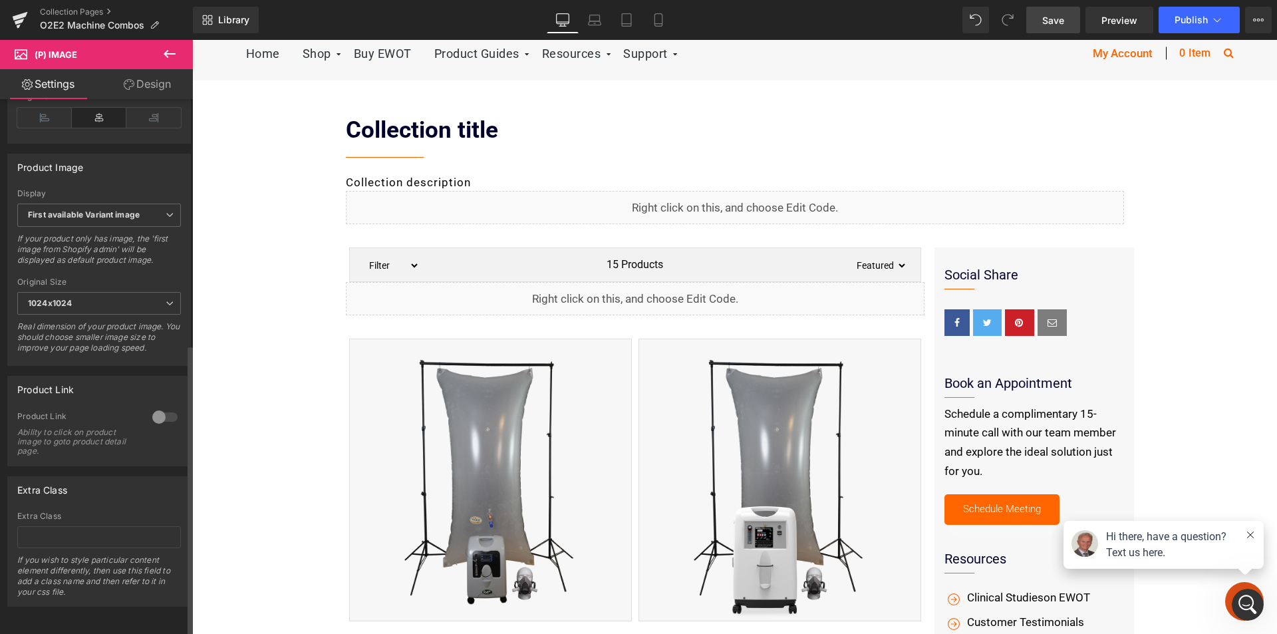
click at [166, 406] on div at bounding box center [165, 416] width 32 height 21
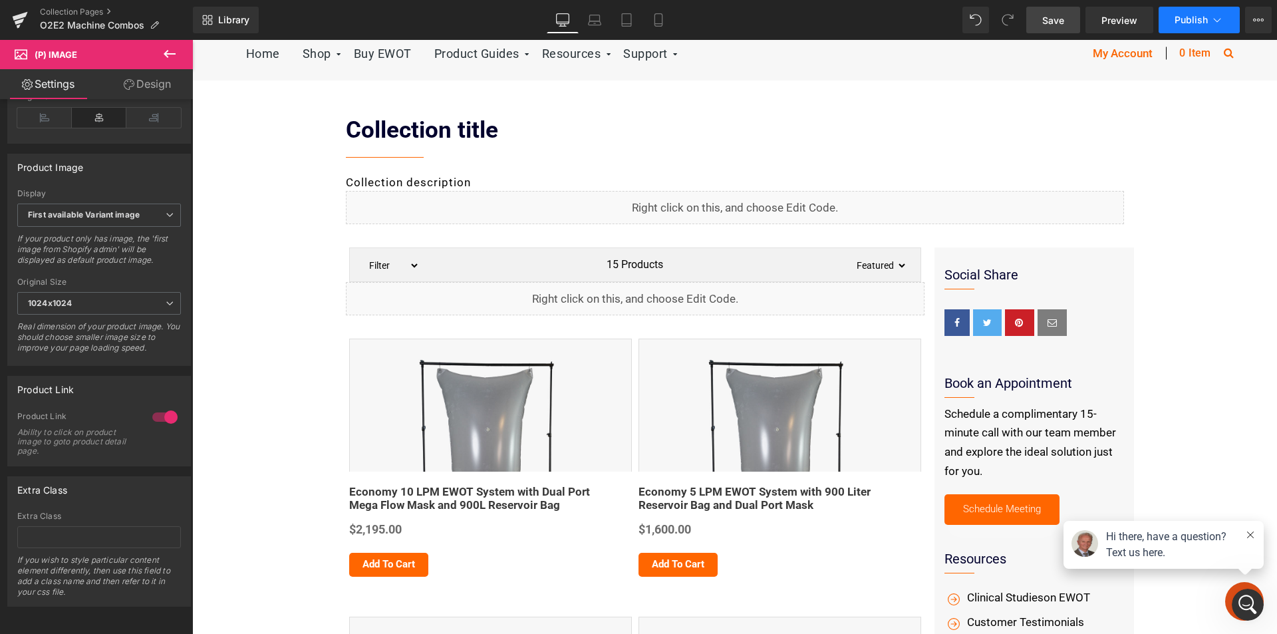
click at [1187, 15] on span "Publish" at bounding box center [1191, 20] width 33 height 11
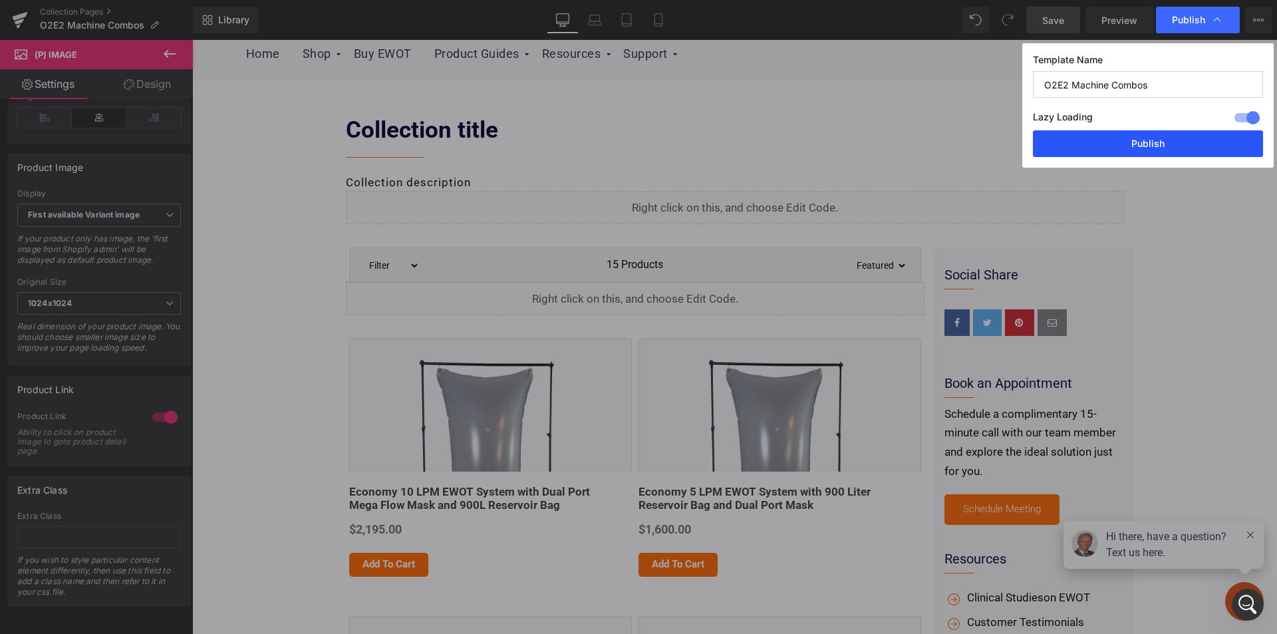
click at [1141, 148] on button "Publish" at bounding box center [1148, 143] width 230 height 27
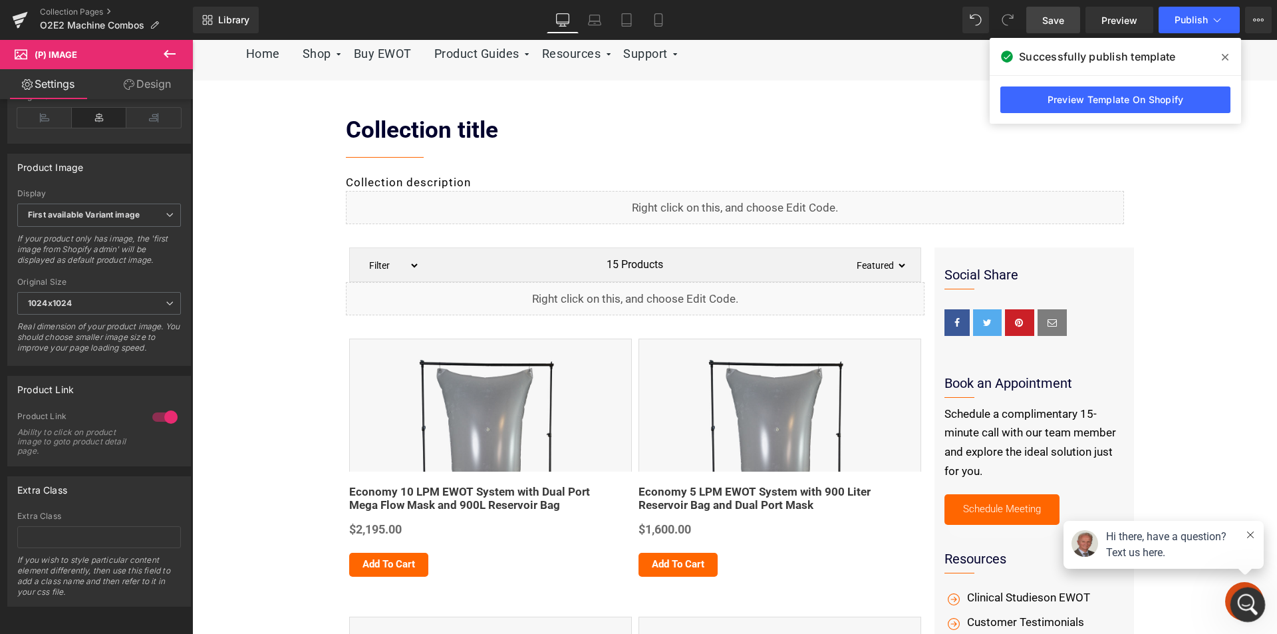
click at [1255, 597] on div "Open Intercom Messenger" at bounding box center [1246, 603] width 44 height 44
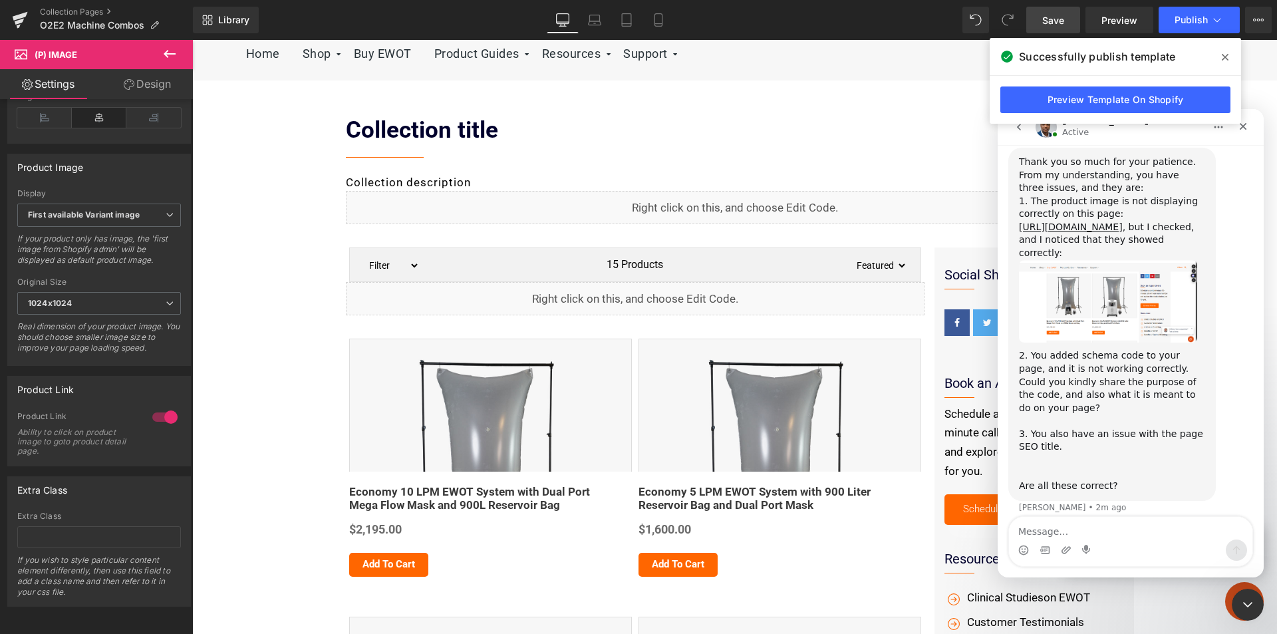
scroll to position [1215, 0]
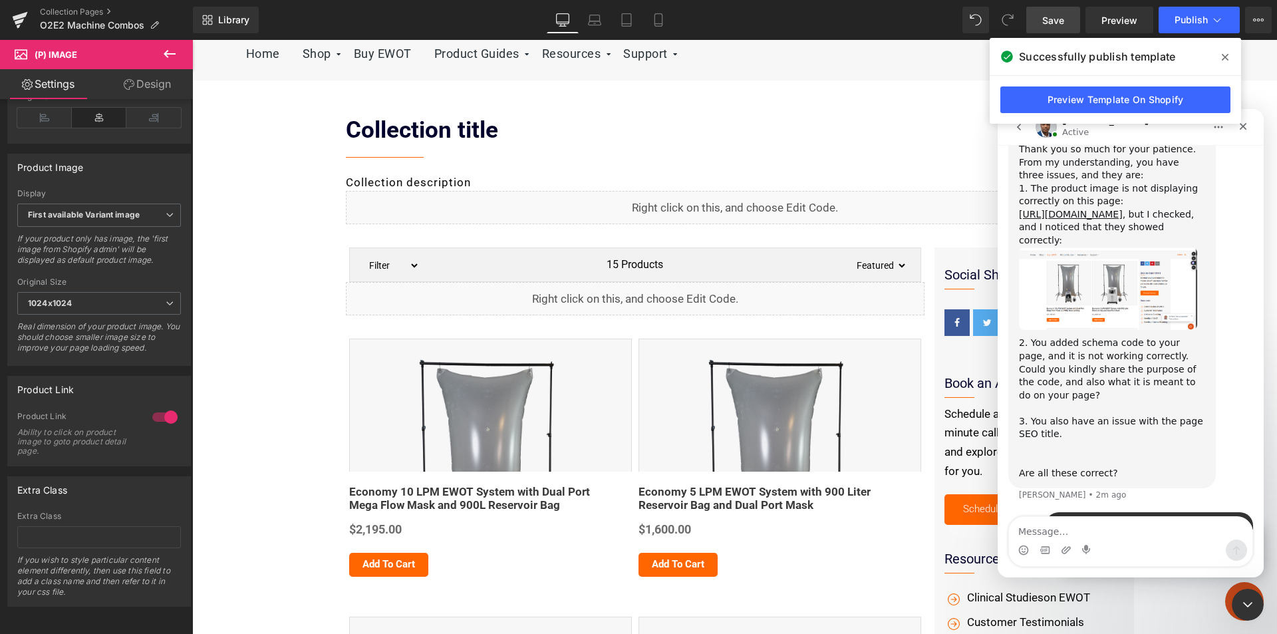
click at [1066, 536] on textarea "Message…" at bounding box center [1130, 528] width 243 height 23
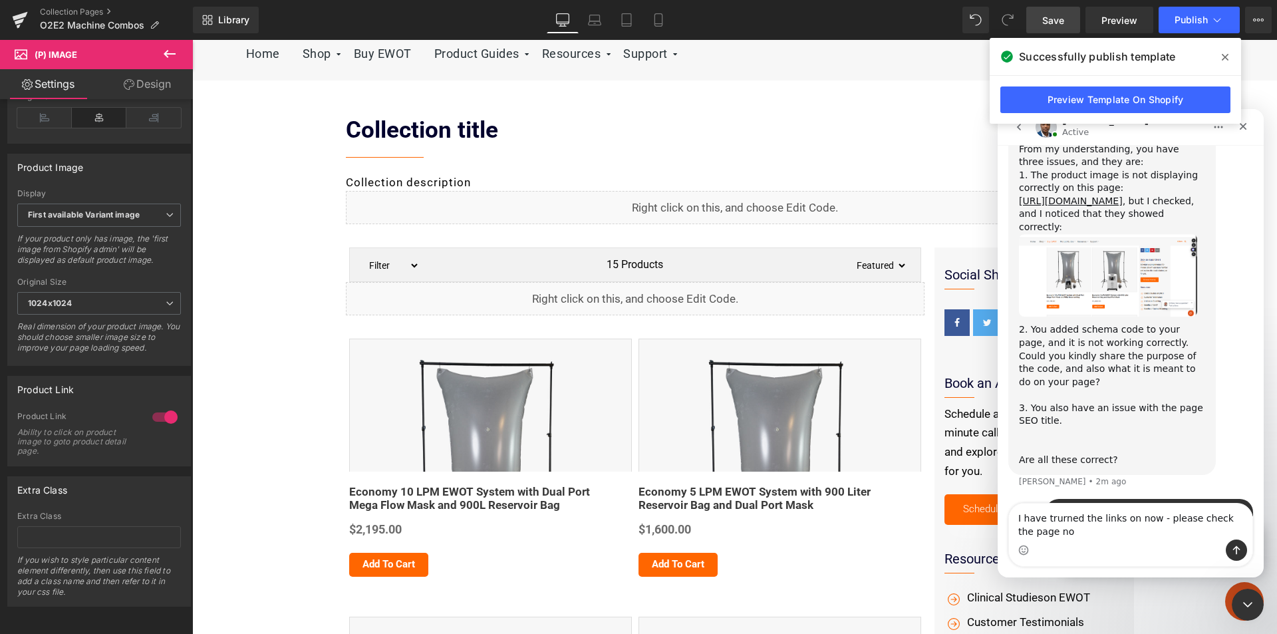
type textarea "I have trurned the links on now - please check the page now"
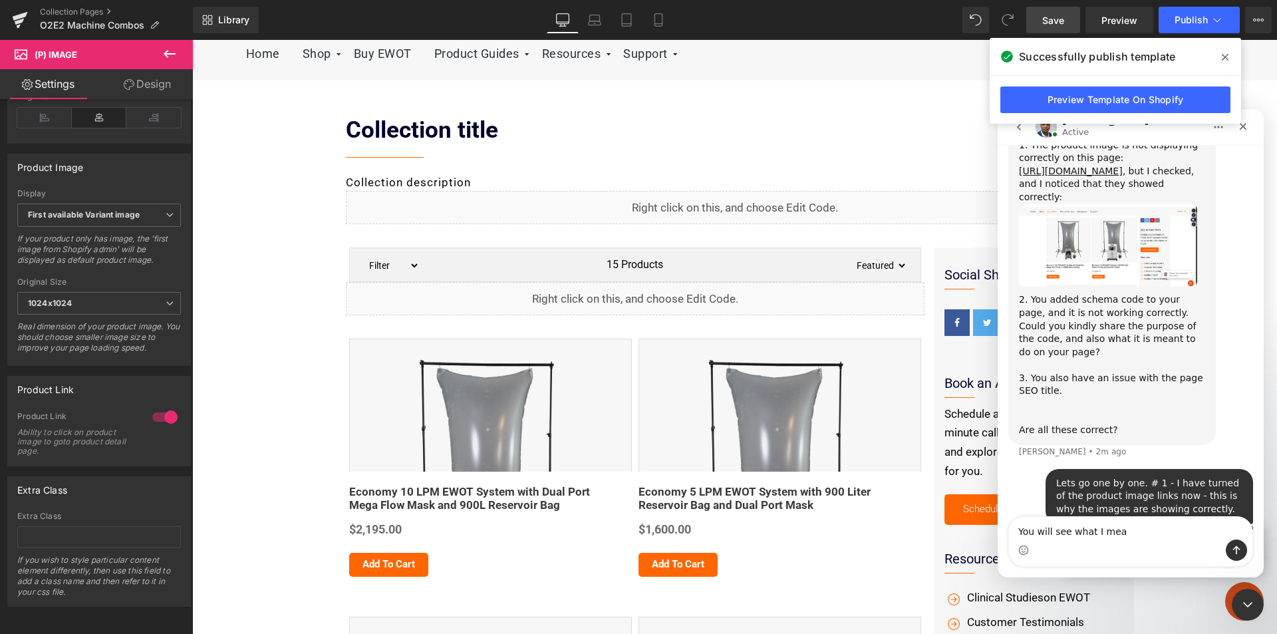
type textarea "You will see what I mean"
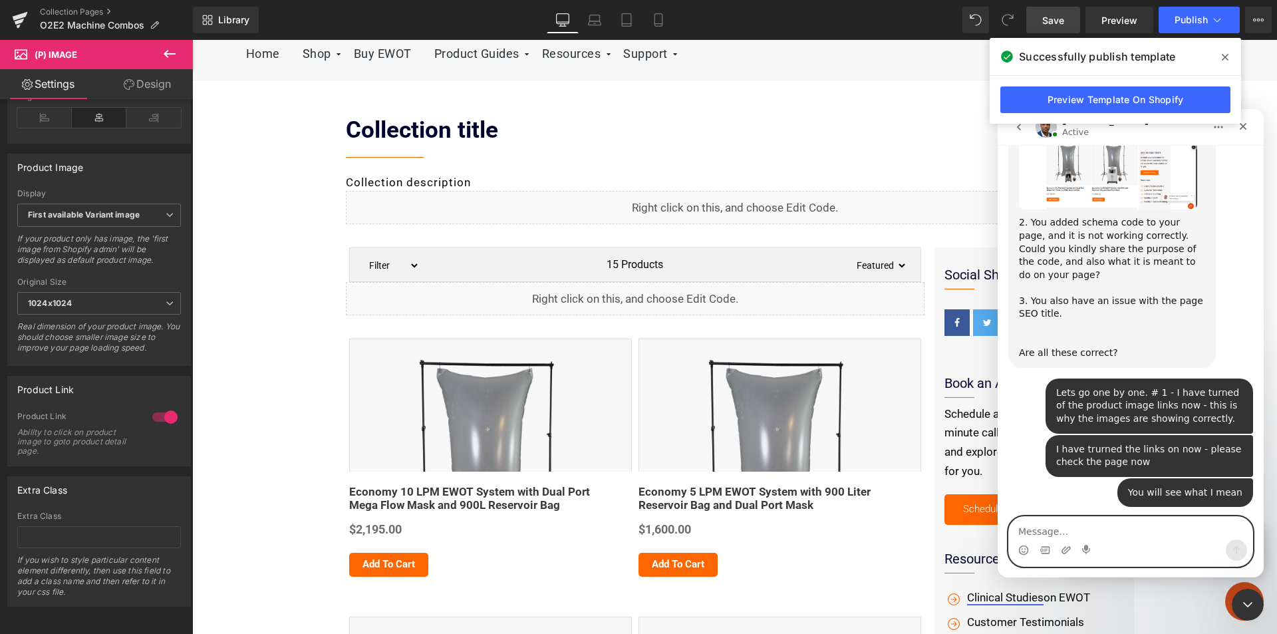
scroll to position [1341, 0]
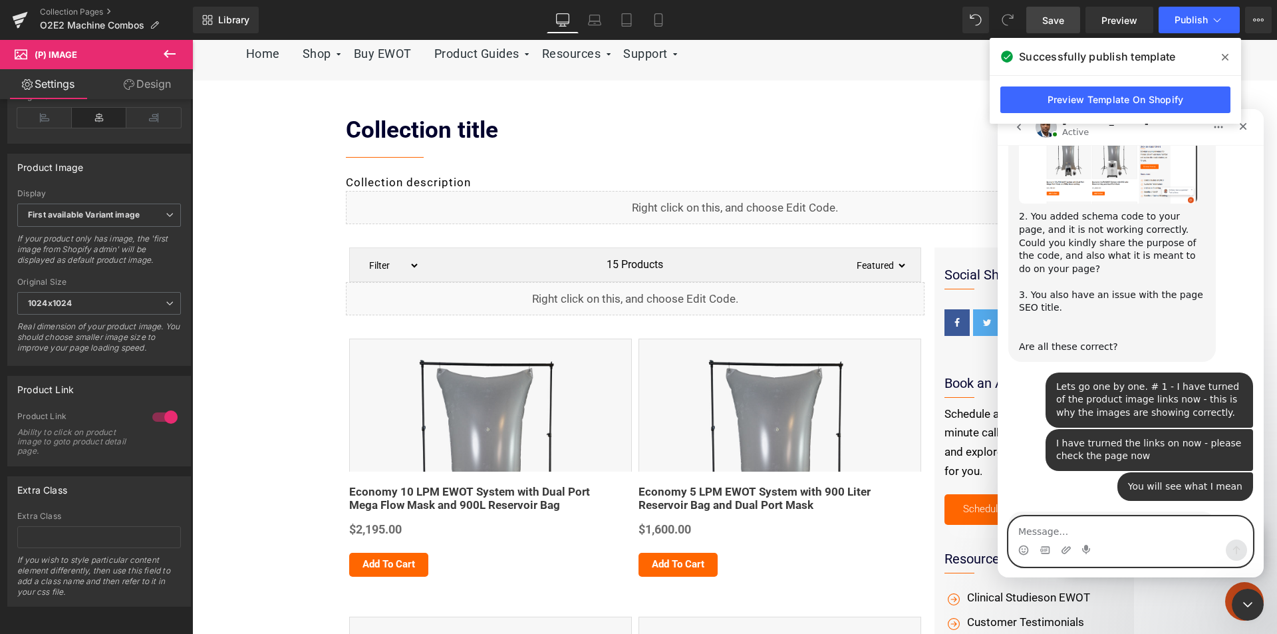
click at [1076, 530] on textarea "Message…" at bounding box center [1130, 528] width 243 height 23
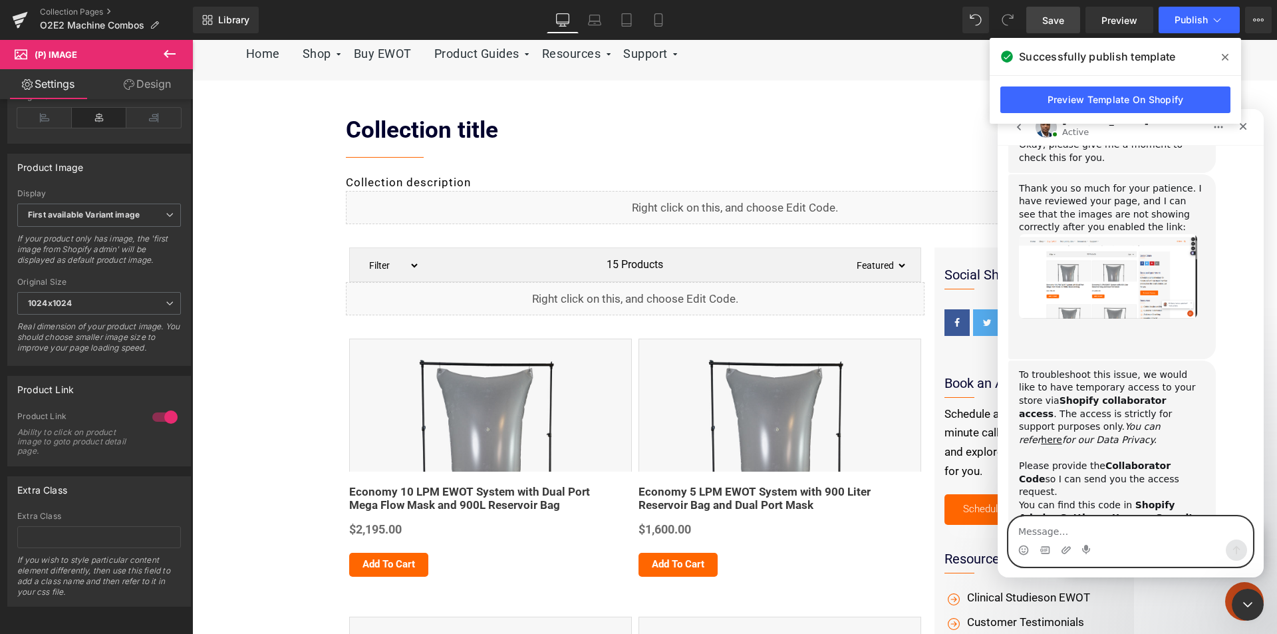
scroll to position [1766, 0]
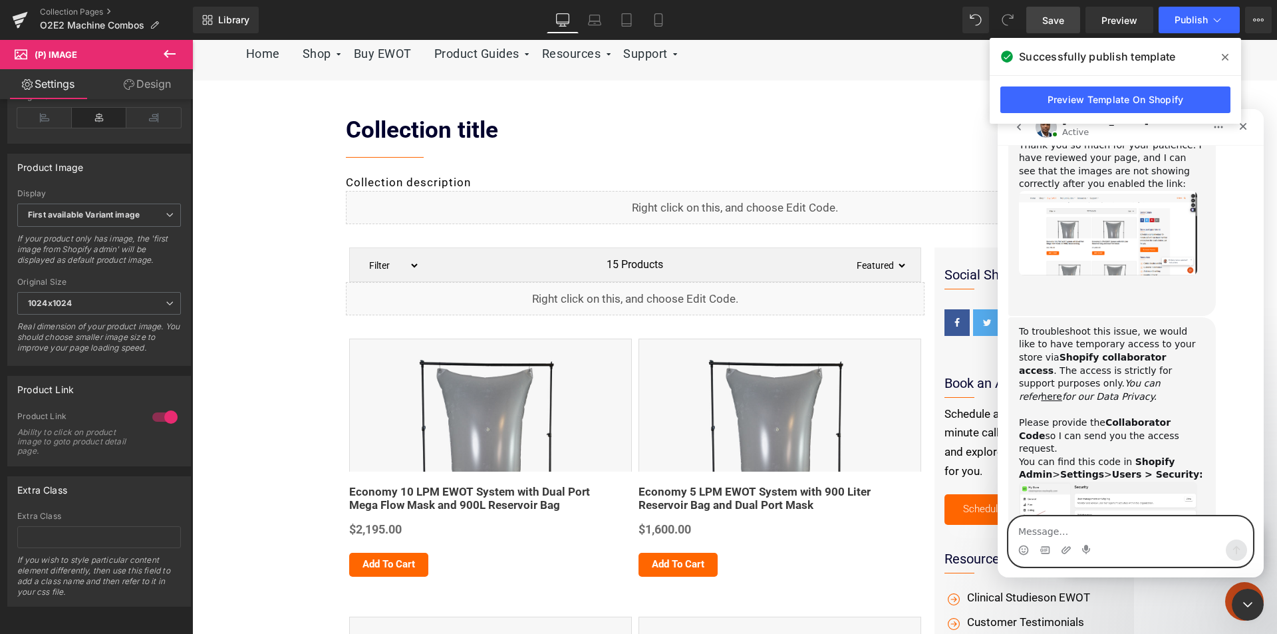
click at [1074, 528] on textarea "Message…" at bounding box center [1130, 528] width 243 height 23
click at [1045, 527] on textarea "Message…" at bounding box center [1130, 528] width 243 height 23
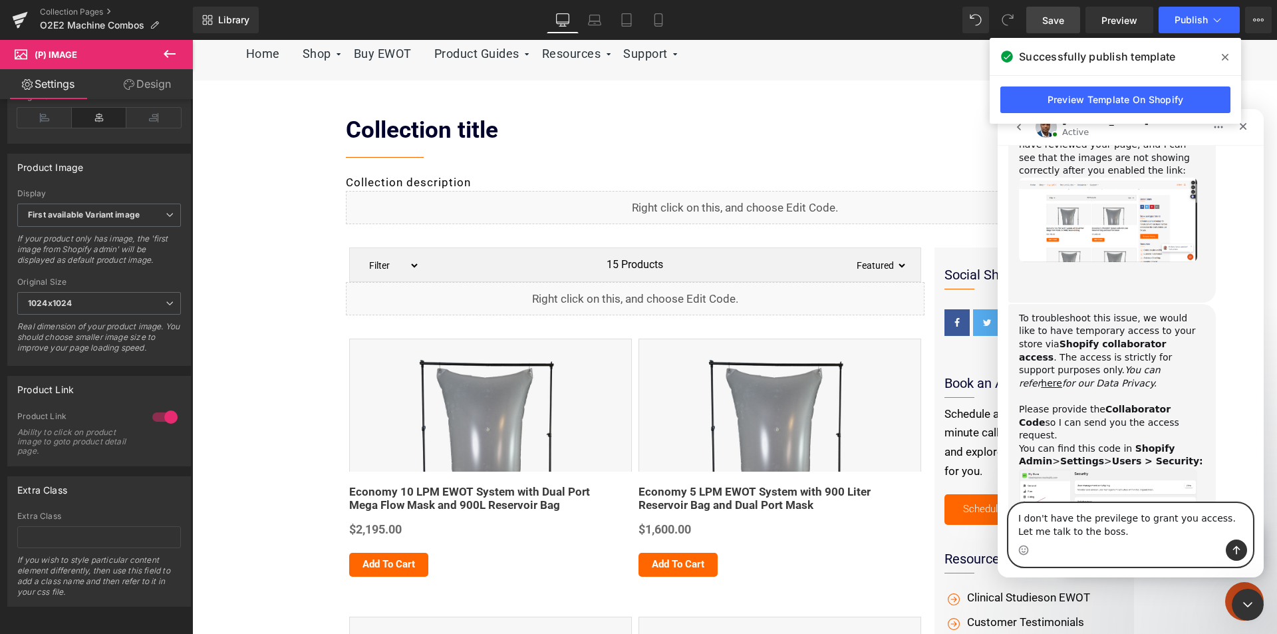
type textarea "I don't have the previlege to grant you access. Let me talk to the boss."
click at [1227, 57] on icon at bounding box center [1225, 57] width 7 height 11
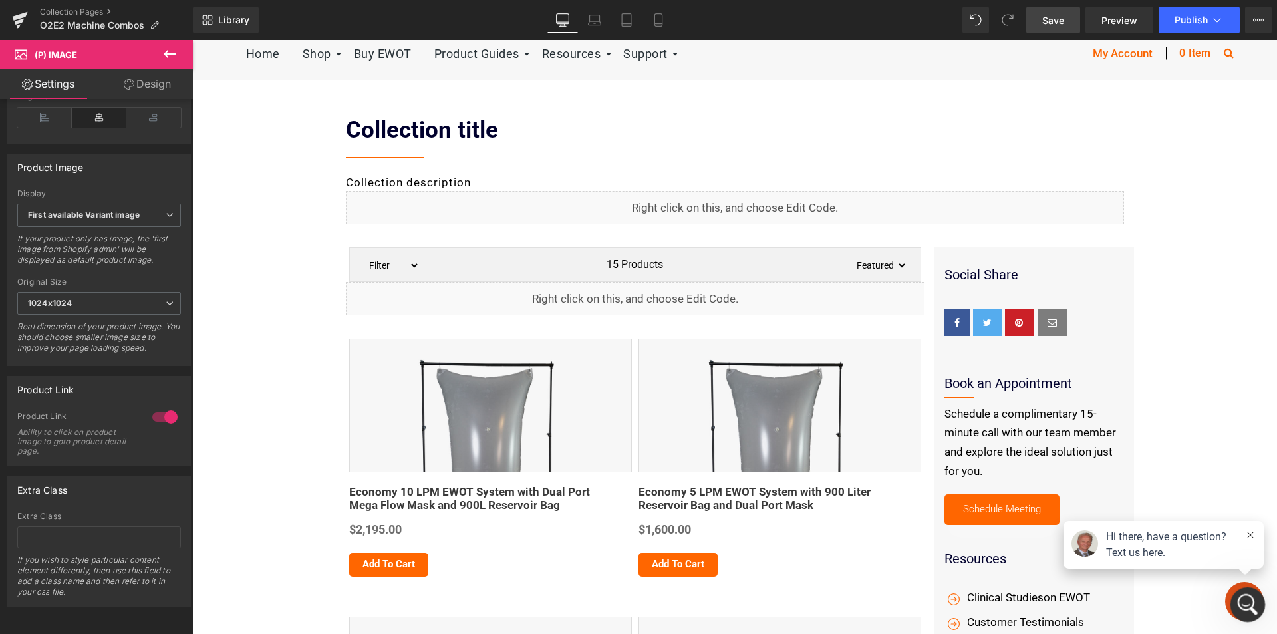
click at [1251, 601] on icon "Open Intercom Messenger" at bounding box center [1246, 603] width 22 height 22
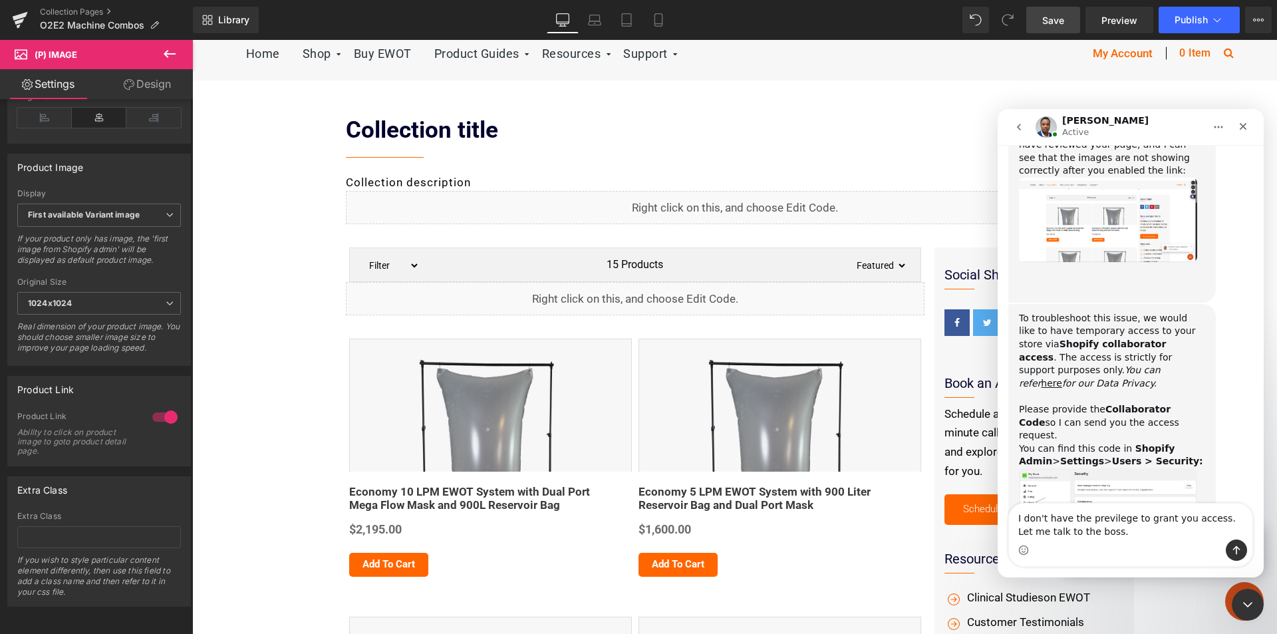
drag, startPoint x: 1210, startPoint y: 513, endPoint x: 1224, endPoint y: 560, distance: 49.3
click at [1224, 560] on div "I don't have the previlege to grant you access. Let me talk to the boss. I don'…" at bounding box center [1130, 535] width 243 height 63
type textarea "I don't have the previlege to grant you access. I will hgave to do with the own…"
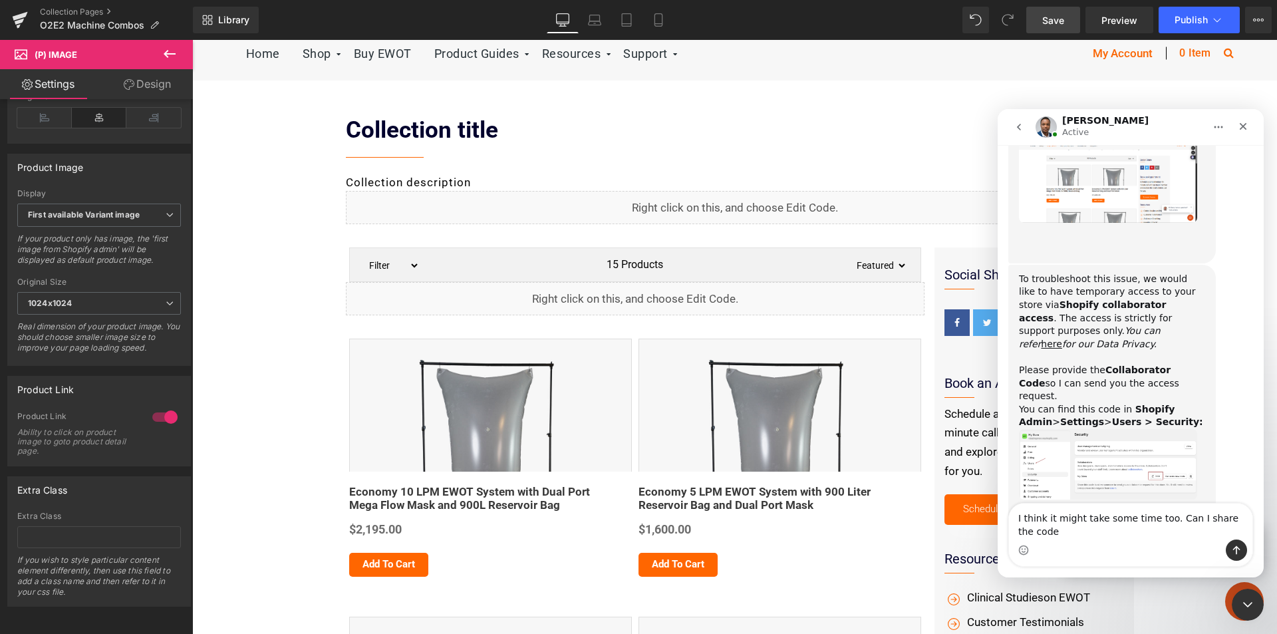
scroll to position [1831, 0]
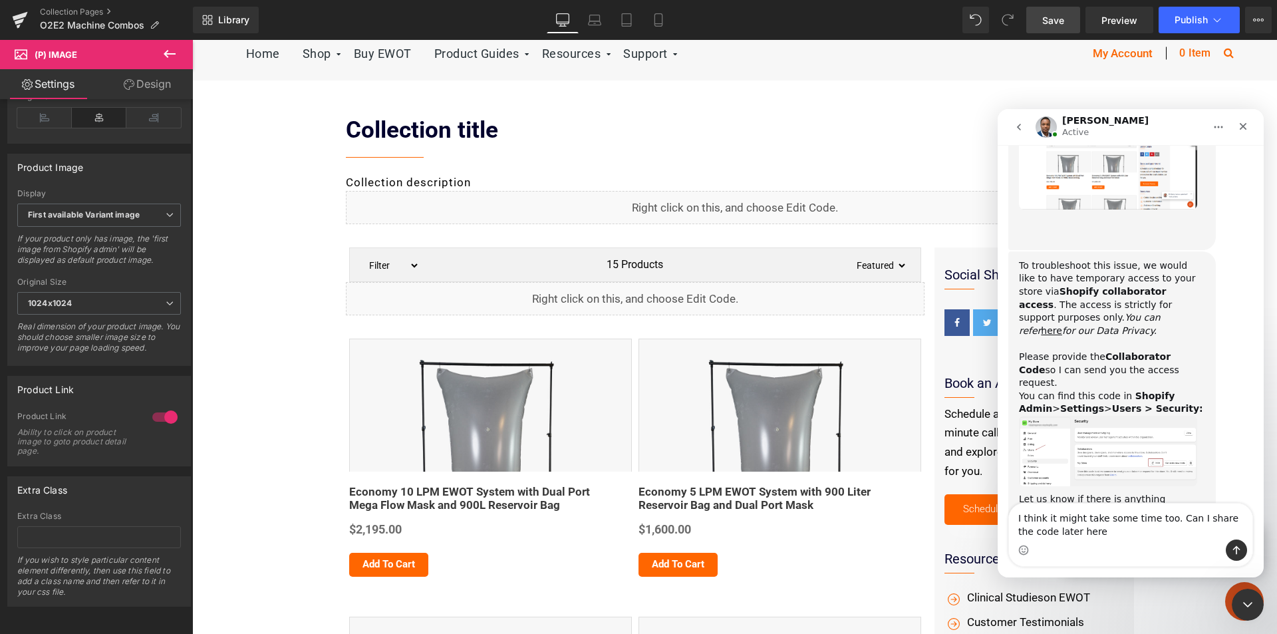
type textarea "I think it might take some time too. Can I share the code later here?"
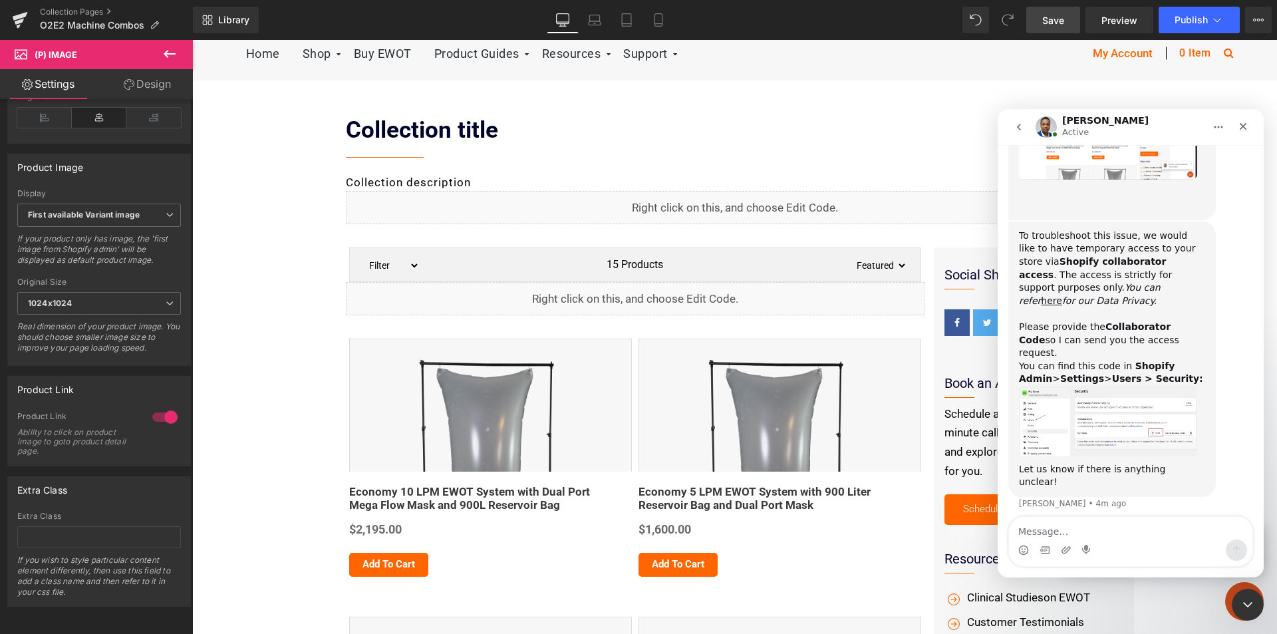
click at [152, 407] on div at bounding box center [638, 297] width 1277 height 594
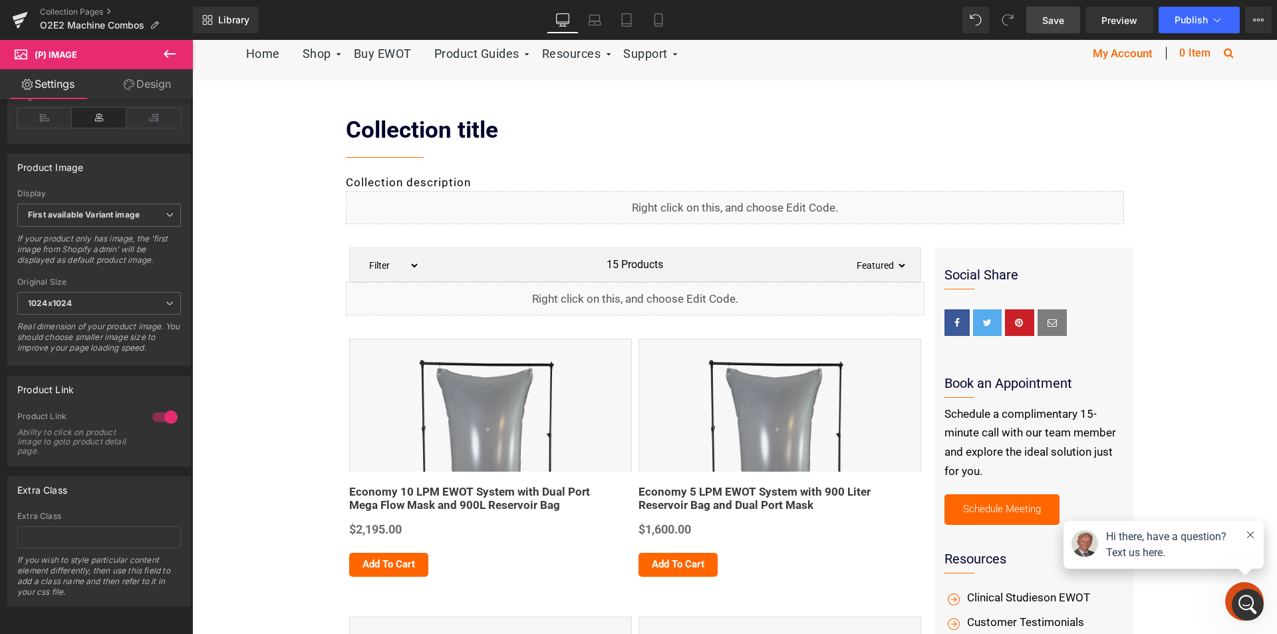
click at [152, 407] on div at bounding box center [165, 416] width 32 height 21
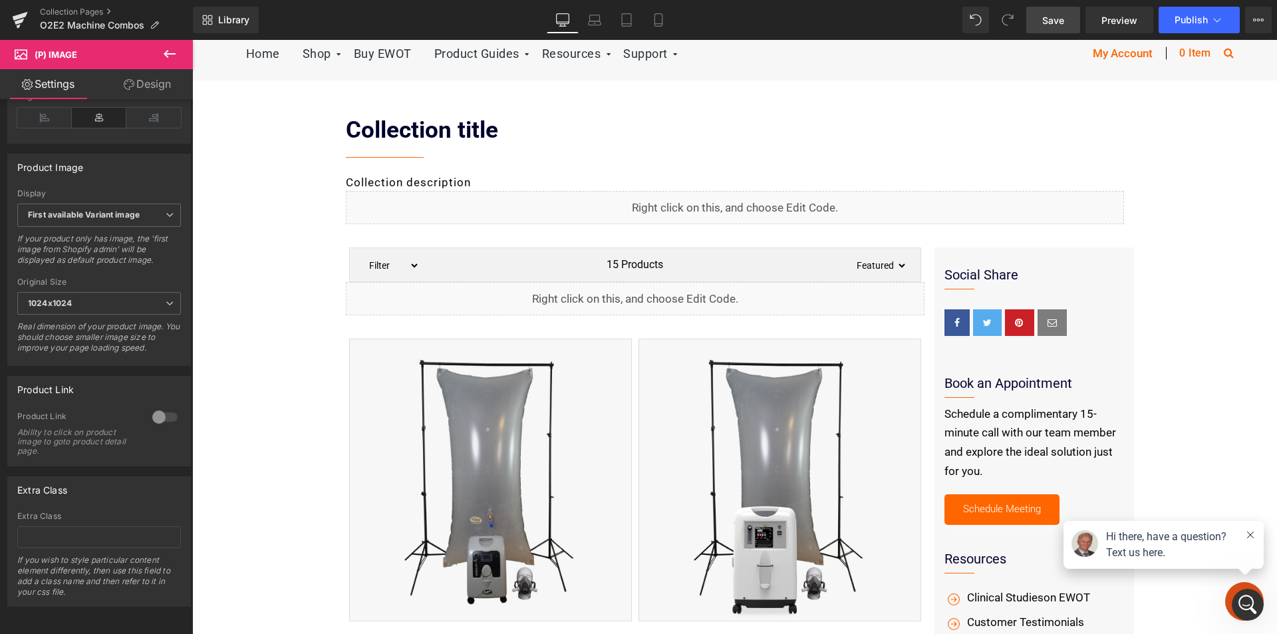
click at [1042, 17] on link "Save" at bounding box center [1054, 20] width 54 height 27
click at [1187, 13] on button "Publish" at bounding box center [1199, 20] width 81 height 27
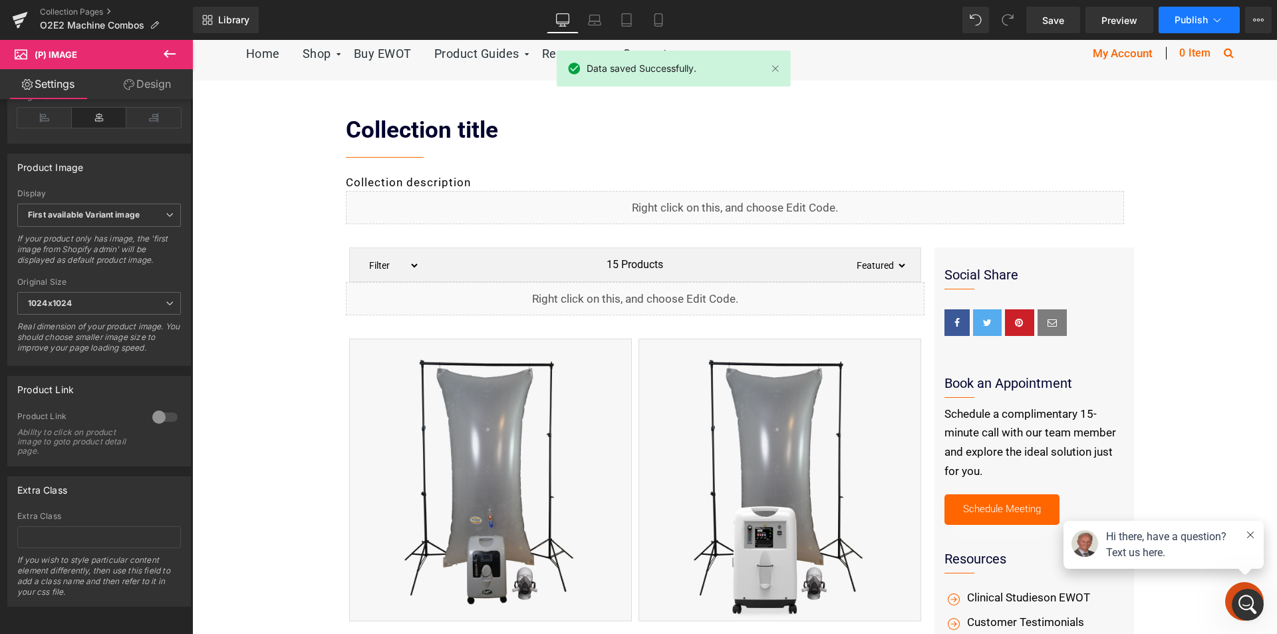
click at [1203, 15] on span "Publish" at bounding box center [1191, 20] width 33 height 11
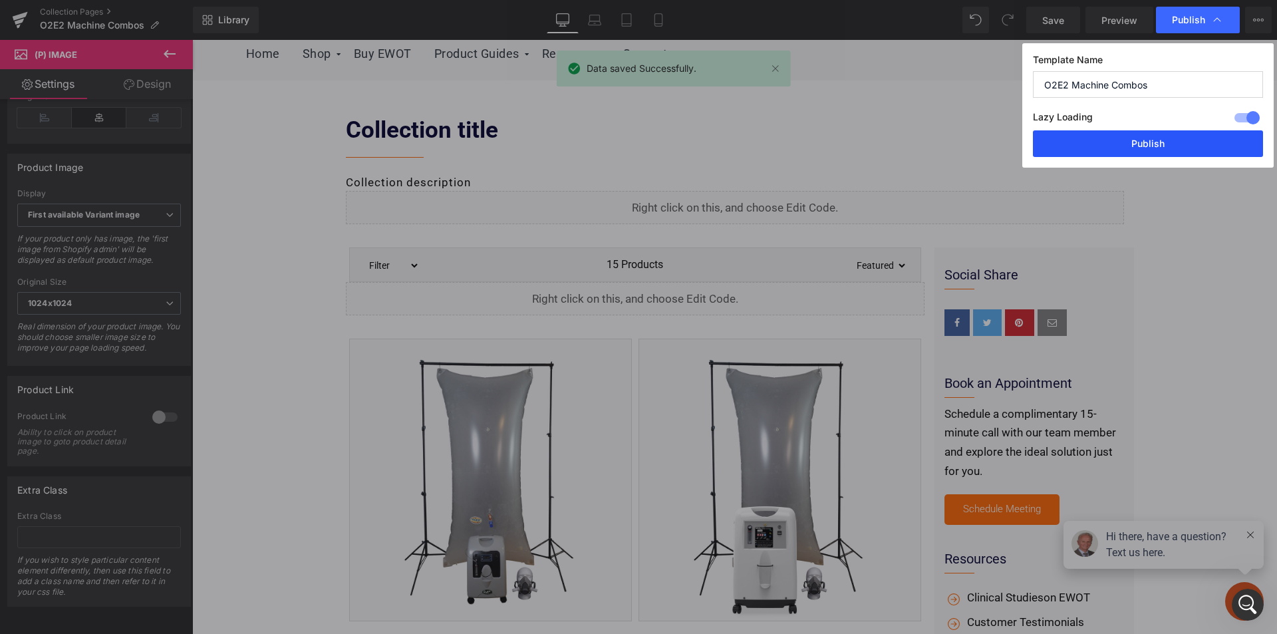
drag, startPoint x: 1158, startPoint y: 141, endPoint x: 357, endPoint y: 517, distance: 884.2
click at [1158, 141] on button "Publish" at bounding box center [1148, 143] width 230 height 27
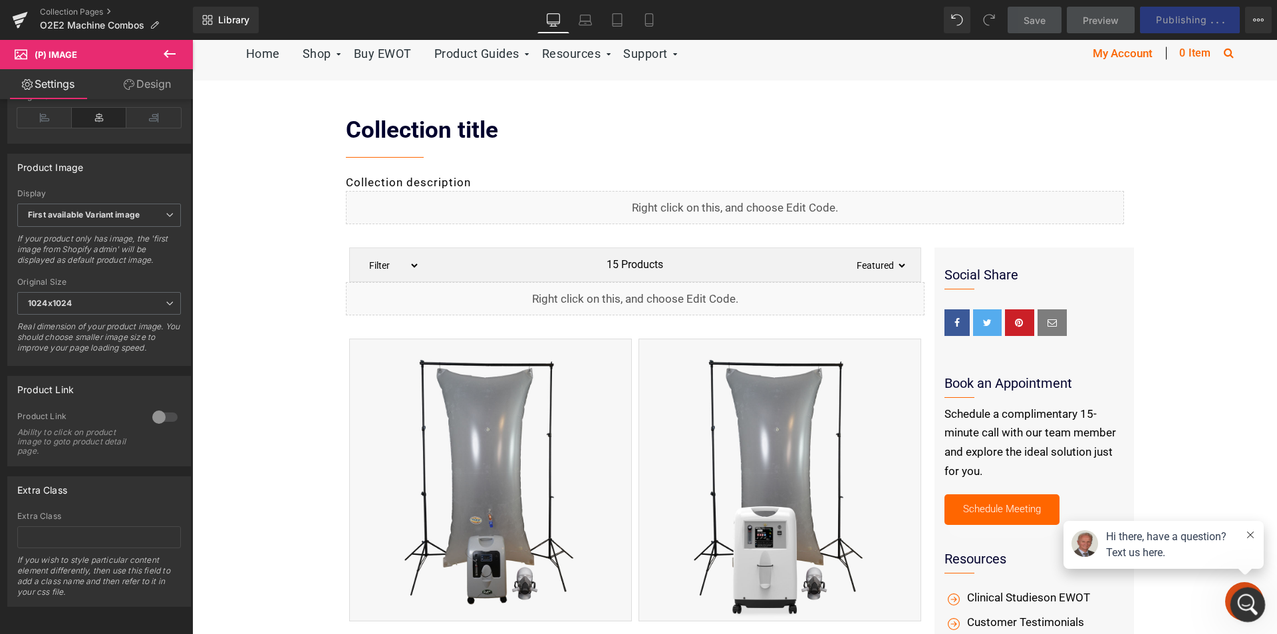
click at [1246, 599] on icon "Open Intercom Messenger" at bounding box center [1245, 602] width 9 height 11
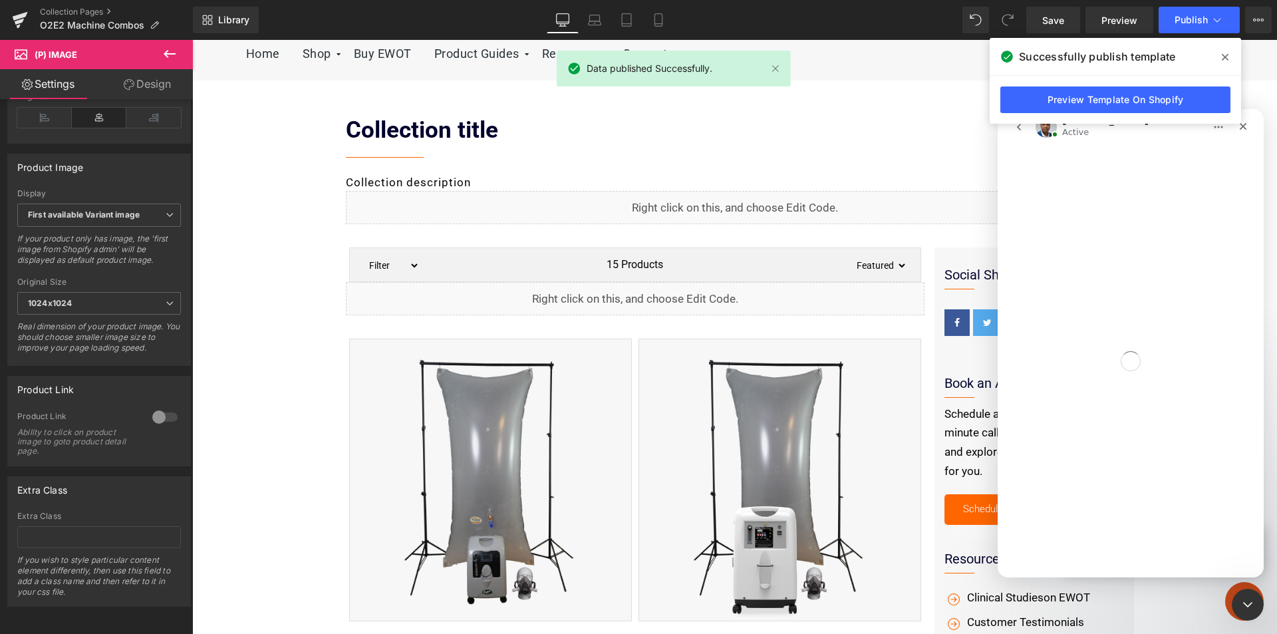
click at [1224, 59] on icon at bounding box center [1225, 57] width 7 height 7
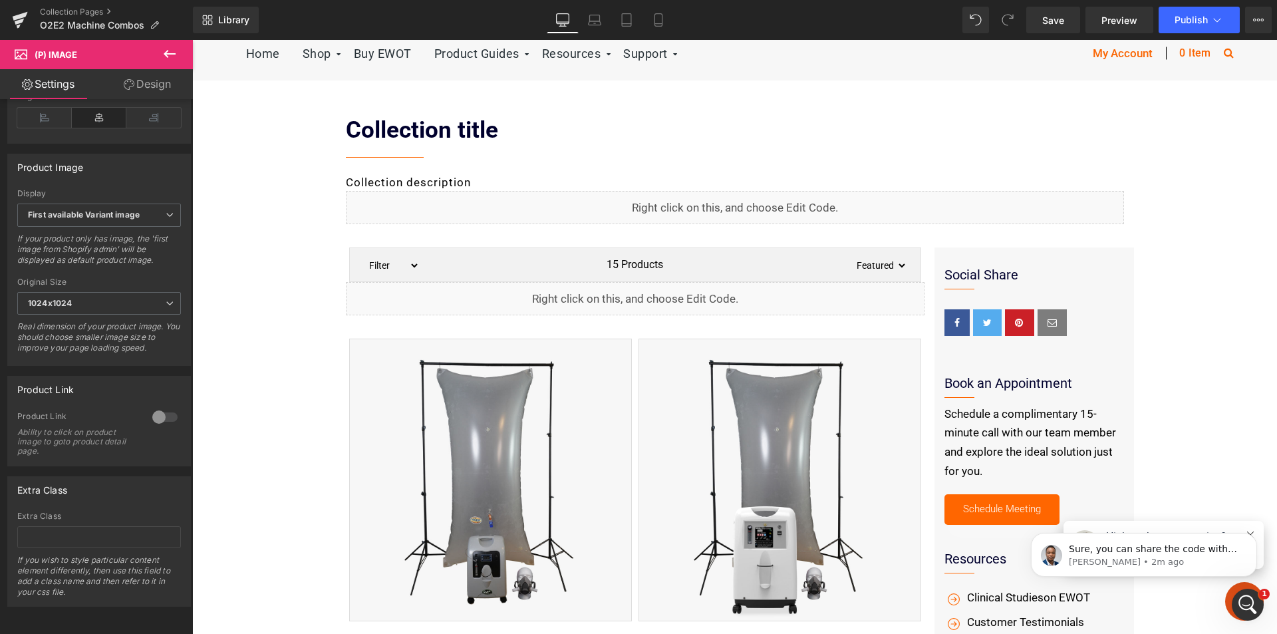
scroll to position [1927, 0]
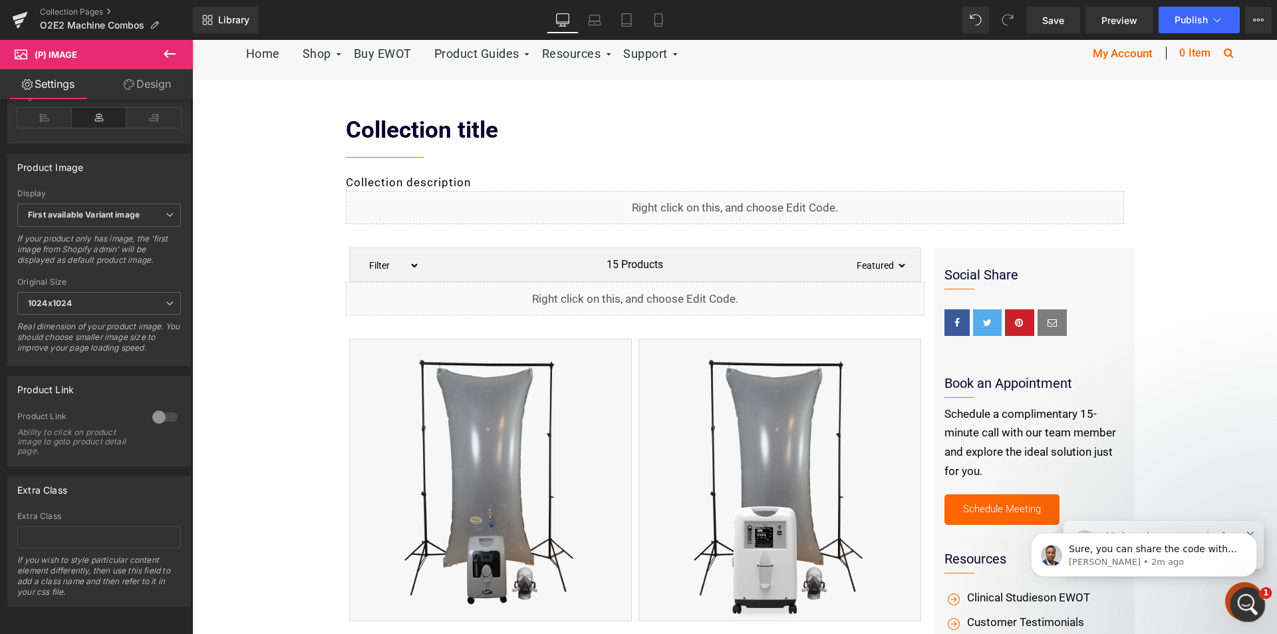
click at [1249, 595] on icon "Open Intercom Messenger" at bounding box center [1246, 603] width 22 height 22
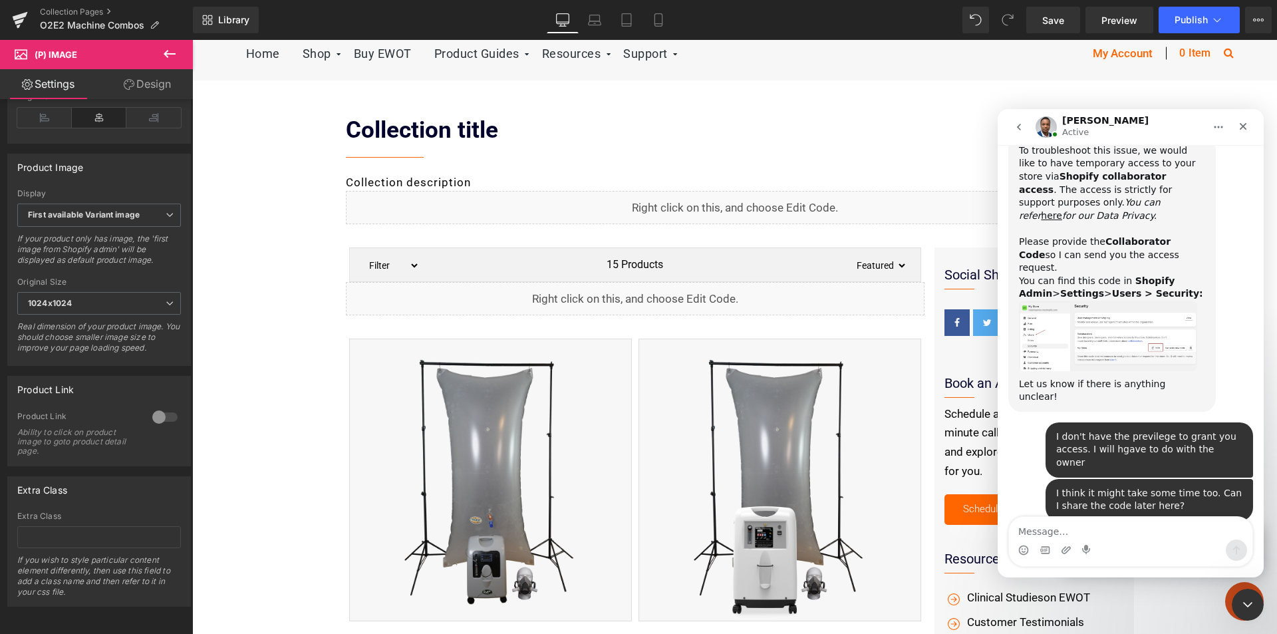
scroll to position [1949, 0]
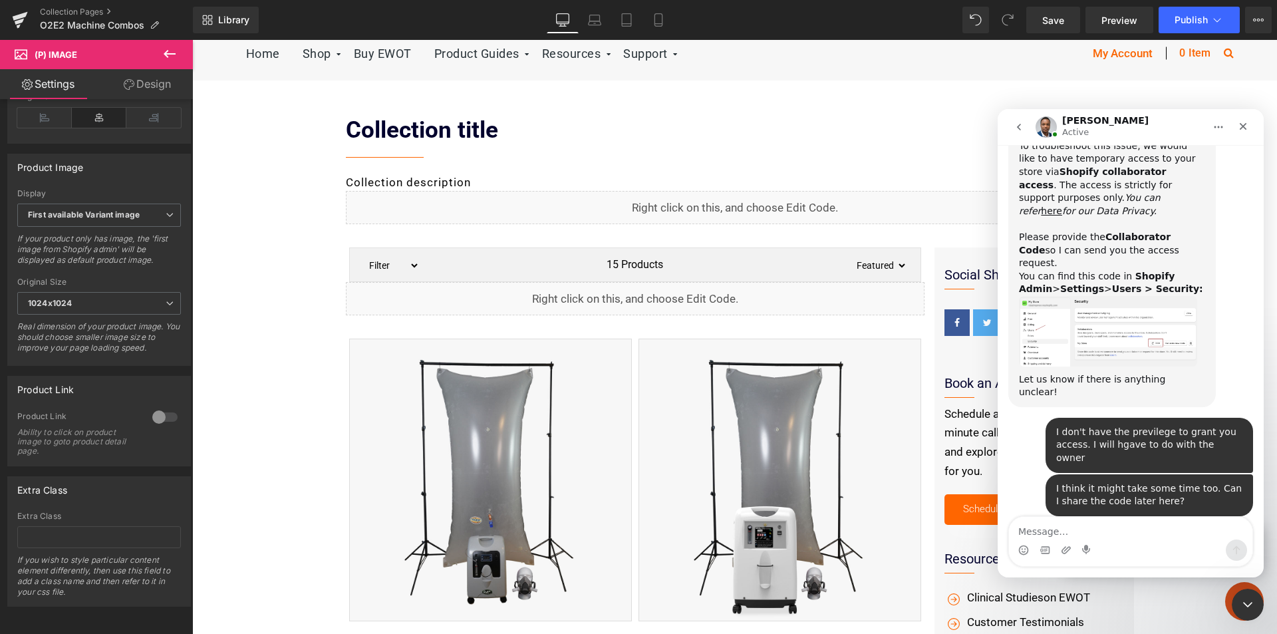
click at [1144, 526] on textarea "Message…" at bounding box center [1130, 528] width 243 height 23
click at [1143, 526] on textarea "Message…" at bounding box center [1130, 528] width 243 height 23
type textarea "OK, lets do #2 - Schema"
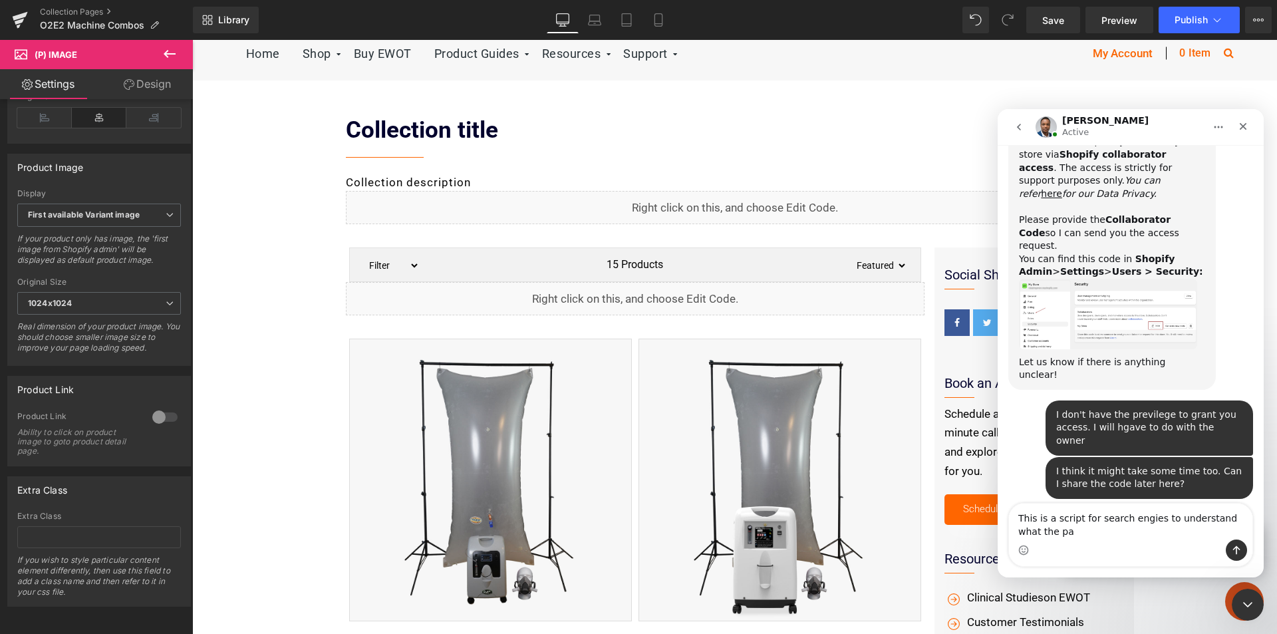
scroll to position [1980, 0]
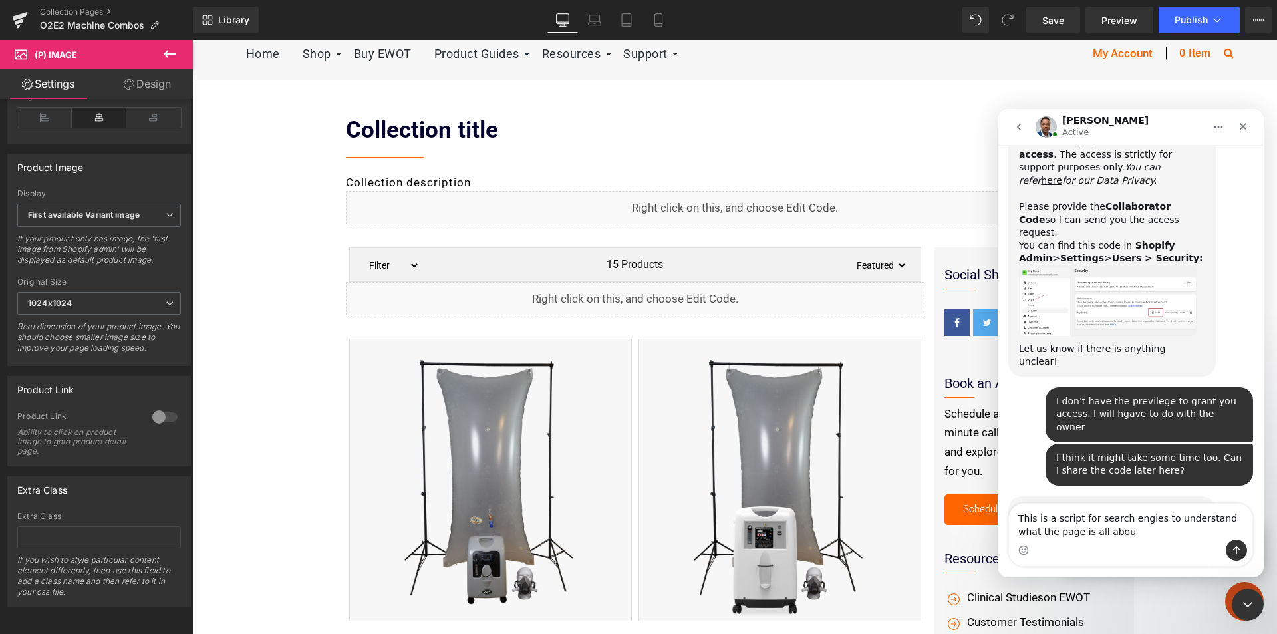
type textarea "This is a script for search engies to understand what the page is all about"
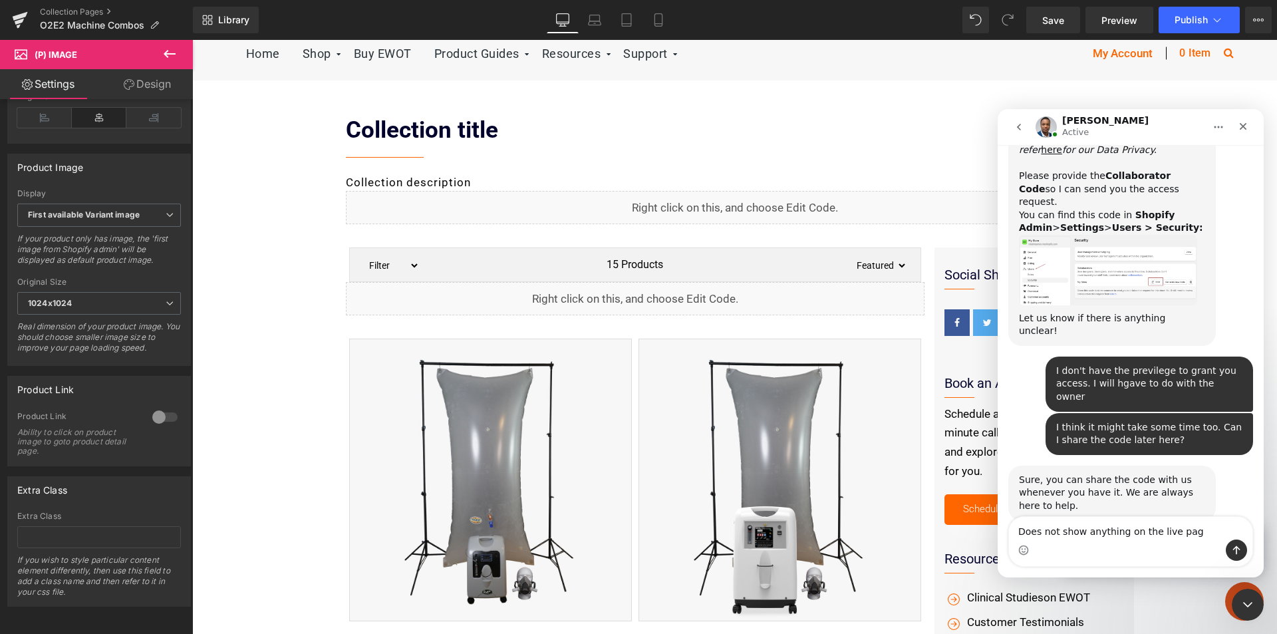
type textarea "Does not show anything on the live page"
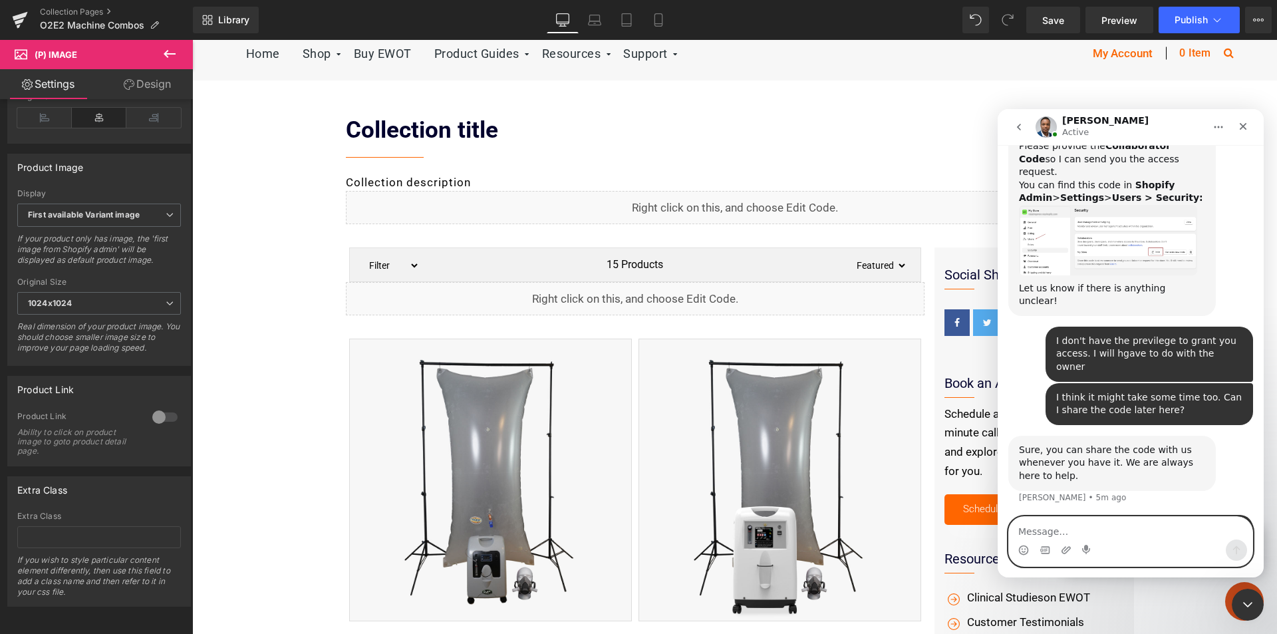
click at [1088, 532] on textarea "Message…" at bounding box center [1130, 528] width 243 height 23
click at [305, 406] on div at bounding box center [638, 297] width 1277 height 594
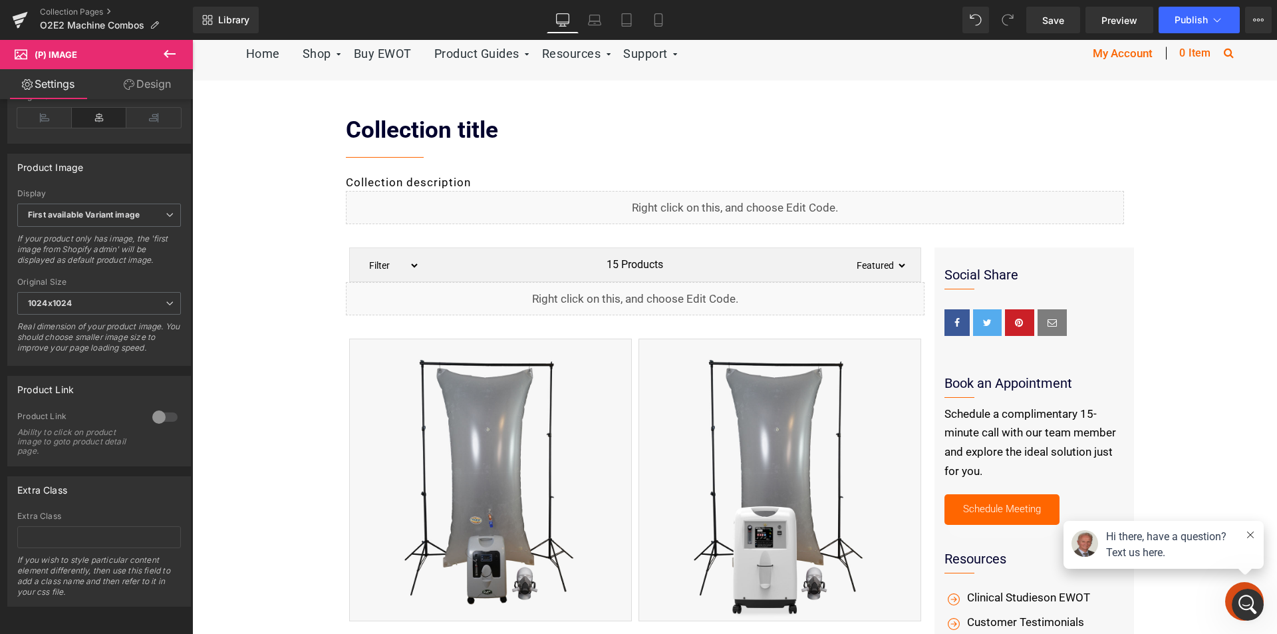
scroll to position [2092, 0]
click at [1251, 603] on icon "Open Intercom Messenger" at bounding box center [1246, 603] width 22 height 22
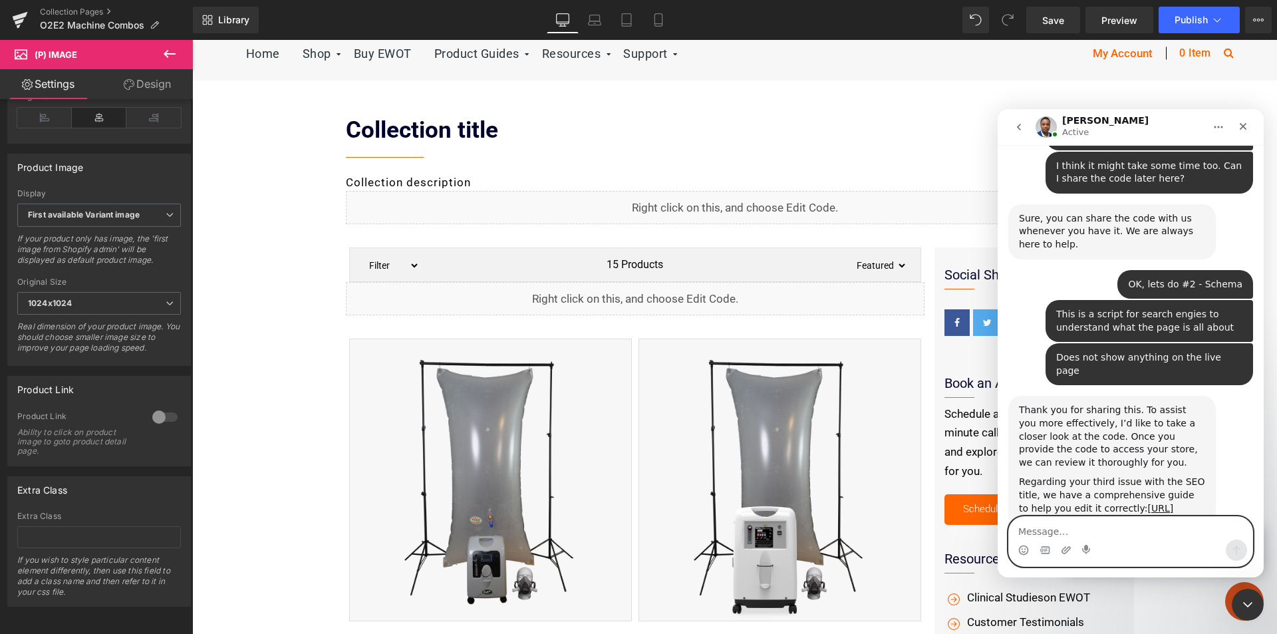
scroll to position [2276, 0]
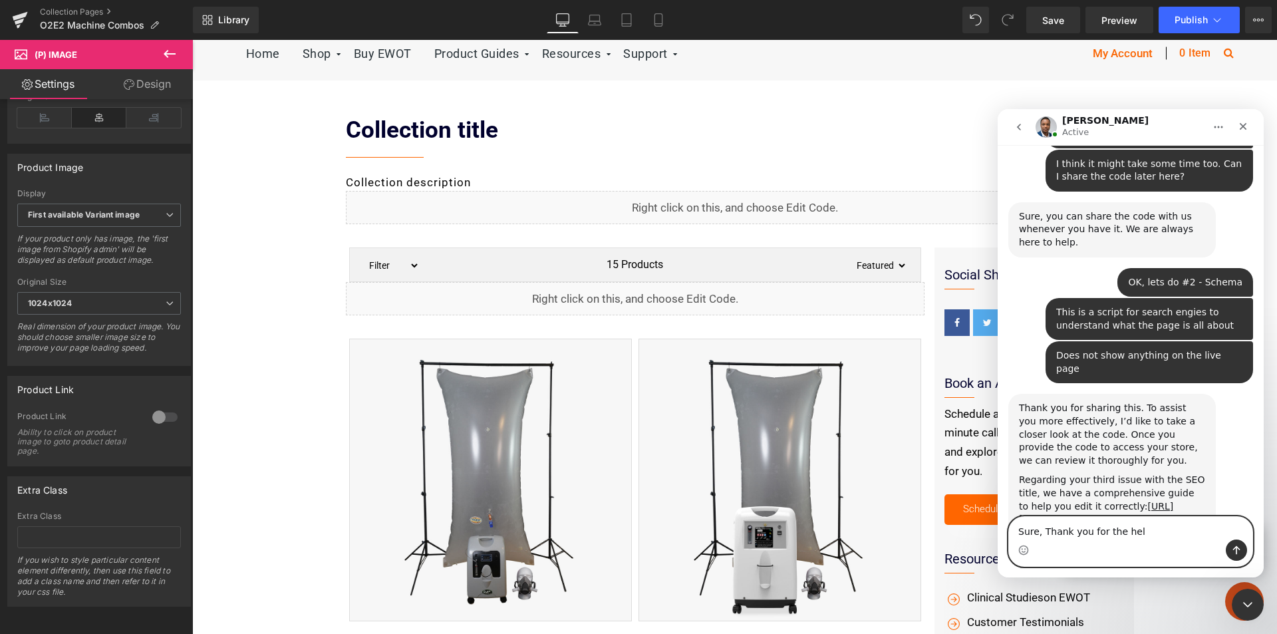
type textarea "Sure, Thank you for the help"
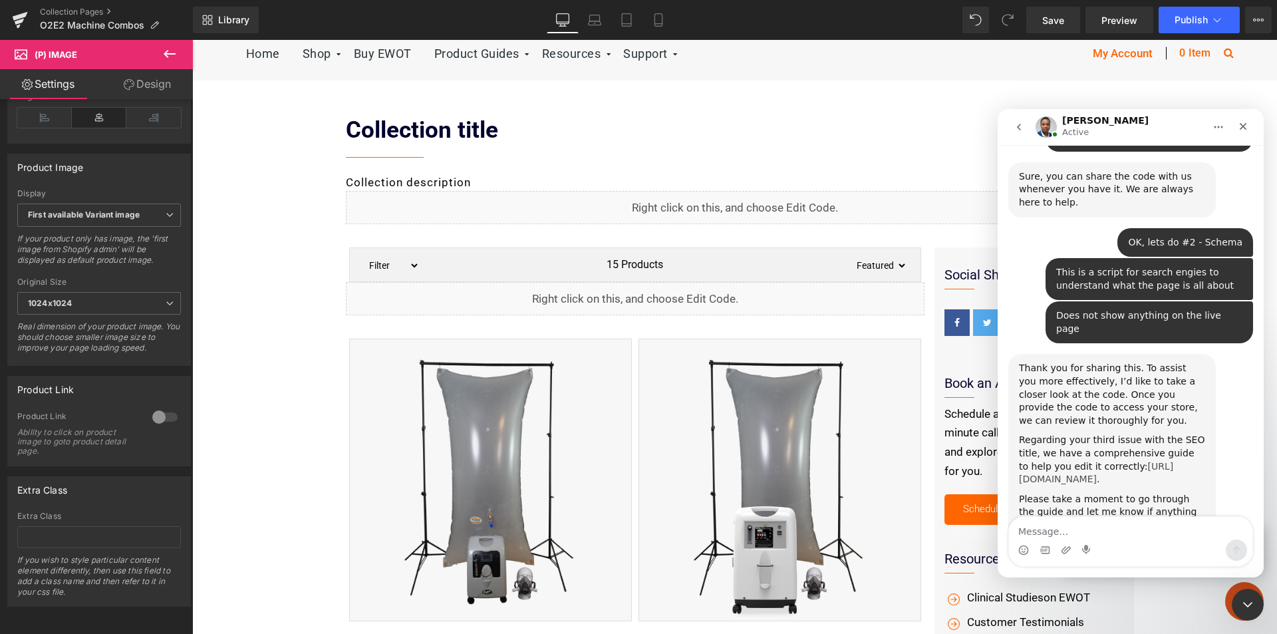
click at [1146, 461] on link "[URL][DOMAIN_NAME]" at bounding box center [1096, 473] width 154 height 24
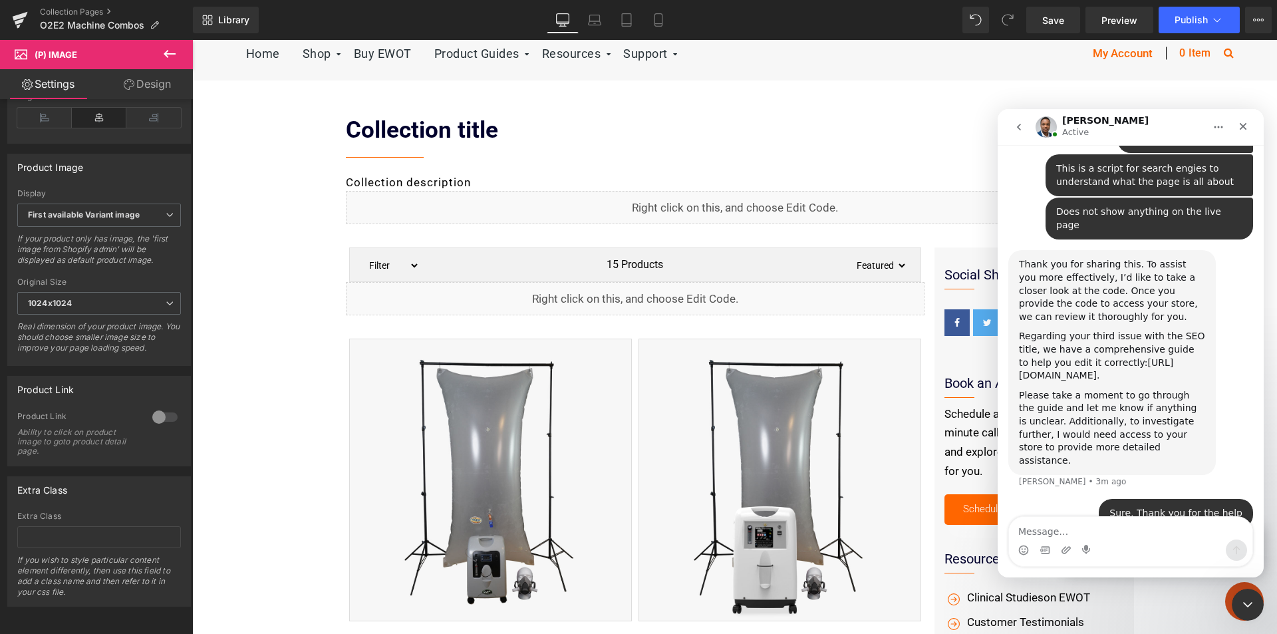
scroll to position [2368, 0]
